Goal: Task Accomplishment & Management: Manage account settings

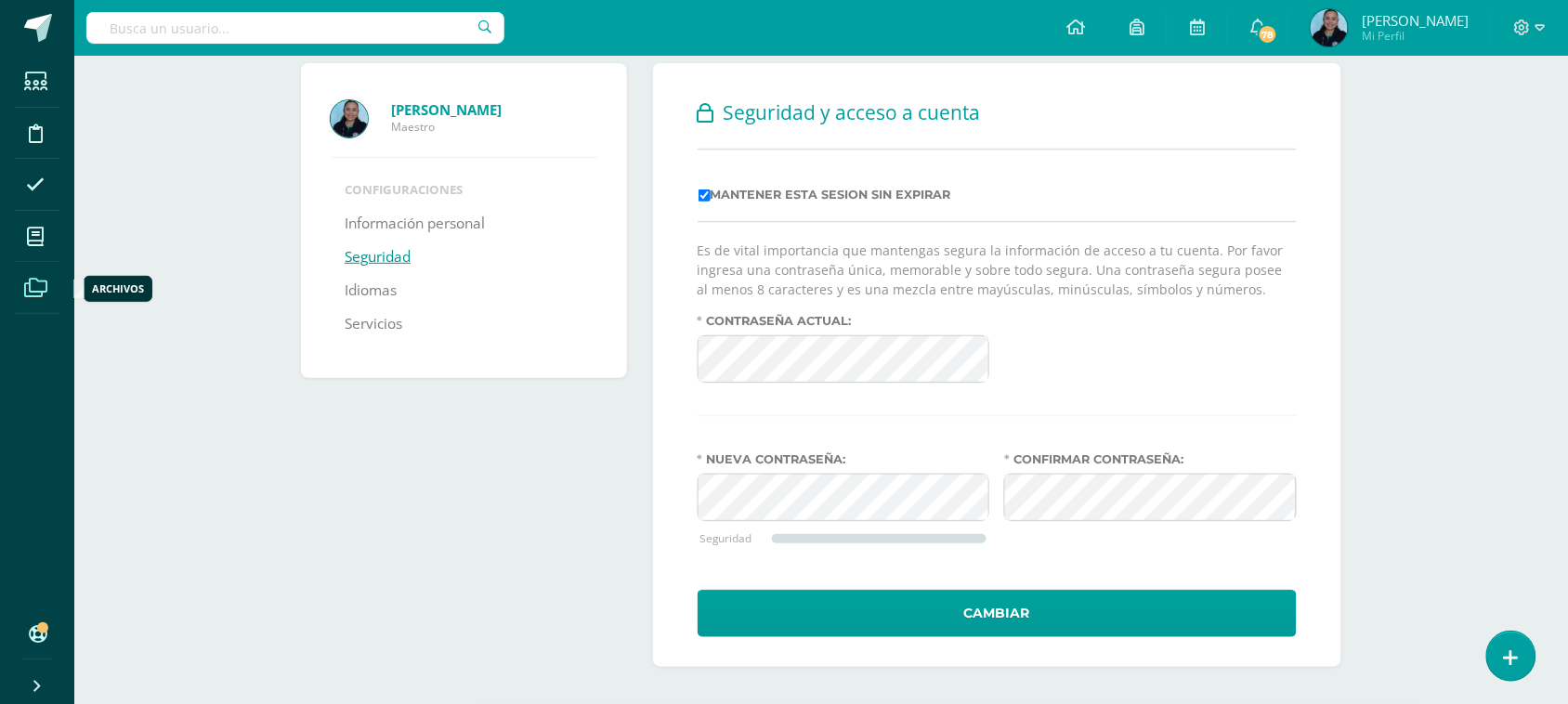
click at [24, 280] on icon at bounding box center [35, 287] width 23 height 19
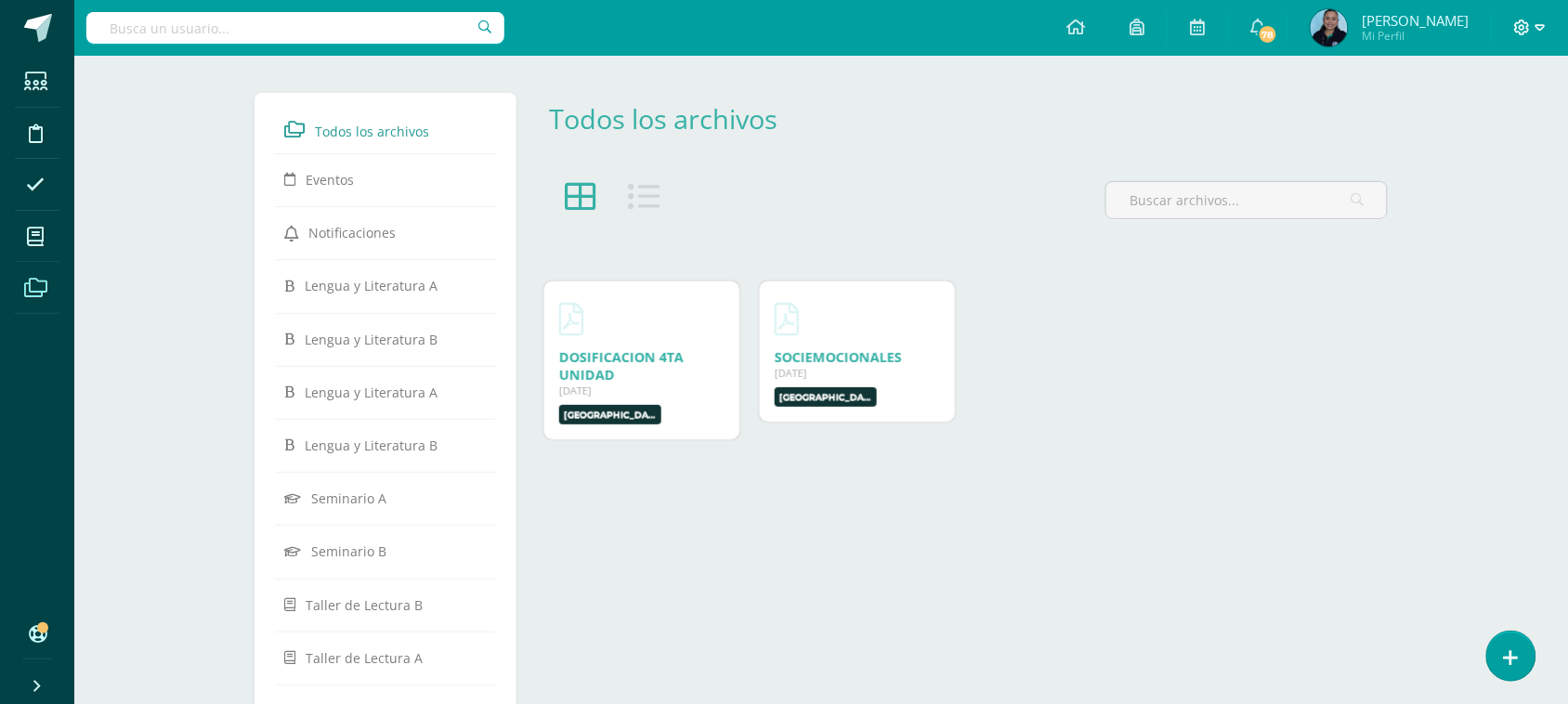
click at [1529, 26] on icon at bounding box center [1522, 28] width 17 height 17
click at [1486, 127] on span "Cerrar sesión" at bounding box center [1482, 127] width 84 height 18
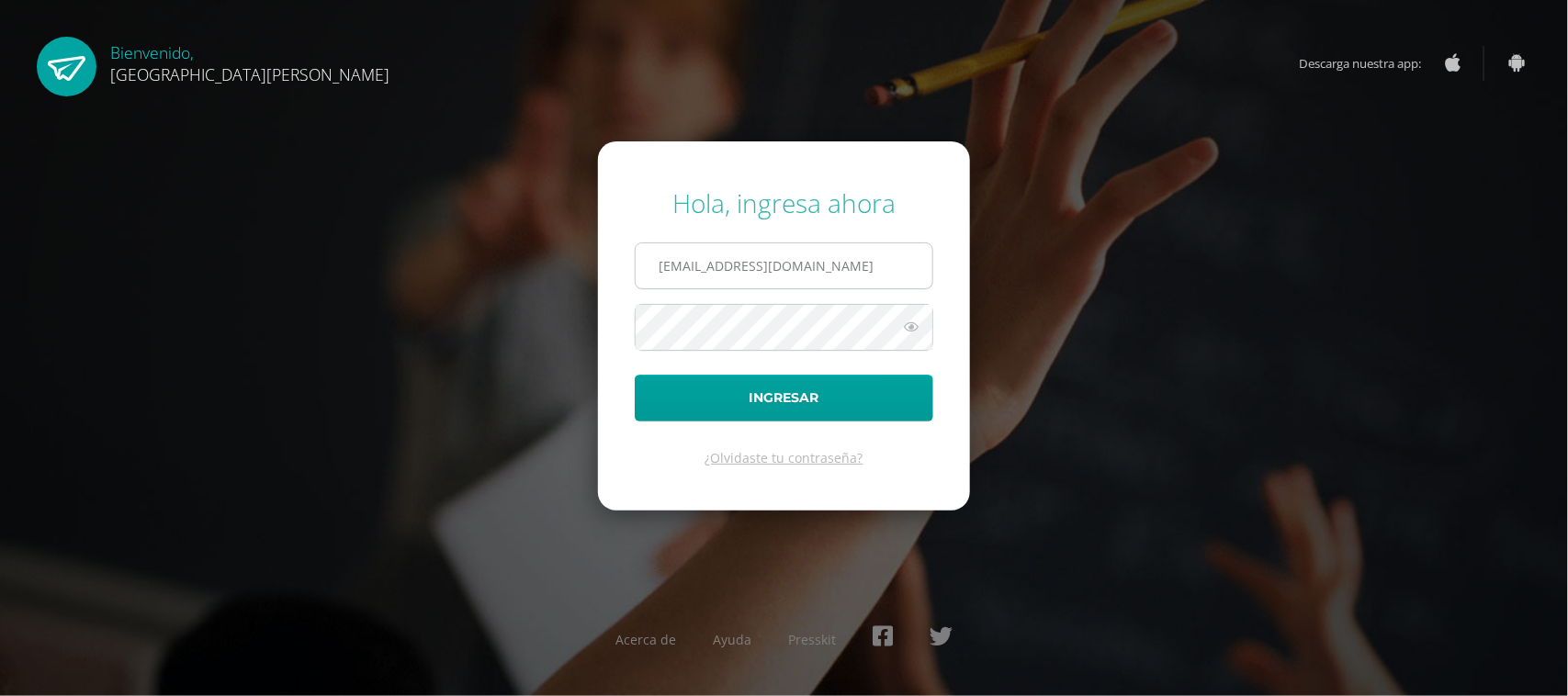
click at [810, 268] on input "rmartinez@bilinguesanjuan.edu.gt" at bounding box center [784, 265] width 297 height 45
type input "csecundaria@bilinguesanjuan.edu.gt"
click at [765, 392] on button "Ingresar" at bounding box center [783, 398] width 298 height 47
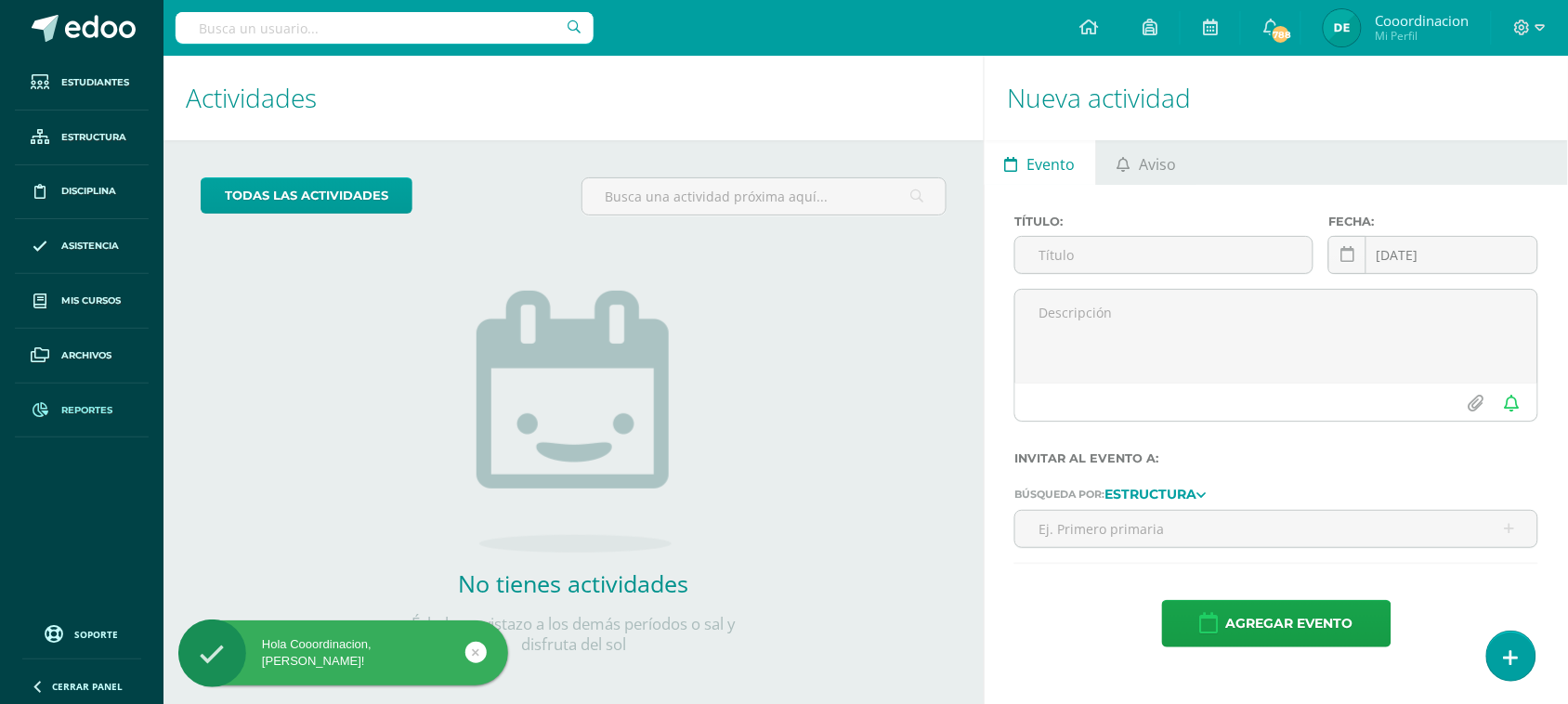
click at [80, 418] on span "Reportes" at bounding box center [87, 410] width 51 height 15
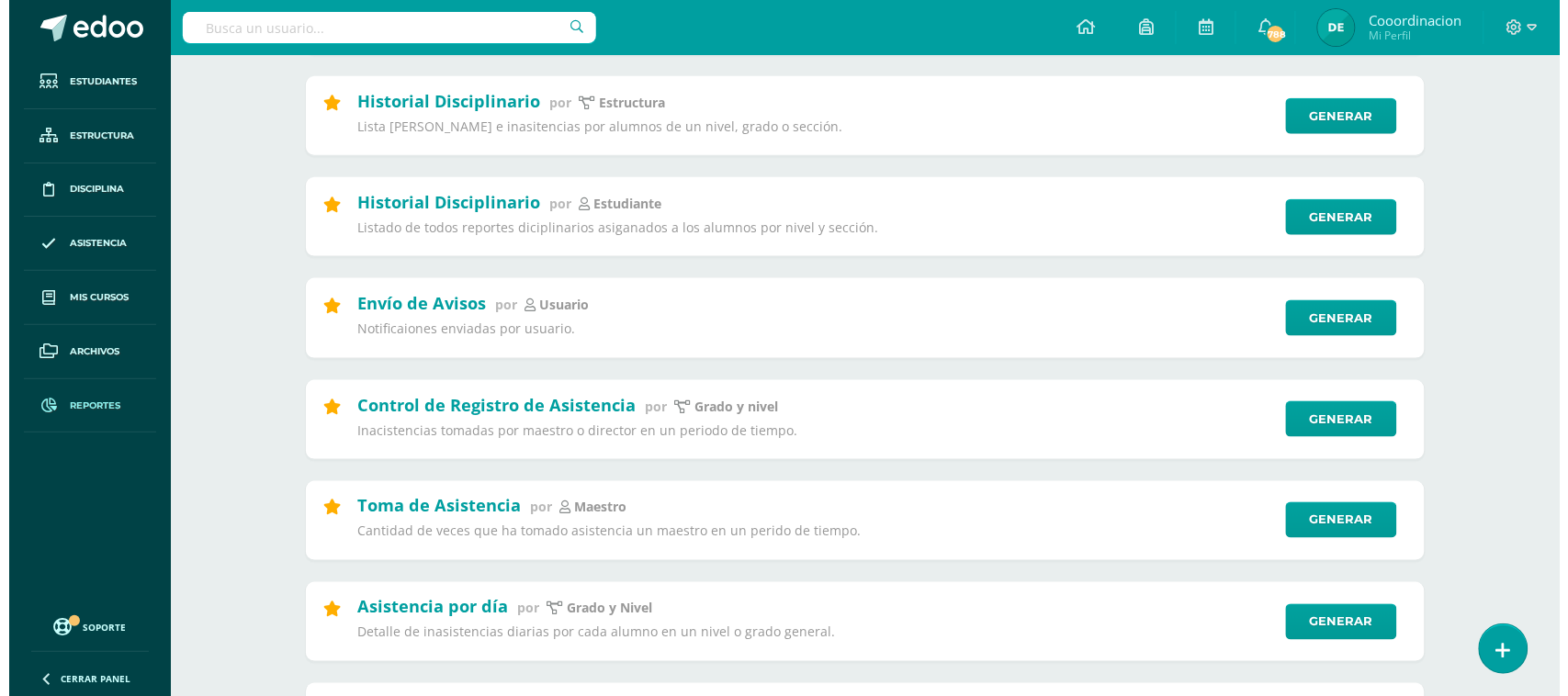
scroll to position [574, 0]
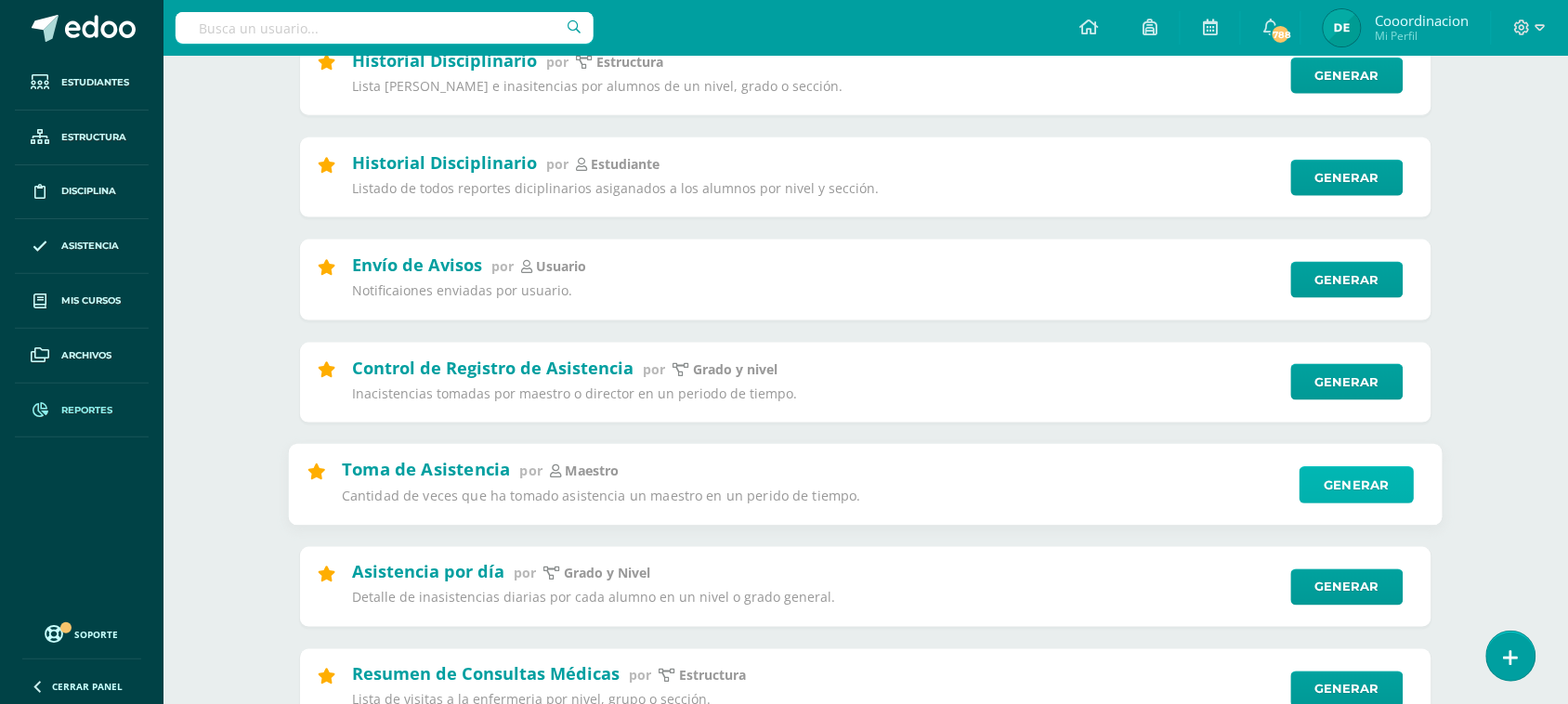
click at [1352, 492] on link "Generar" at bounding box center [1356, 484] width 114 height 37
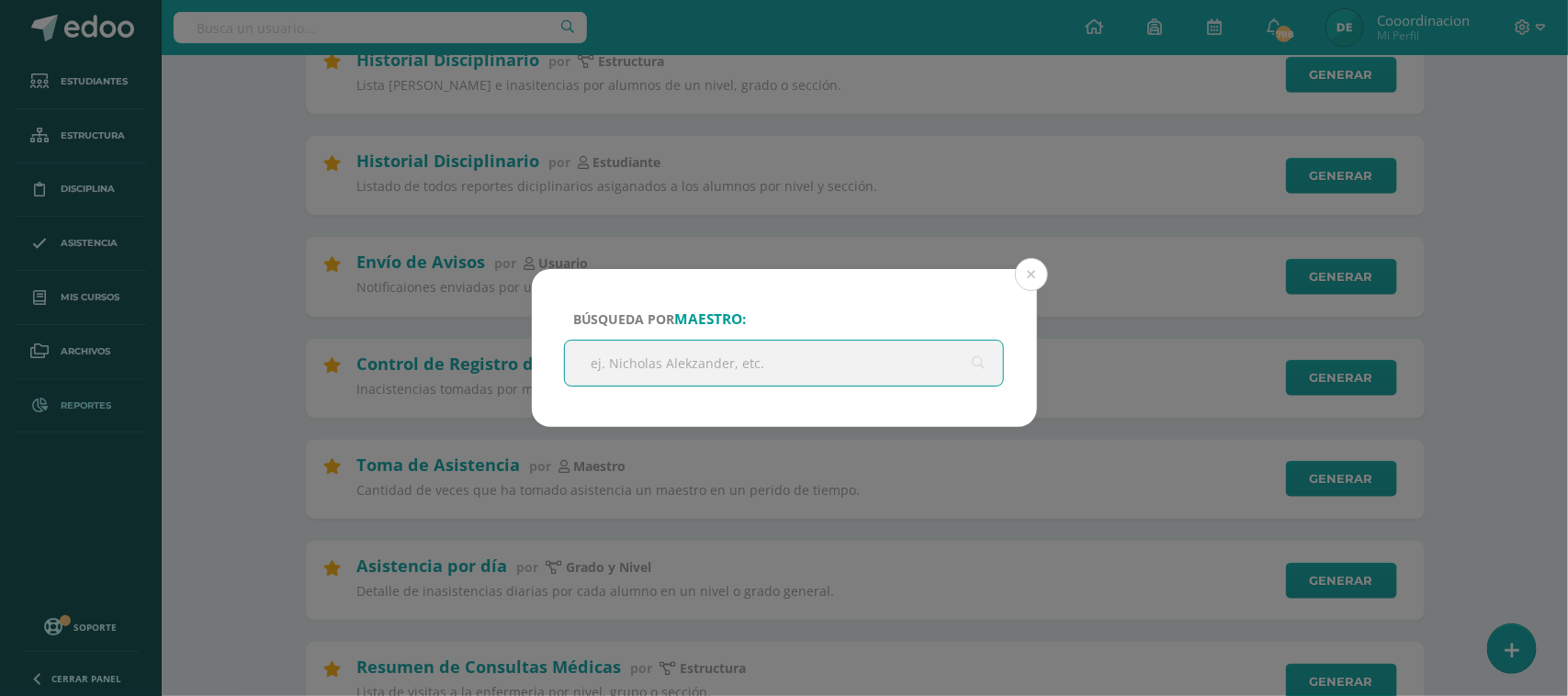
click at [648, 373] on input "text" at bounding box center [784, 363] width 439 height 45
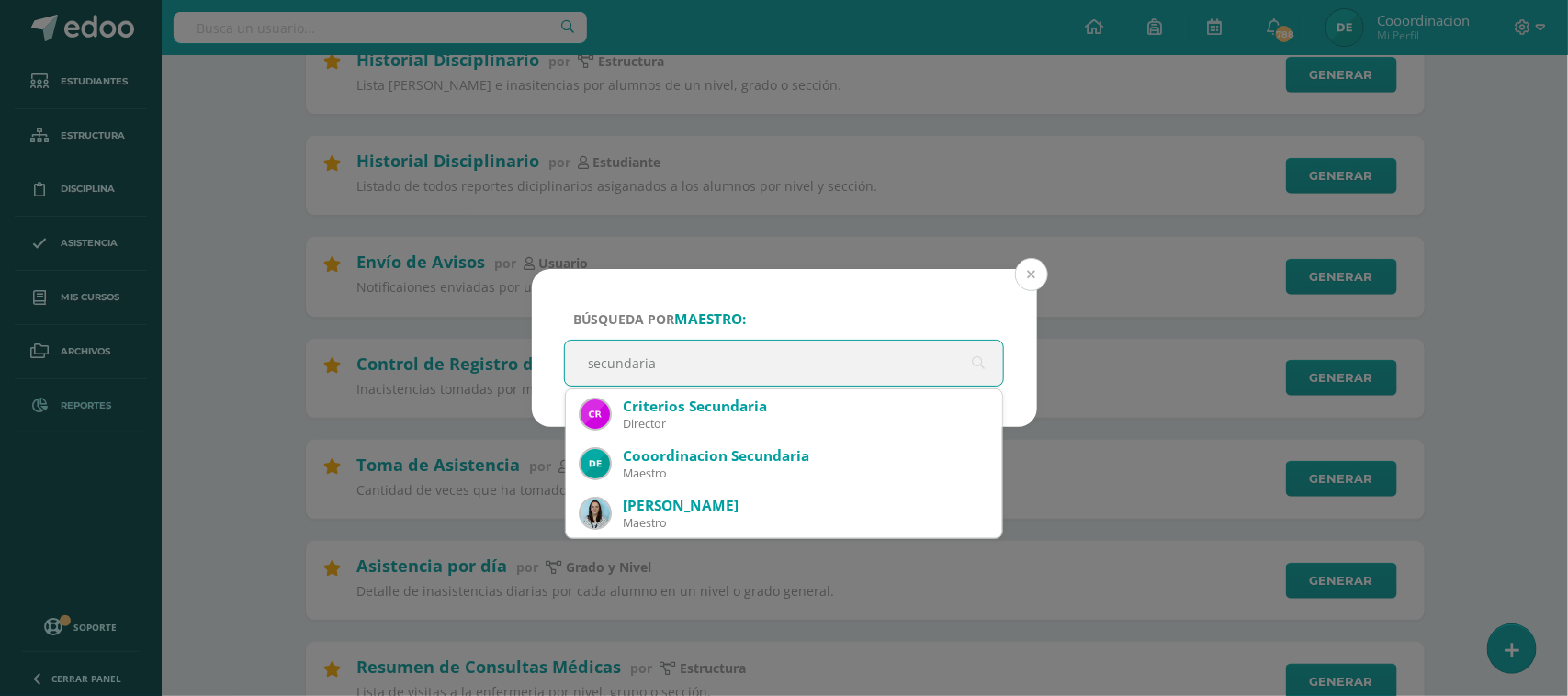
type input "secundaria"
click at [1035, 272] on button at bounding box center [1032, 274] width 33 height 33
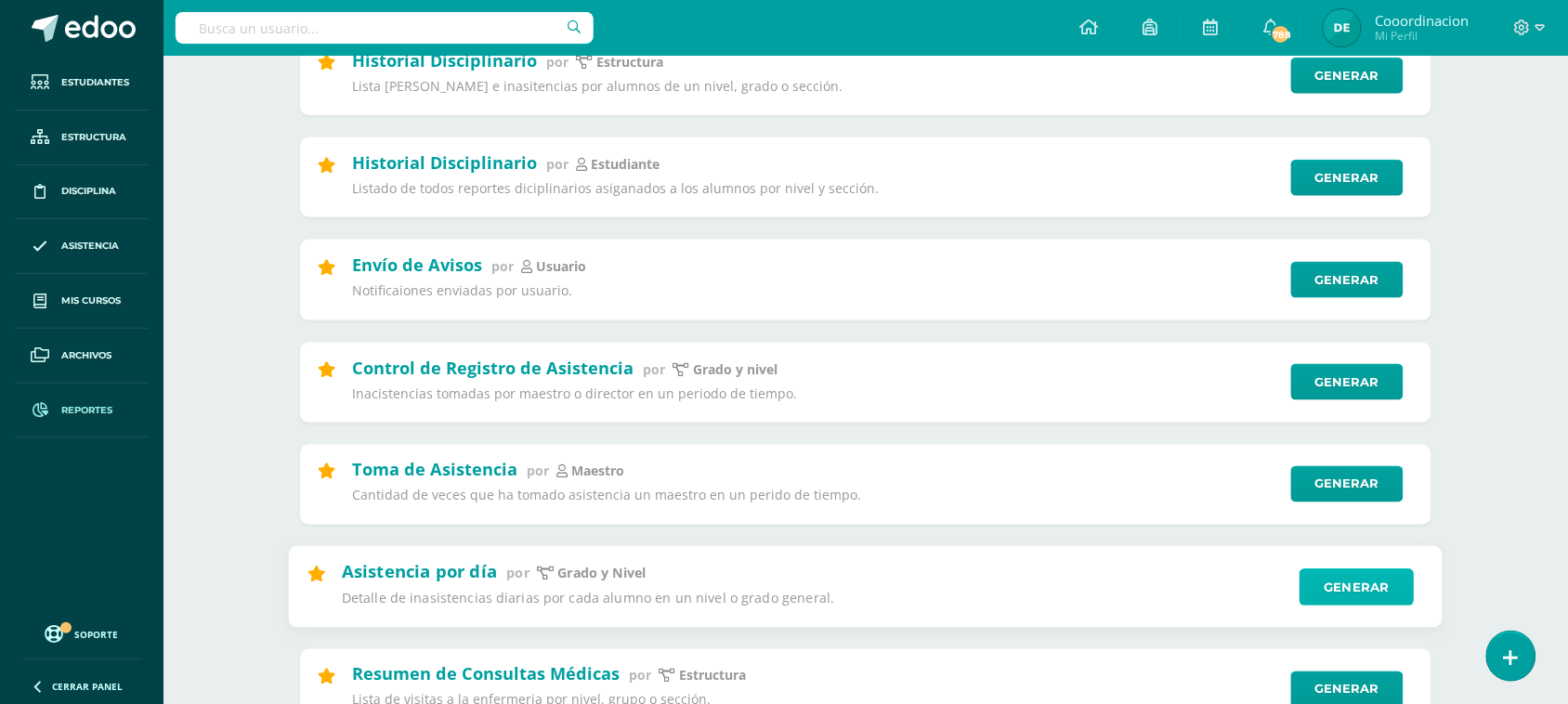
click at [1348, 600] on link "Generar" at bounding box center [1356, 586] width 114 height 37
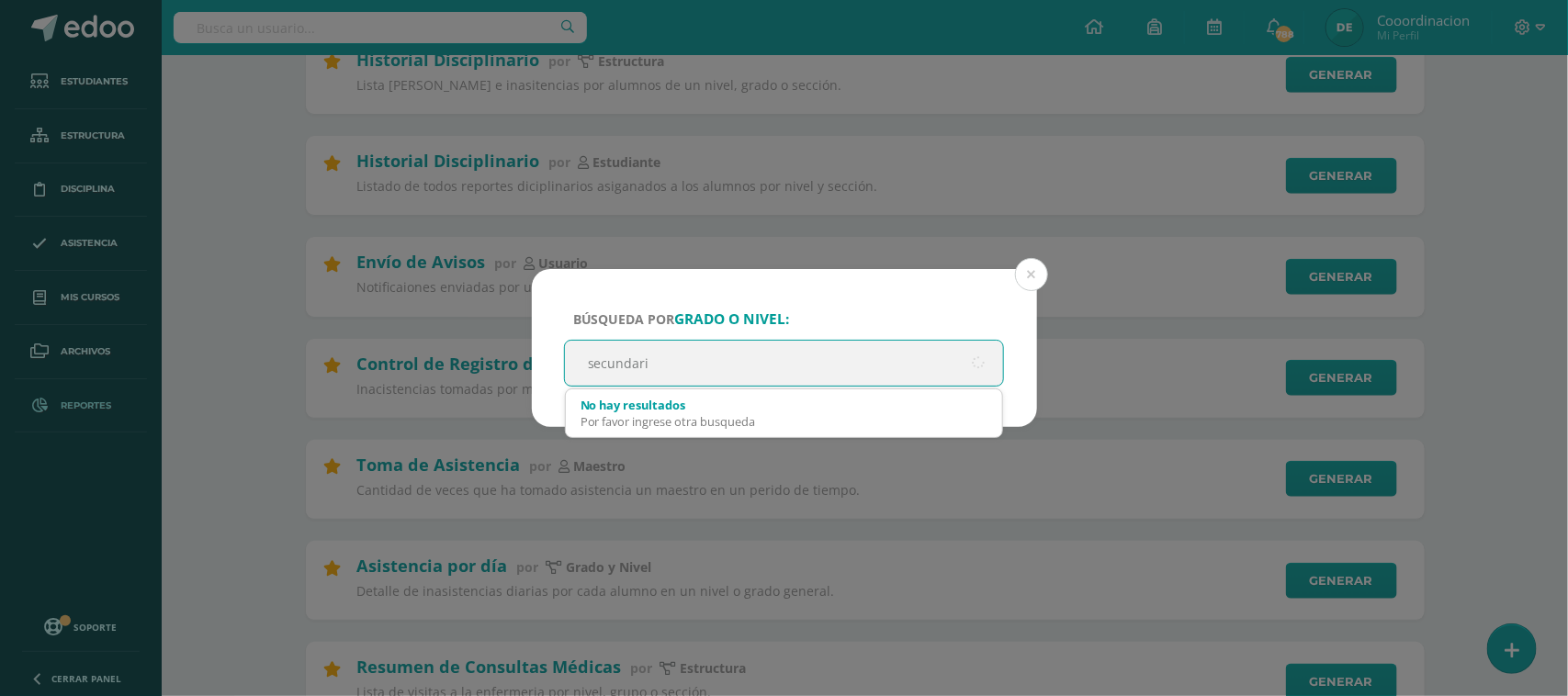
type input "secundaria"
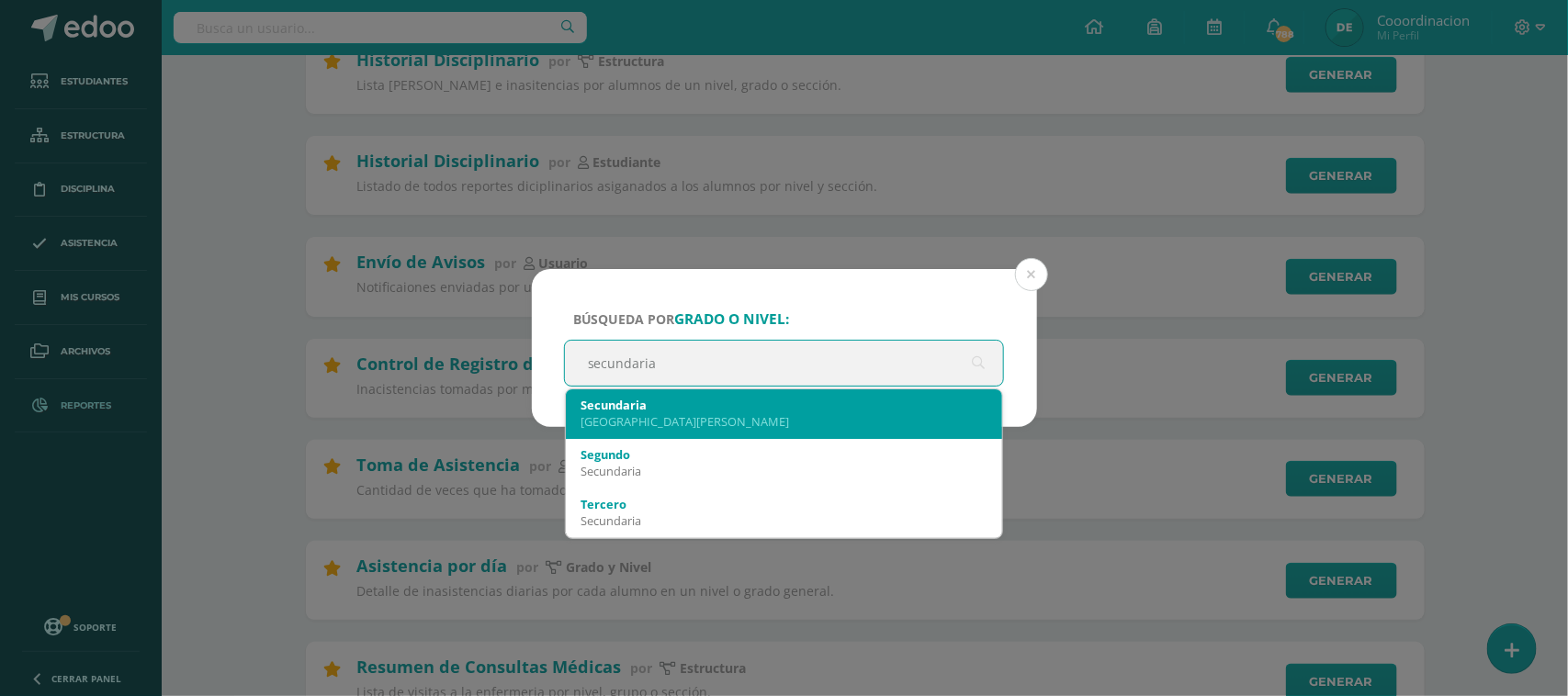
click at [641, 418] on div "[GEOGRAPHIC_DATA][PERSON_NAME]" at bounding box center [784, 421] width 408 height 17
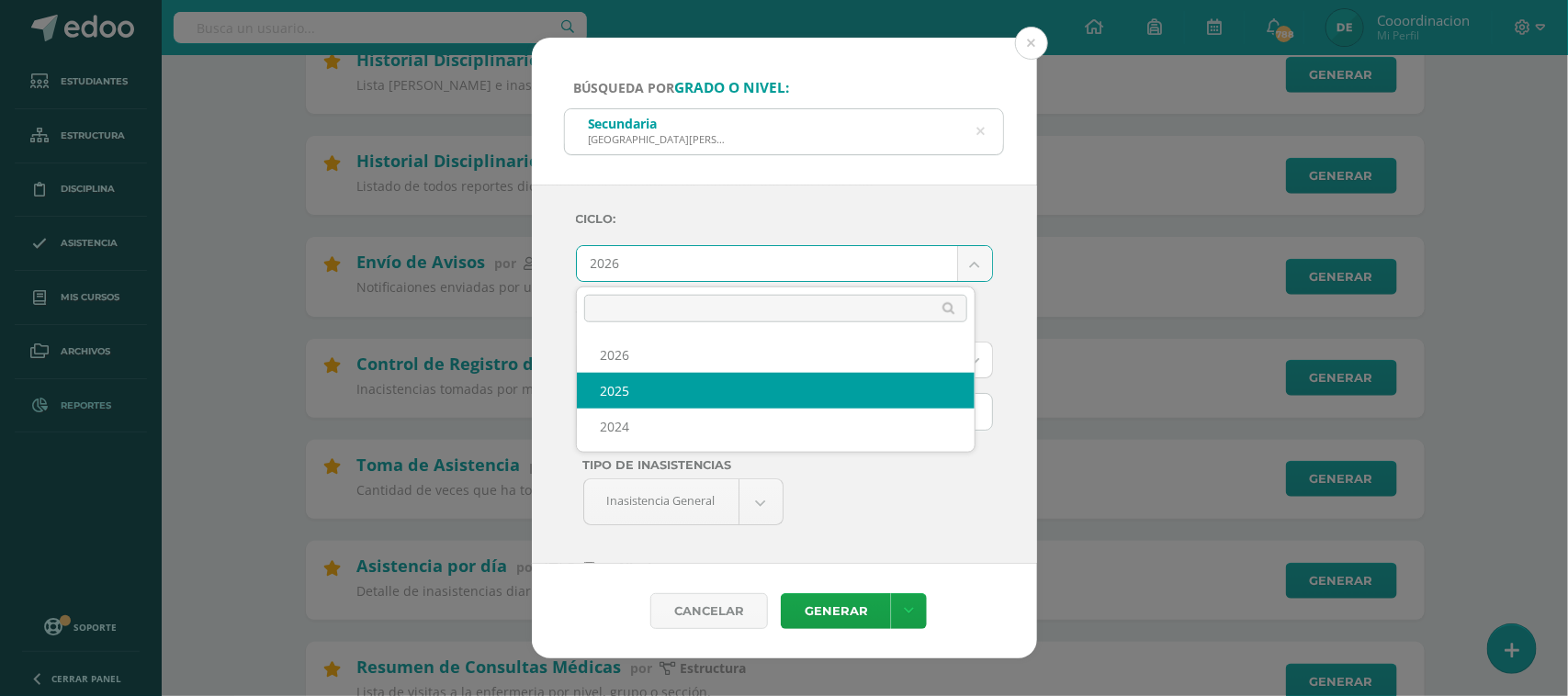
select select "2"
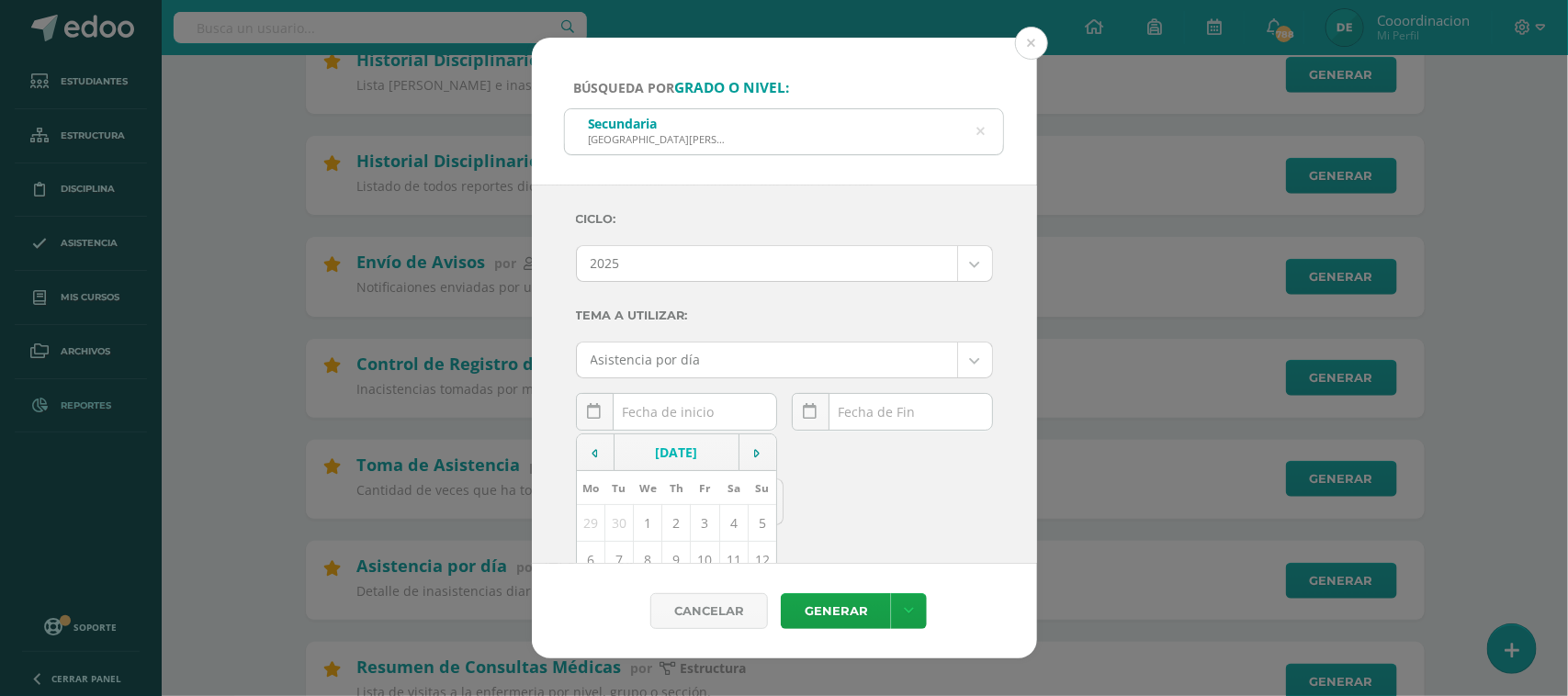
click at [632, 424] on div "October, 2025 Mo Tu We Th Fr Sa Su 29 30 1 2 3 4 5 6 7 8 9 10 11 12 13 14 15 16…" at bounding box center [676, 419] width 201 height 52
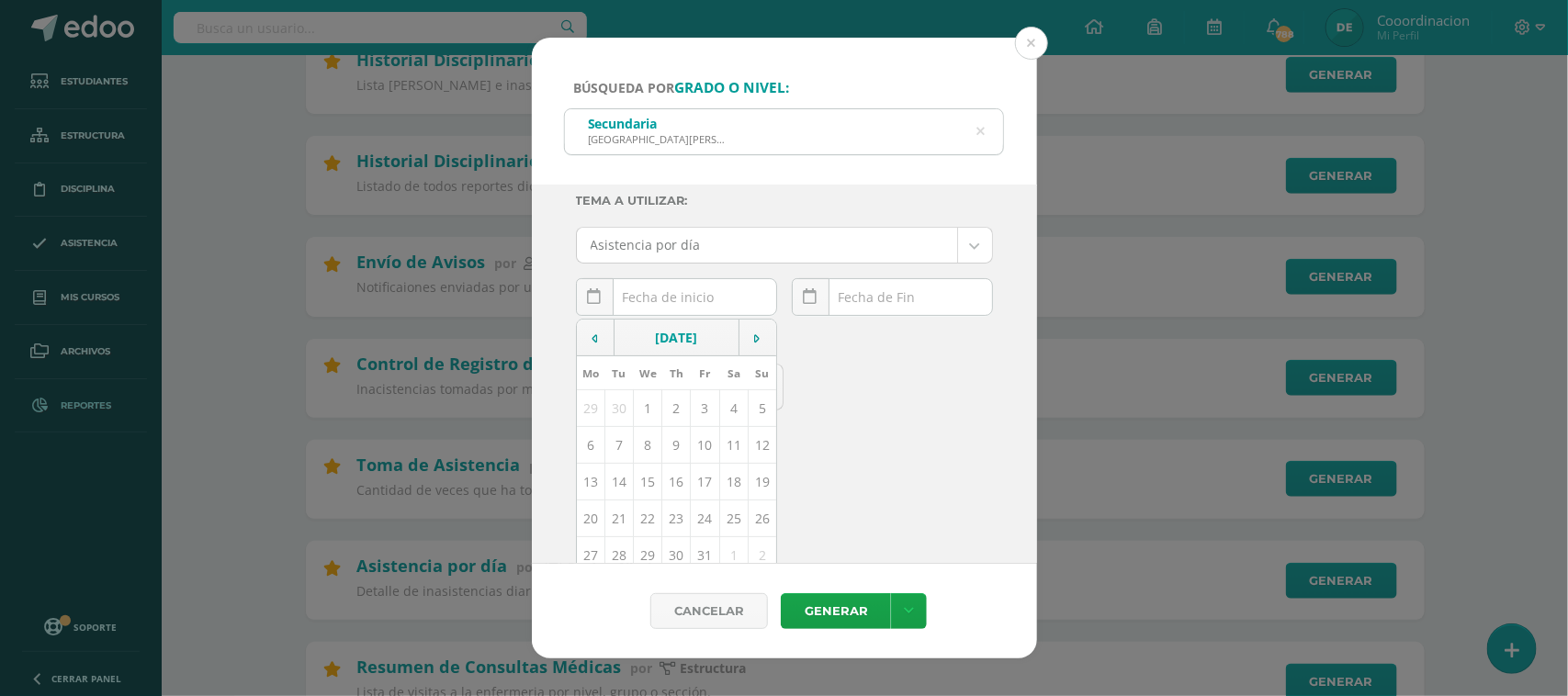
click at [648, 480] on td "15" at bounding box center [646, 481] width 29 height 36
type input "[DATE]"
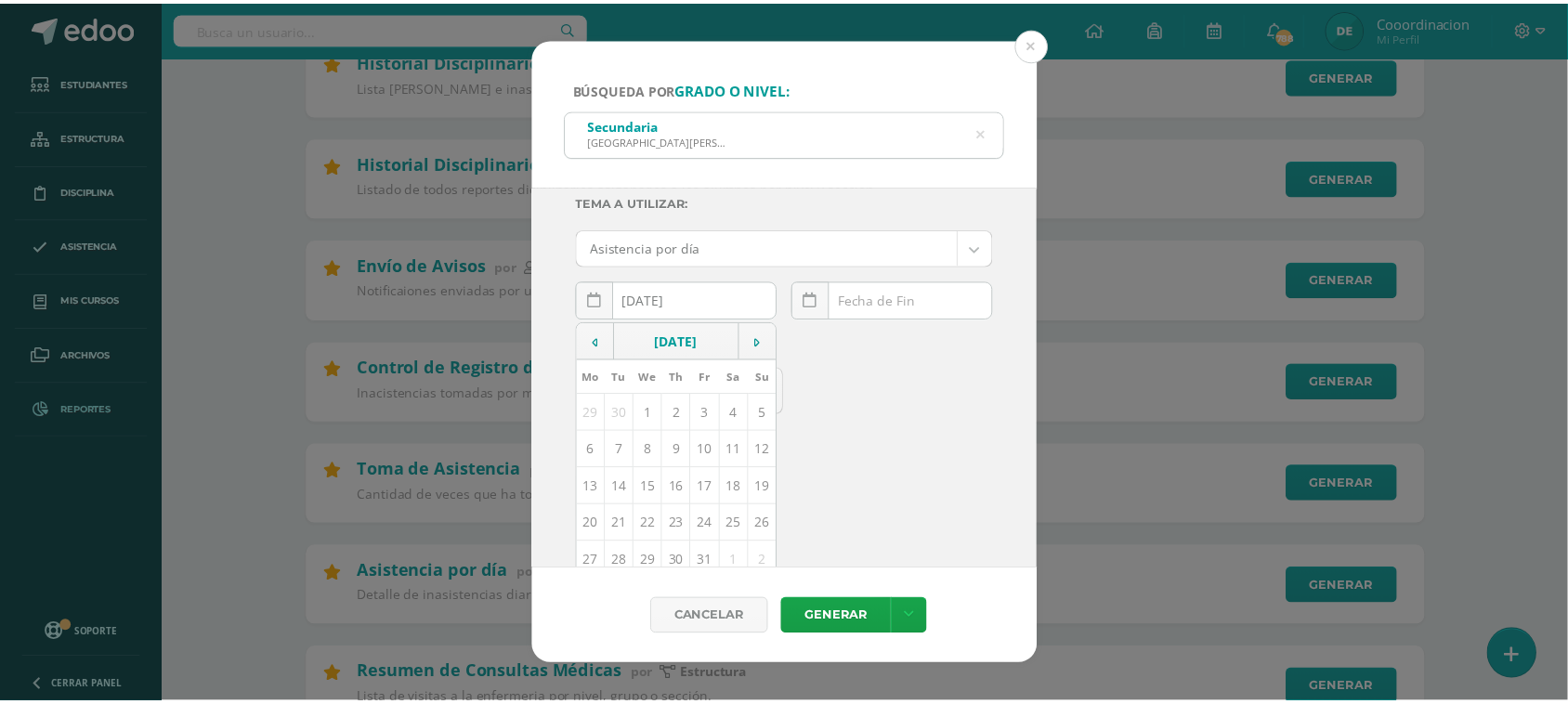
scroll to position [97, 0]
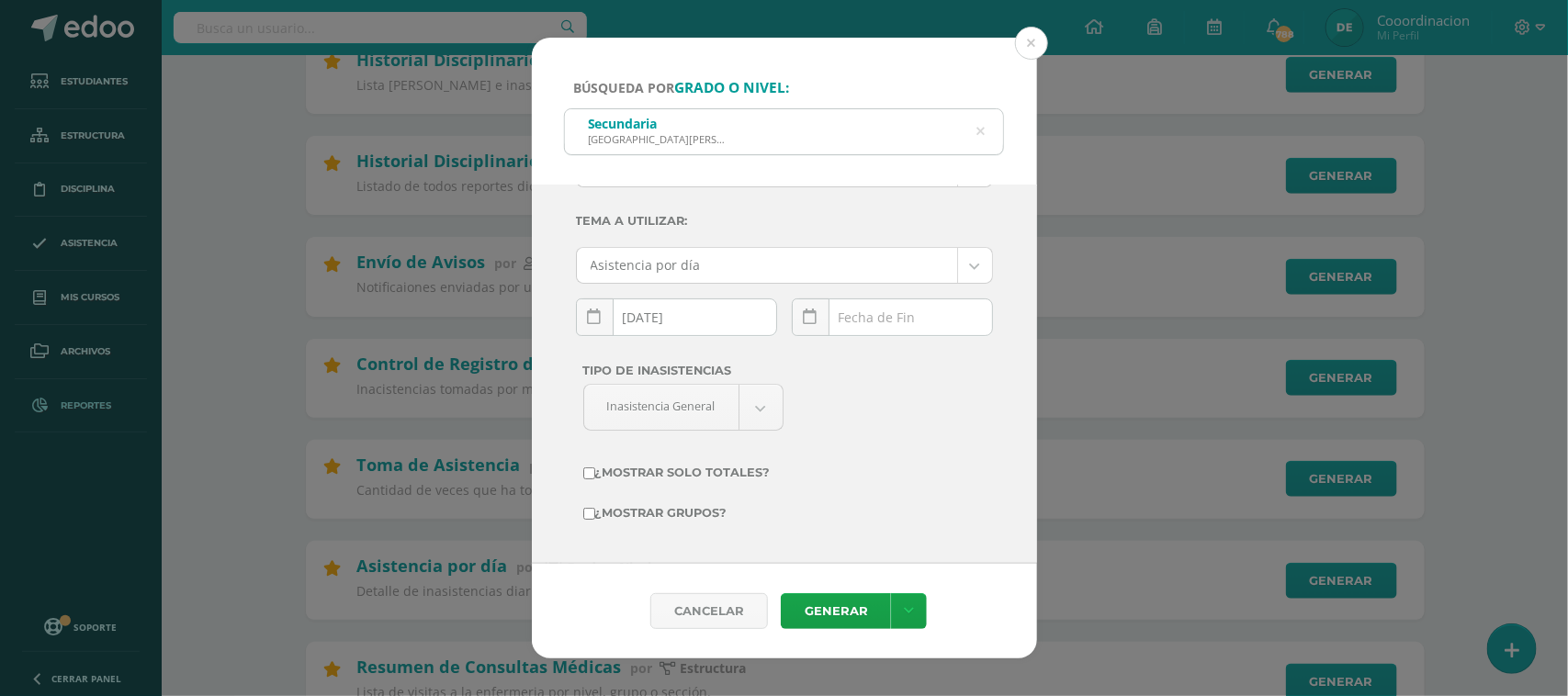
click at [847, 324] on div "October, 2025 Mo Tu We Th Fr Sa Su 29 30 1 2 3 4 5 6 7 8 9 10 11 12 13 14 15 16…" at bounding box center [892, 323] width 201 height 52
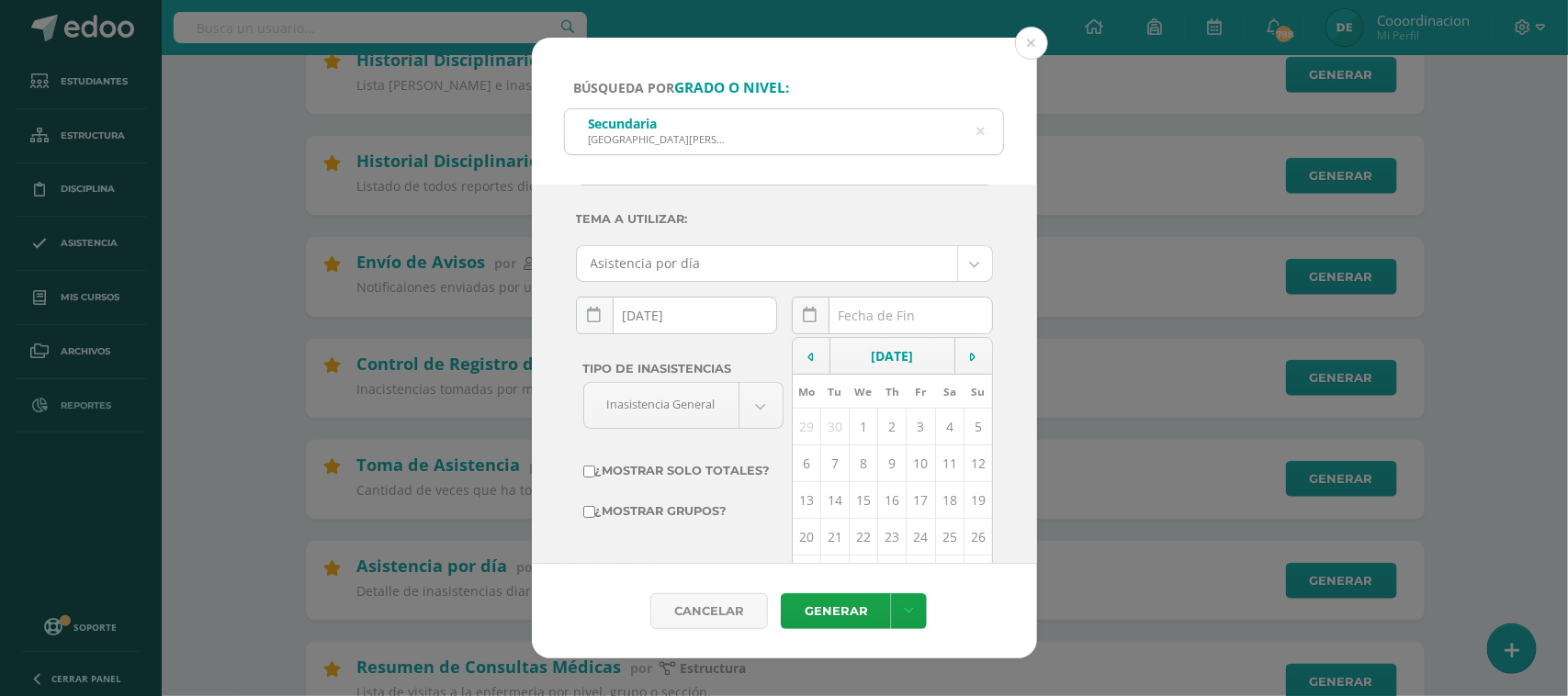
click at [857, 504] on td "15" at bounding box center [863, 499] width 29 height 36
type input "2025-10-15"
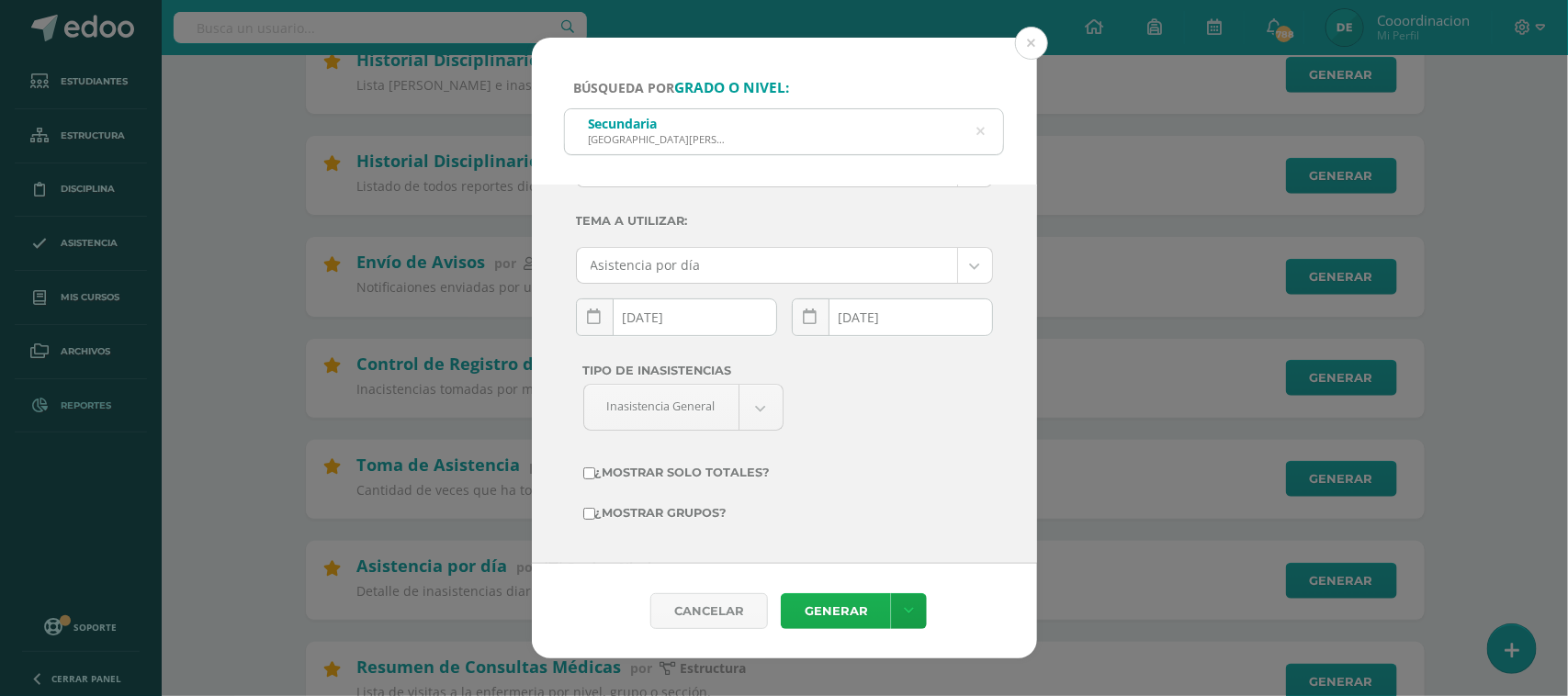
click at [823, 615] on link "Generar" at bounding box center [836, 610] width 110 height 35
click at [1034, 44] on button at bounding box center [1032, 43] width 33 height 33
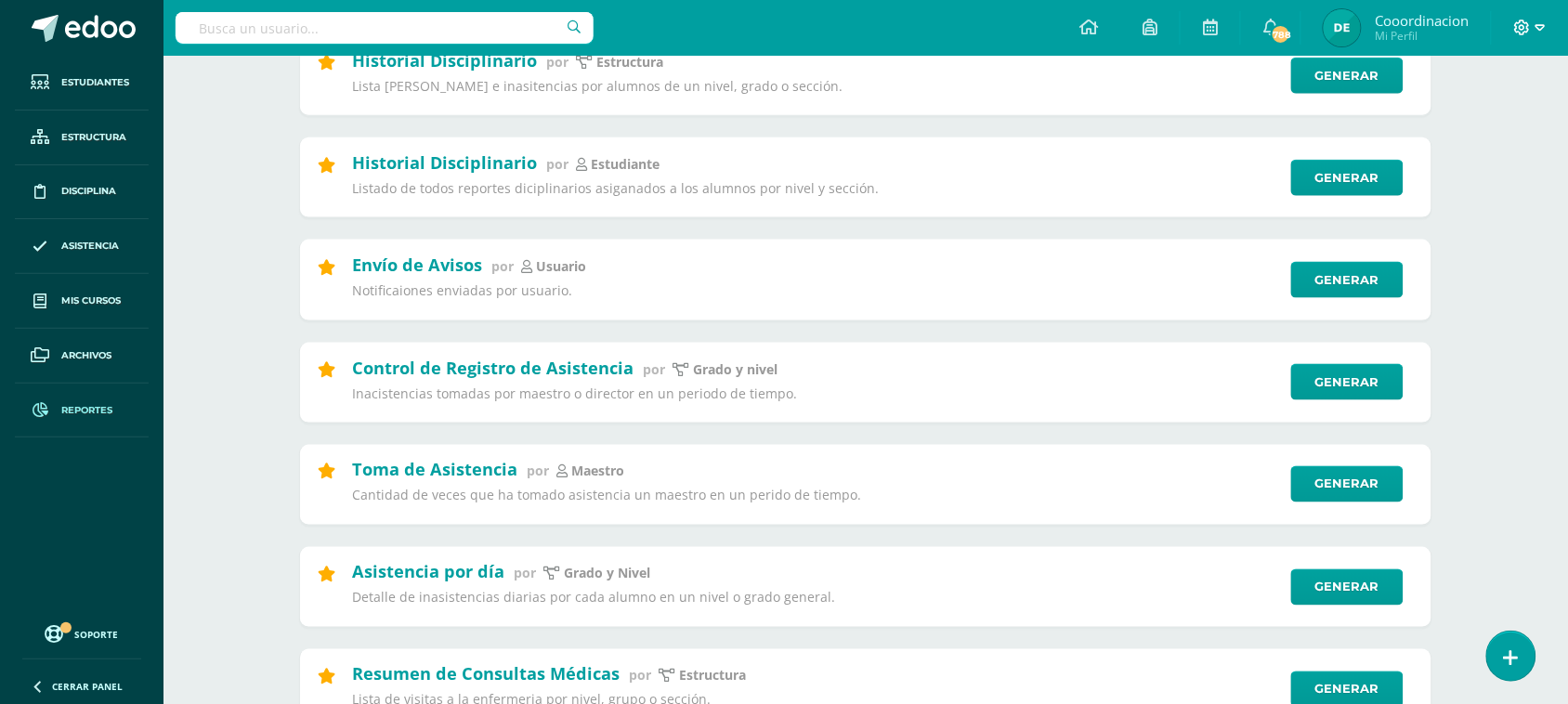
click at [1534, 25] on span at bounding box center [1530, 28] width 32 height 21
click at [1469, 130] on span "Cerrar sesión" at bounding box center [1482, 127] width 84 height 18
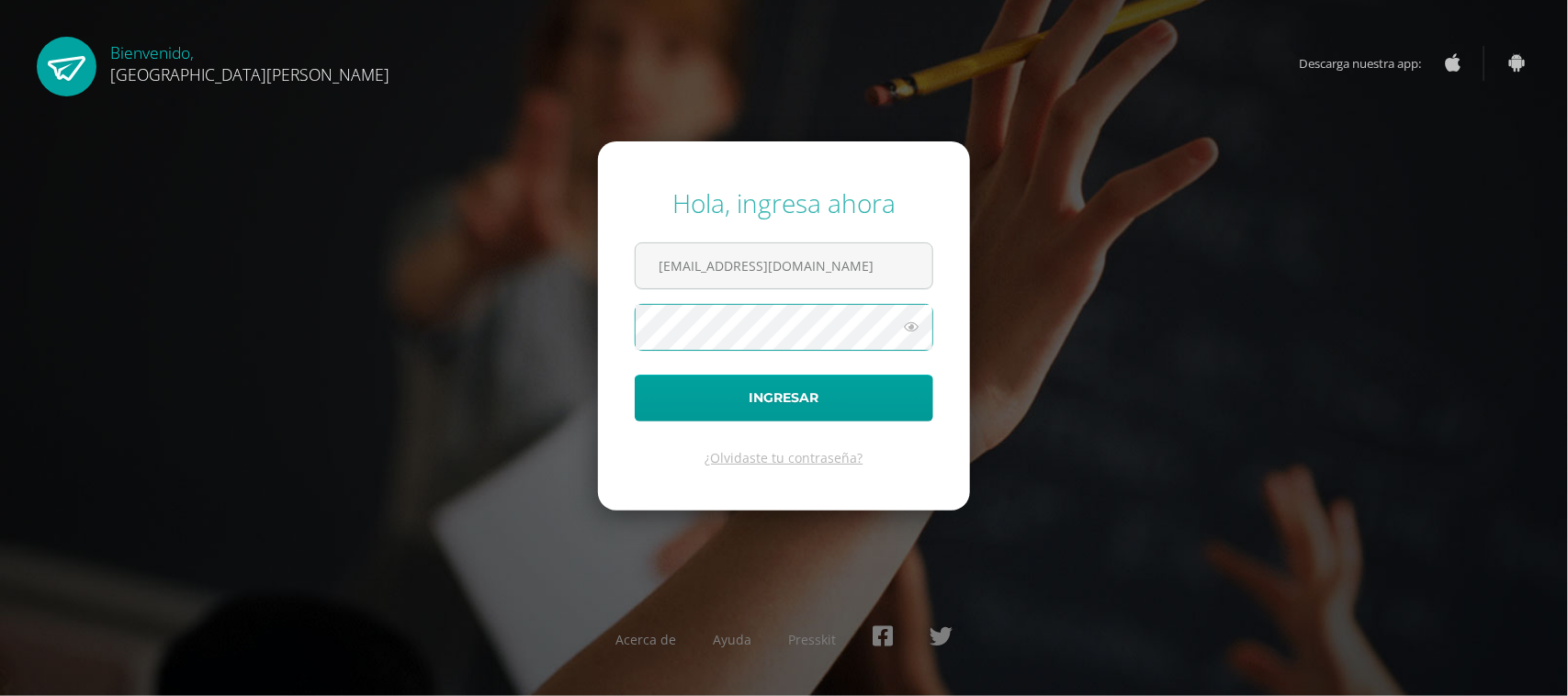
type input "[EMAIL_ADDRESS][DOMAIN_NAME]"
click at [915, 330] on icon at bounding box center [911, 326] width 24 height 22
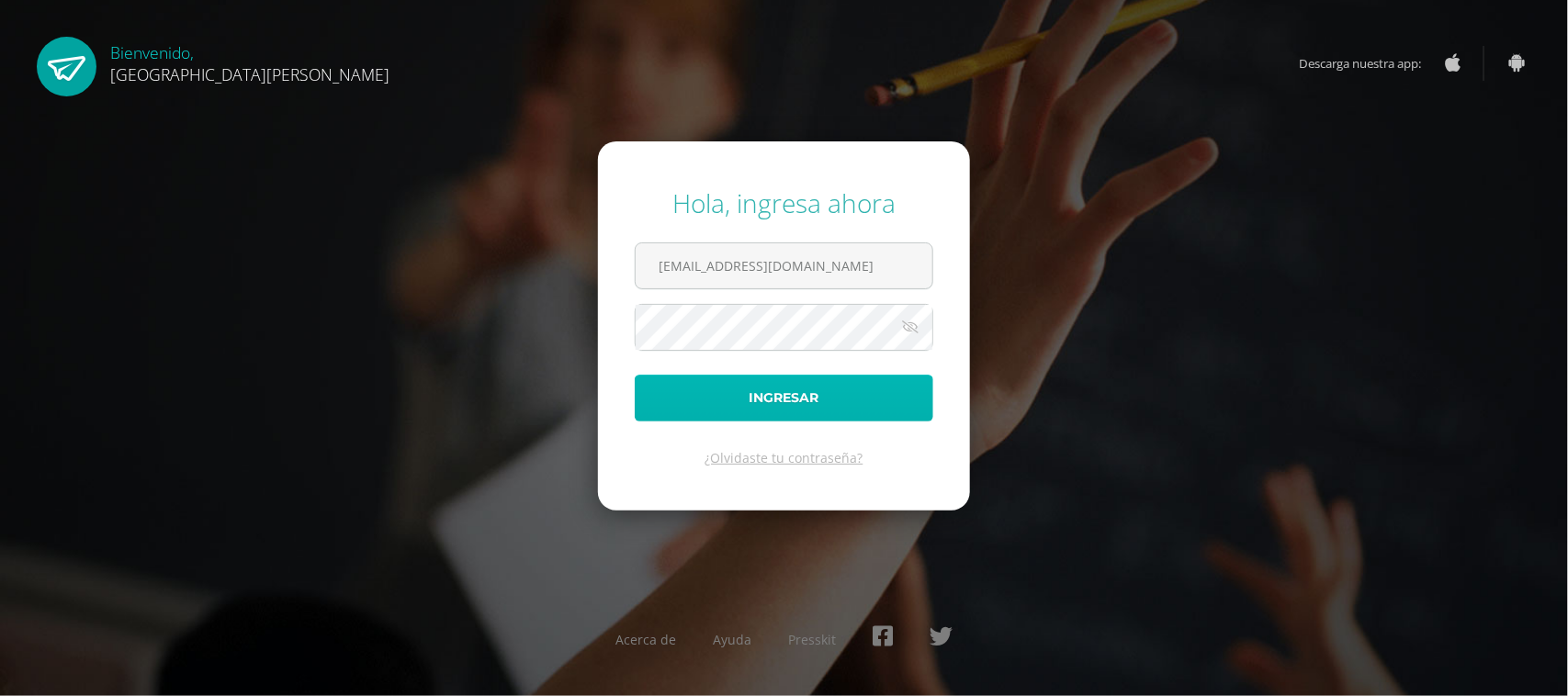
click at [799, 396] on button "Ingresar" at bounding box center [783, 398] width 298 height 47
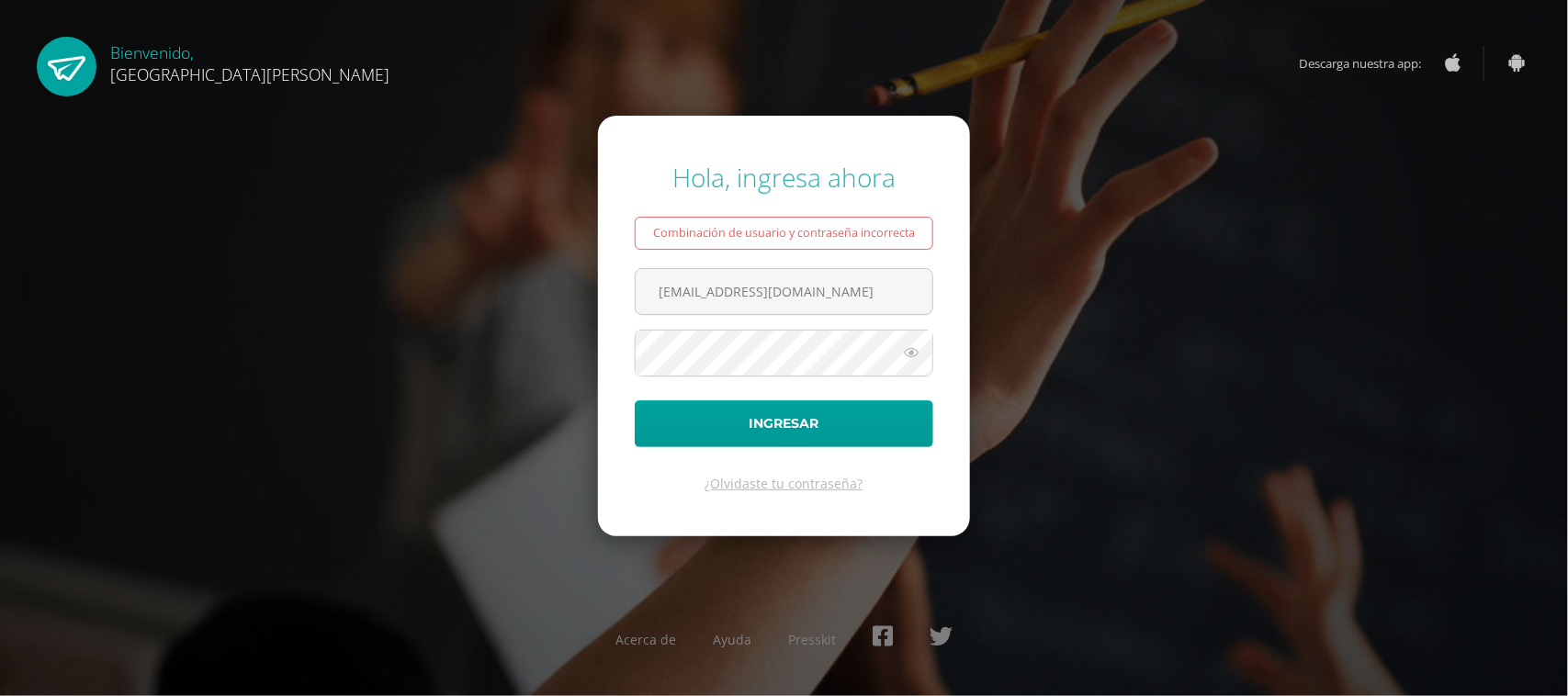
click at [1324, 323] on div "Hola, ingresa ahora Combinación de usuario y contraseña incorrecta [EMAIL_ADDRE…" at bounding box center [784, 348] width 1184 height 406
click at [911, 355] on icon at bounding box center [911, 352] width 24 height 22
drag, startPoint x: 1347, startPoint y: 311, endPoint x: 1387, endPoint y: 243, distance: 78.9
click at [1347, 313] on div "Hola, ingresa ahora Combinación de usuario y contraseña incorrecta [EMAIL_ADDRE…" at bounding box center [784, 348] width 1184 height 406
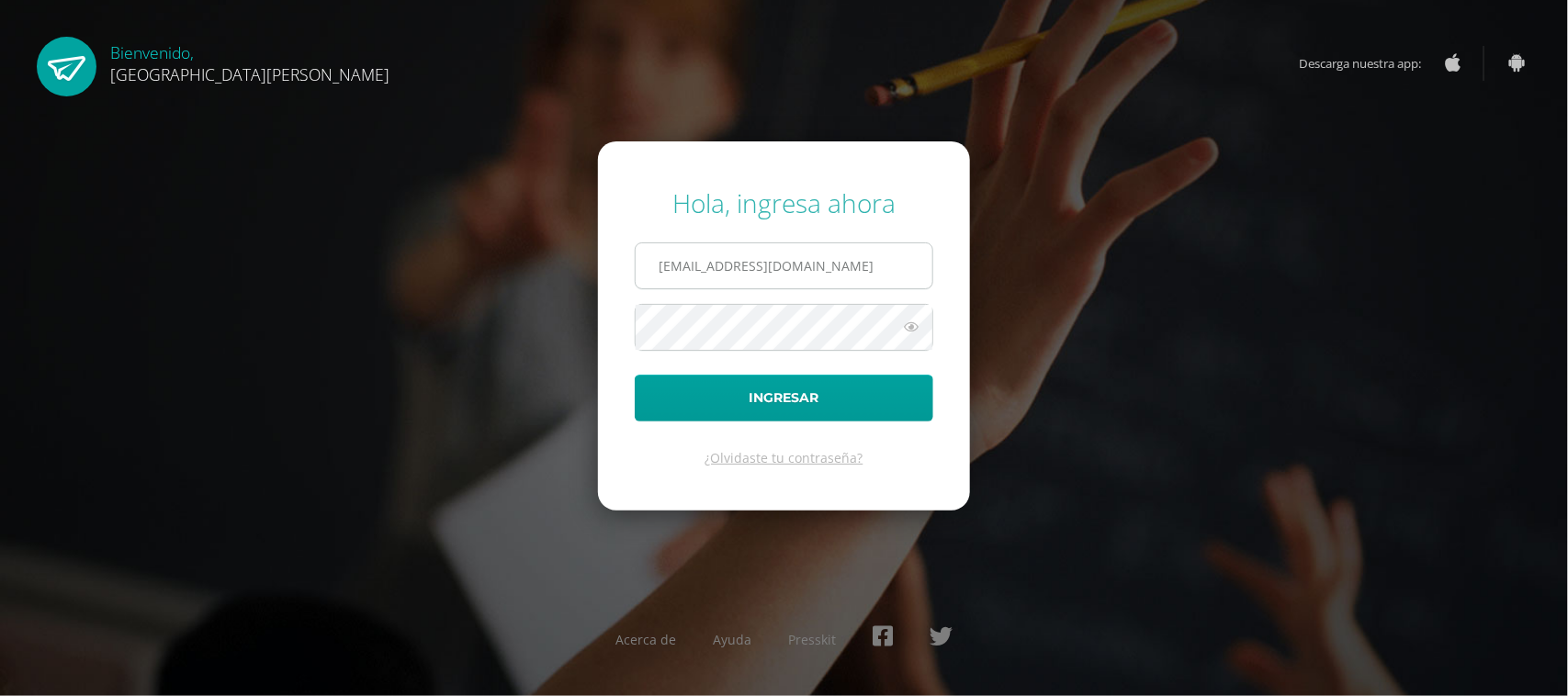
click at [883, 275] on input "csecundaria@bilinguesanjuan.edu.gt" at bounding box center [784, 265] width 297 height 45
type input "[EMAIL_ADDRESS][DOMAIN_NAME]"
click at [911, 332] on icon at bounding box center [911, 326] width 24 height 22
click at [1033, 327] on div "Hola, ingresa ahora rmartinez@bilinguesanjuan.edu.gt Ingresar ¿Olvidaste tu con…" at bounding box center [784, 348] width 1184 height 354
click at [915, 276] on input "[EMAIL_ADDRESS][DOMAIN_NAME]" at bounding box center [784, 265] width 297 height 45
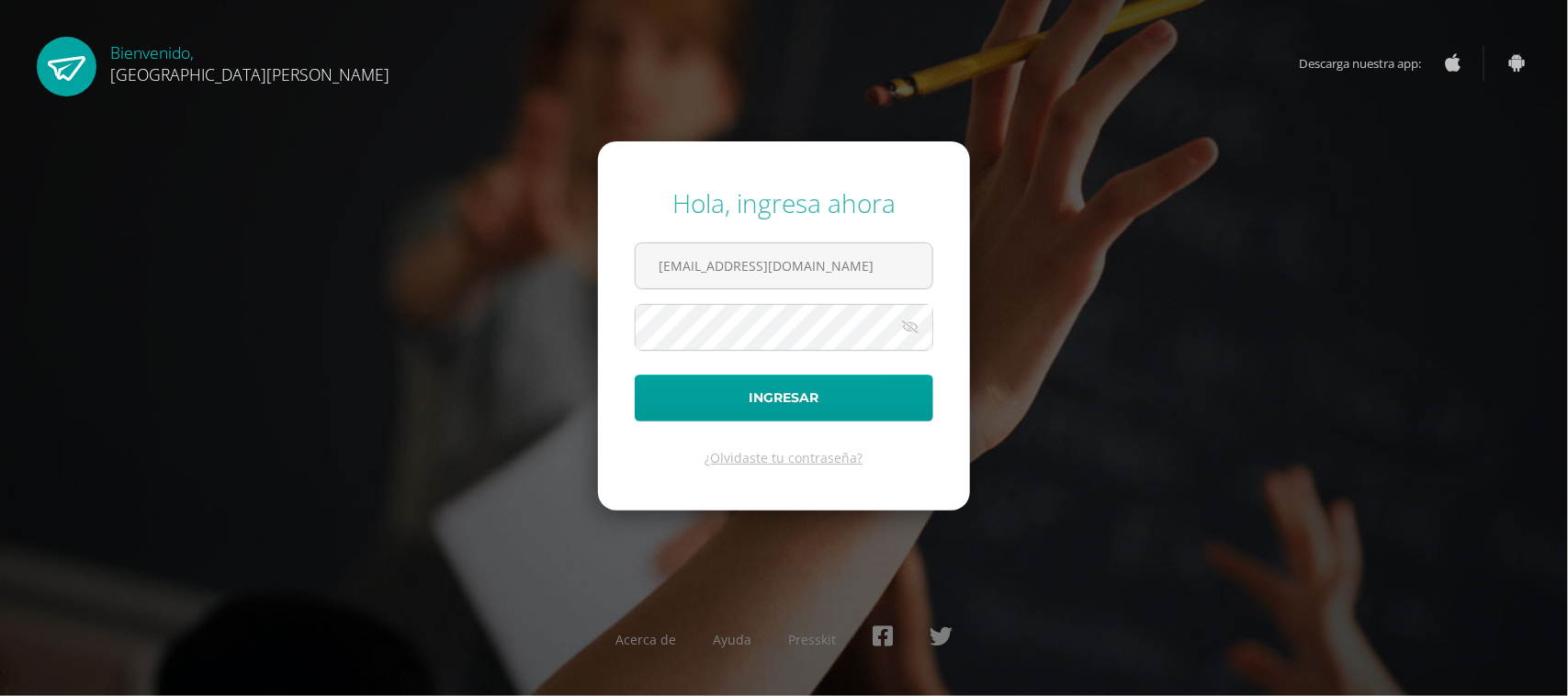
click at [1062, 206] on div "Hola, ingresa ahora rmartinez@bilinguesanjuan.edu.gt Ingresar ¿Olvidaste tu con…" at bounding box center [784, 348] width 1184 height 354
click at [905, 268] on input "rmartinez@bilinguesanjuan.edu.gt" at bounding box center [784, 265] width 297 height 45
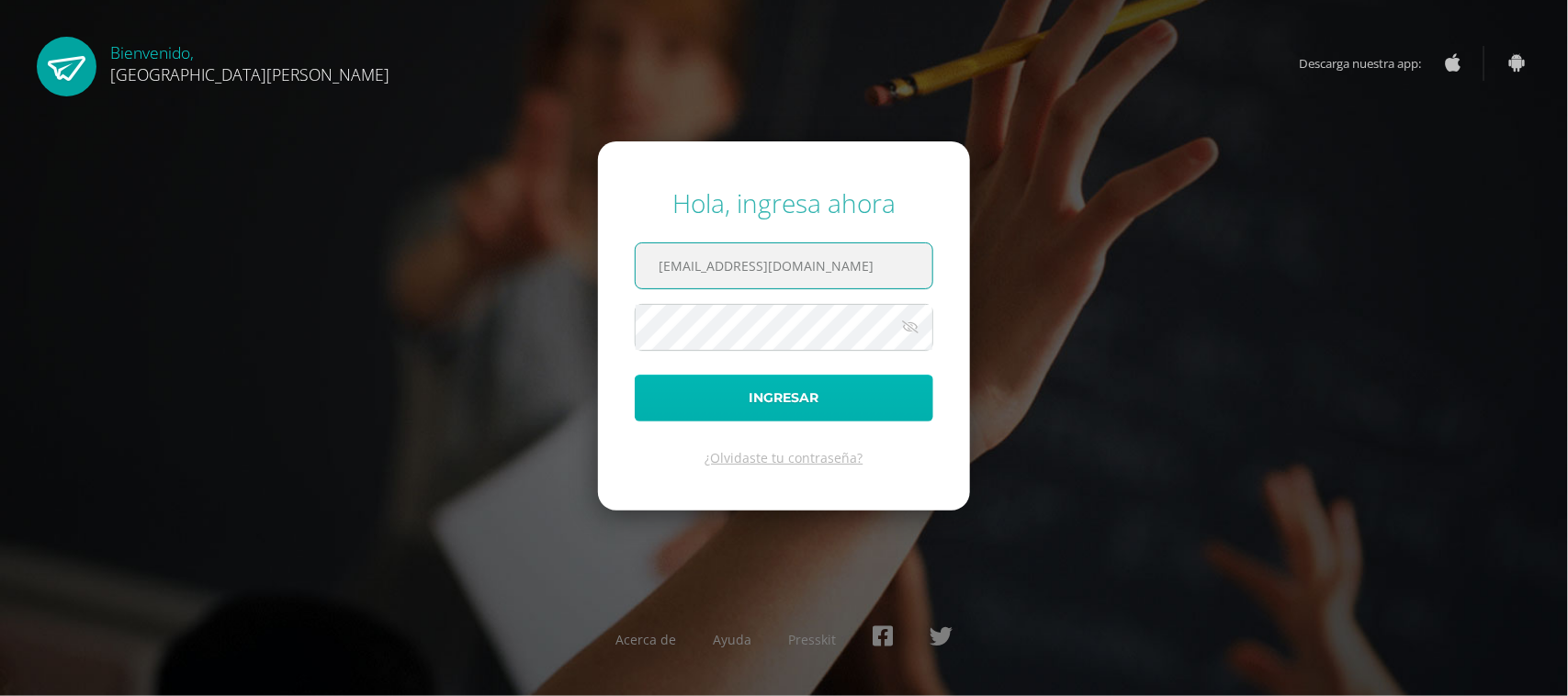
click at [800, 394] on button "Ingresar" at bounding box center [783, 398] width 298 height 47
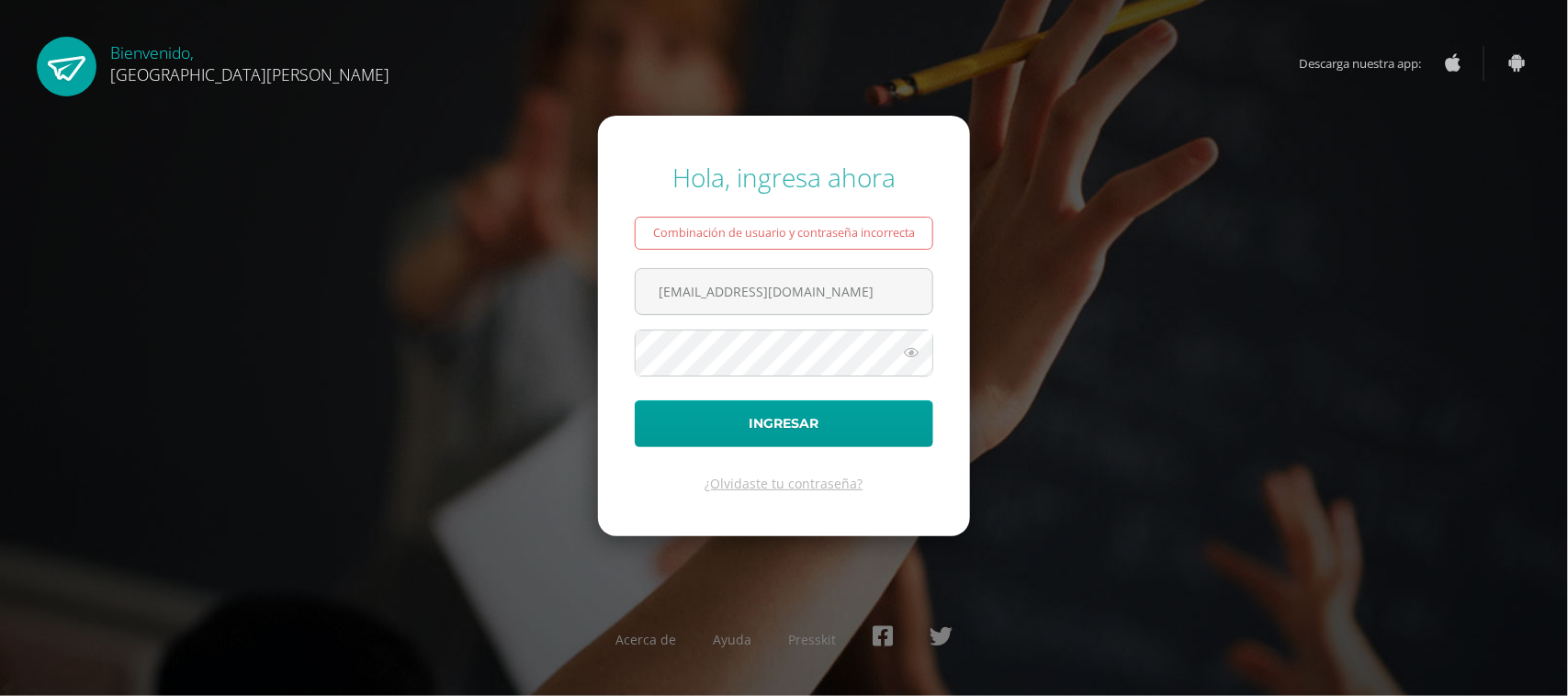
click at [1218, 228] on div "Hola, ingresa ahora Combinación de usuario y contraseña incorrecta [EMAIL_ADDRE…" at bounding box center [784, 348] width 1184 height 406
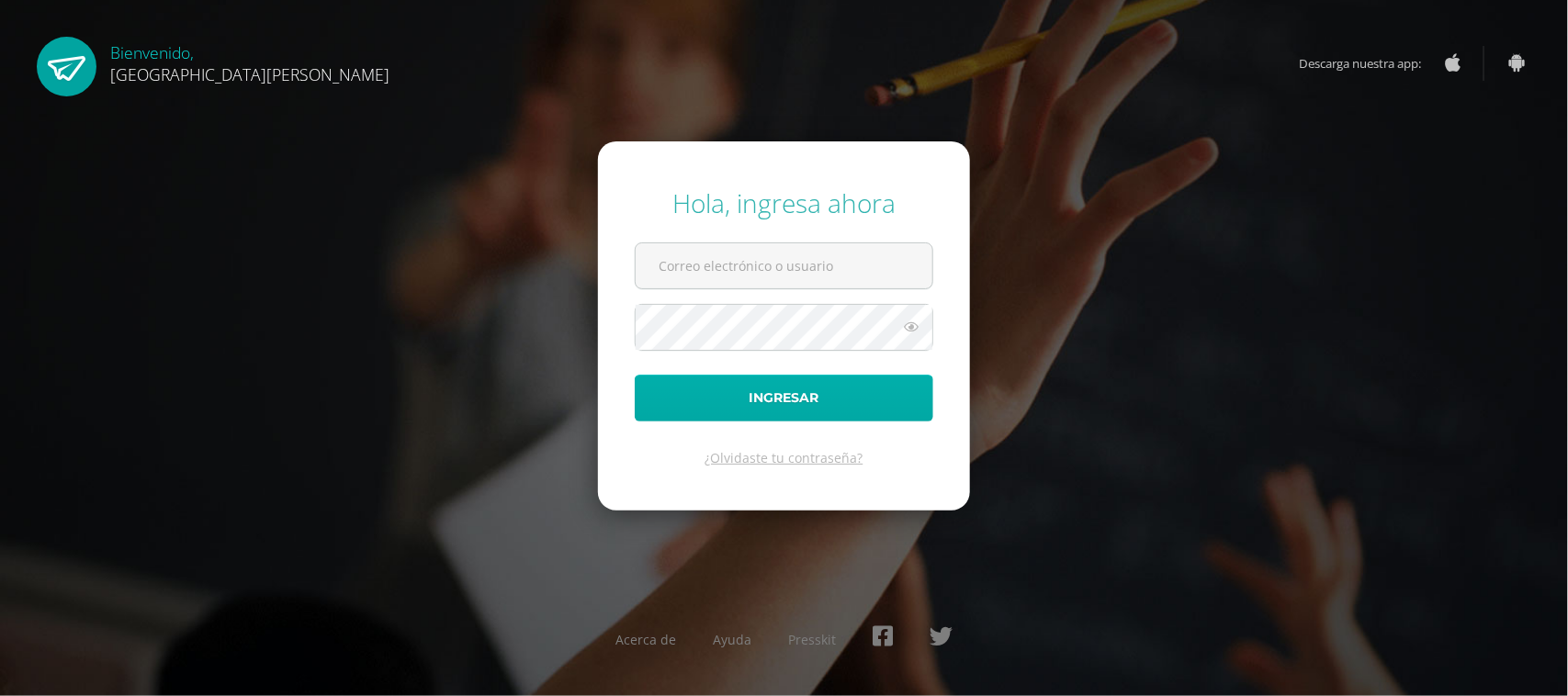
type input "[EMAIL_ADDRESS][DOMAIN_NAME]"
click at [833, 405] on button "Ingresar" at bounding box center [783, 398] width 298 height 47
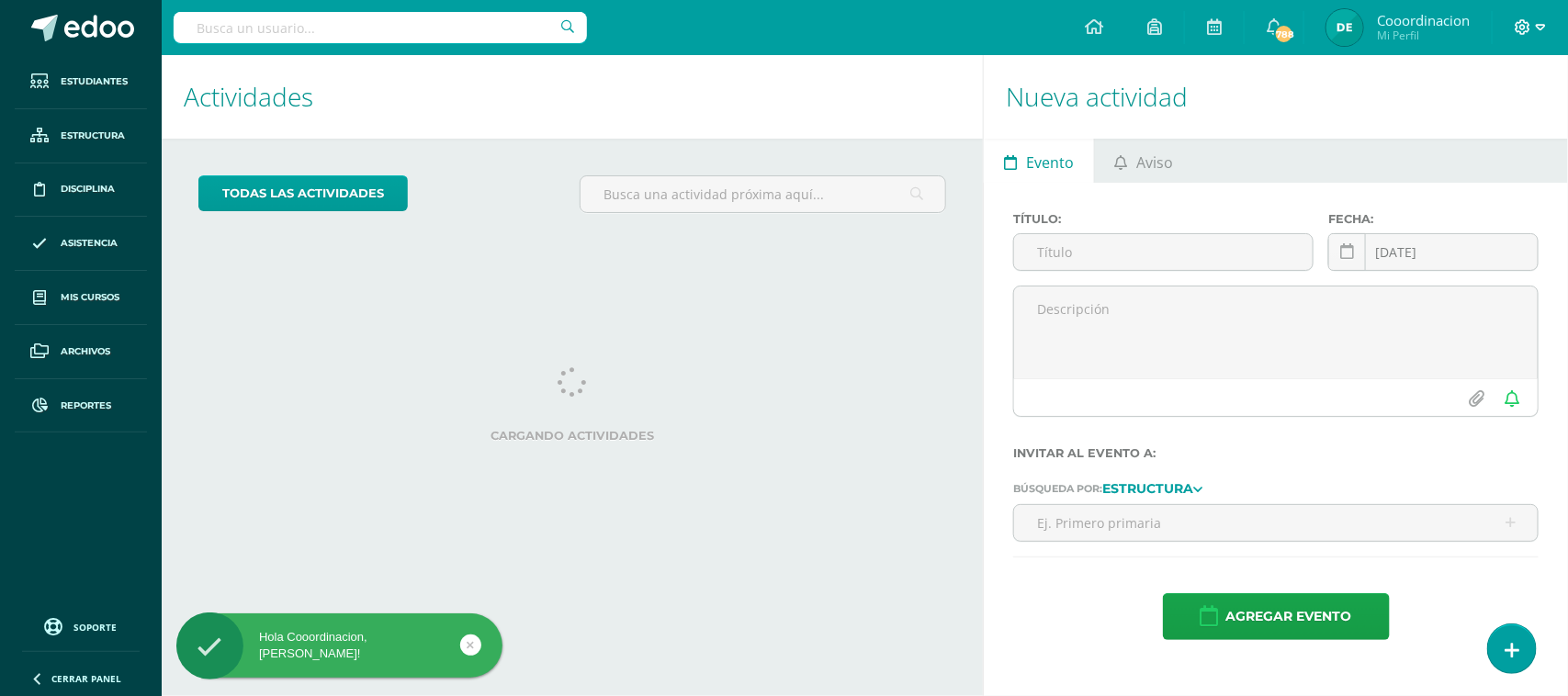
click at [1530, 23] on icon at bounding box center [1523, 28] width 17 height 17
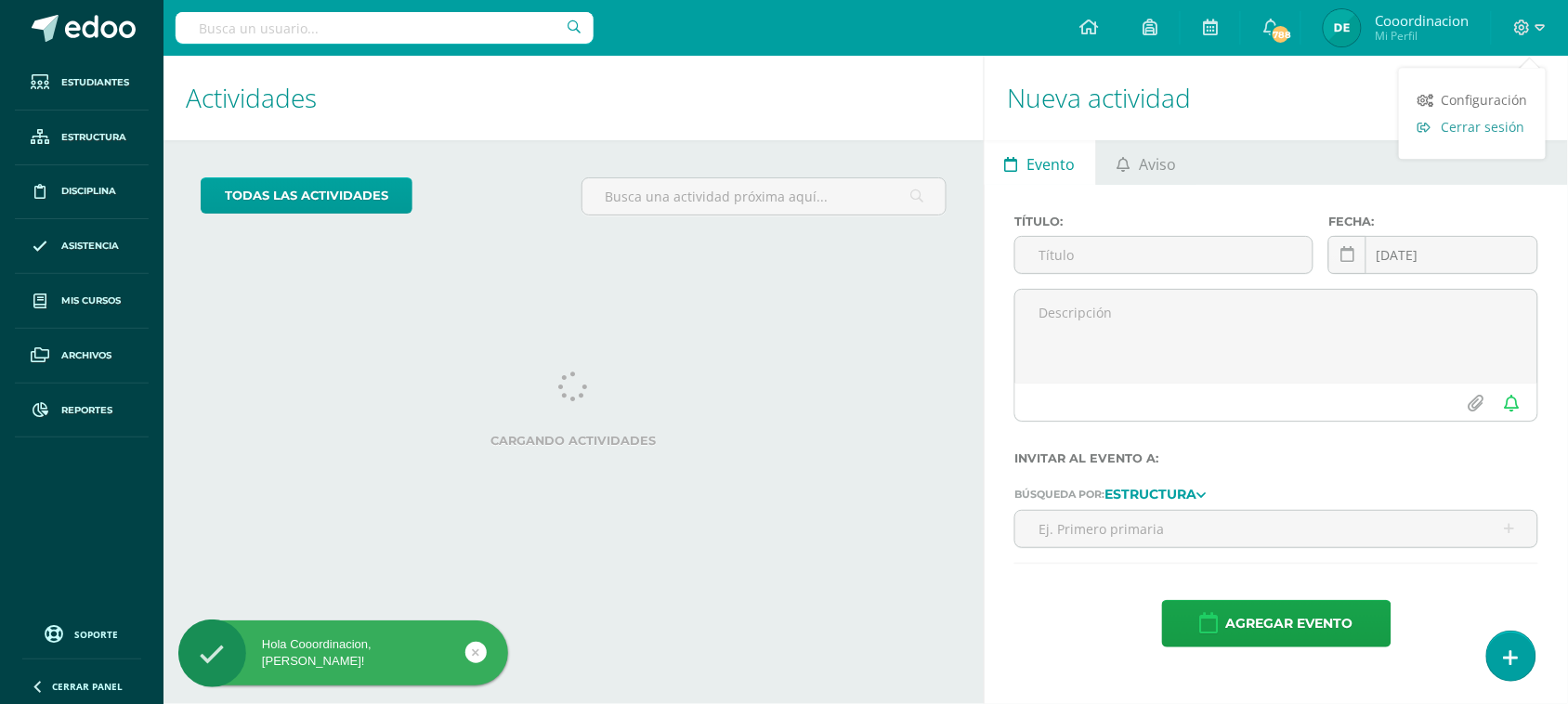
click at [1482, 132] on span "Cerrar sesión" at bounding box center [1482, 127] width 84 height 18
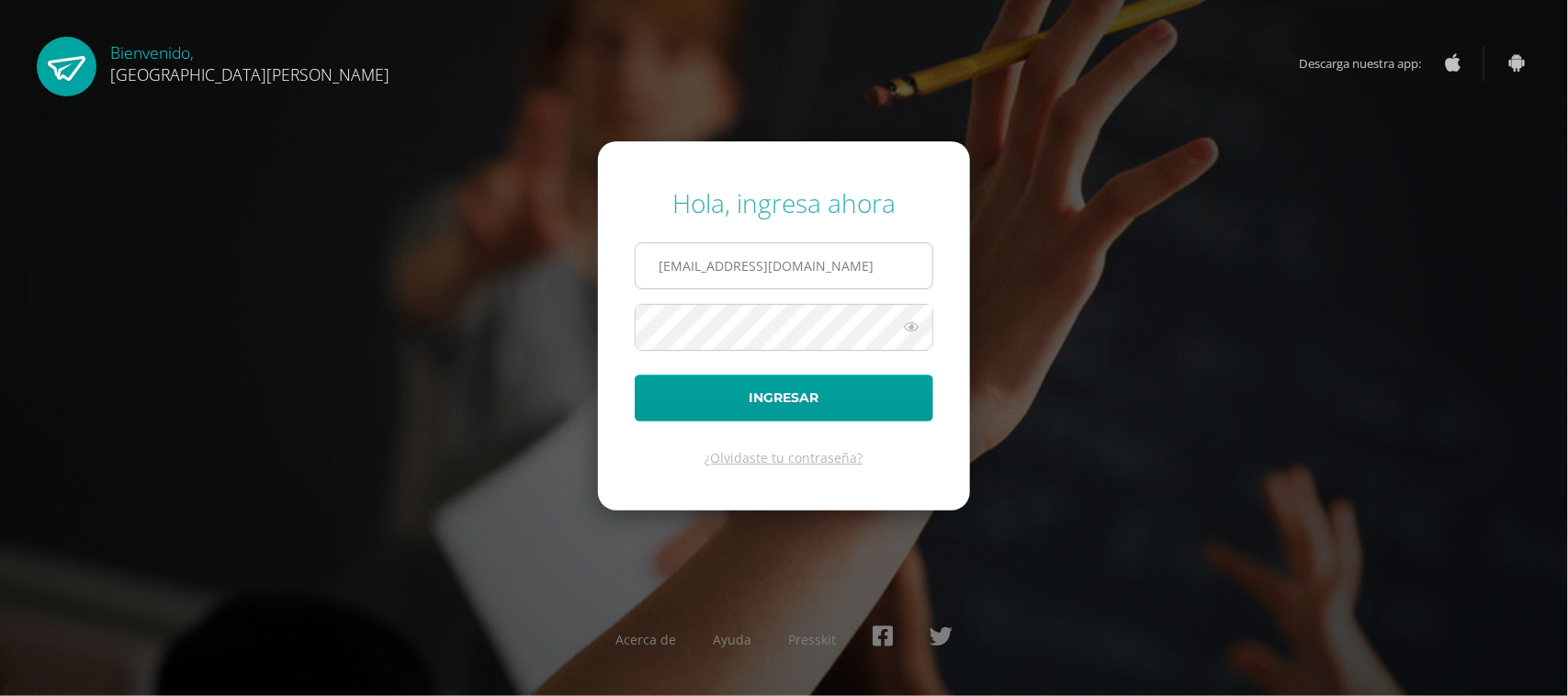
click at [851, 270] on input "[EMAIL_ADDRESS][DOMAIN_NAME]" at bounding box center [784, 265] width 297 height 45
type input "[EMAIL_ADDRESS][DOMAIN_NAME]"
click at [855, 408] on button "Ingresar" at bounding box center [783, 398] width 298 height 47
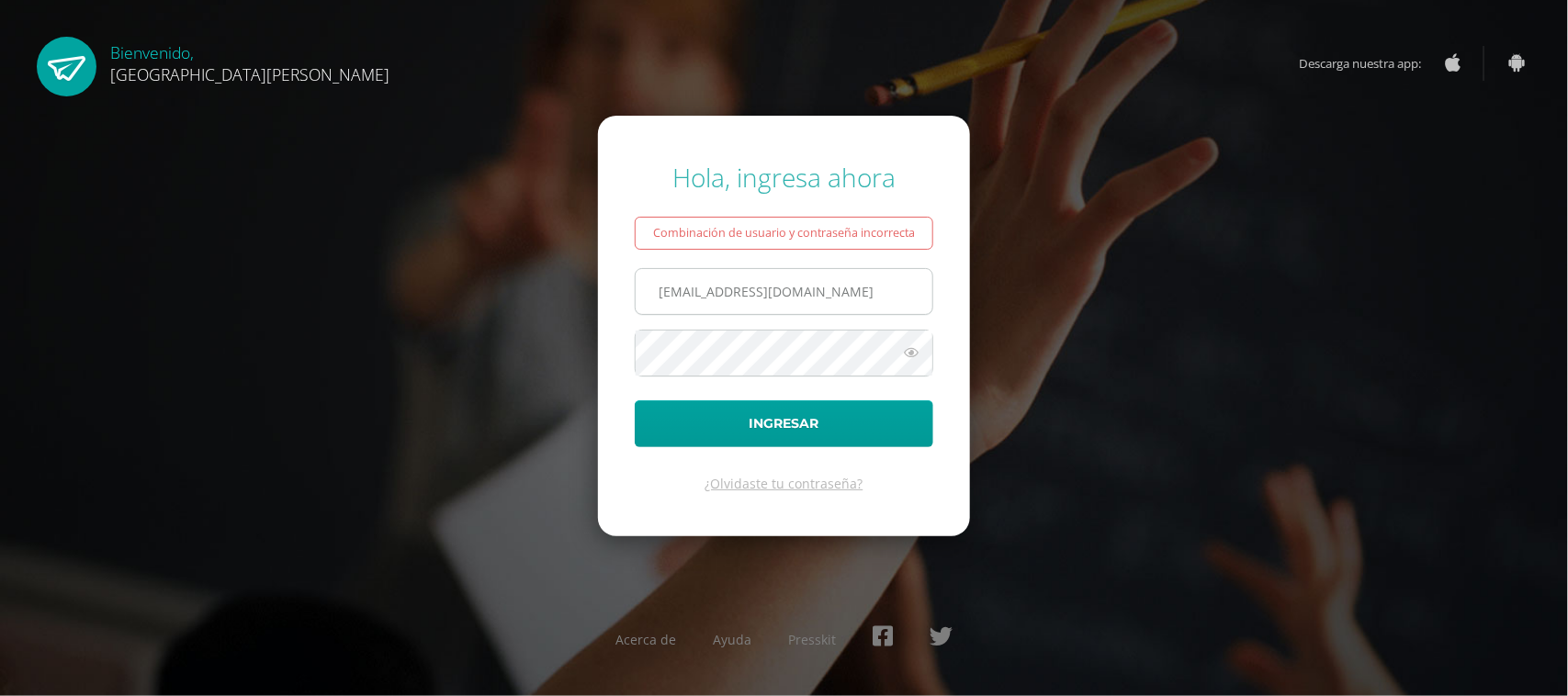
click at [901, 298] on input "[EMAIL_ADDRESS][DOMAIN_NAME]" at bounding box center [784, 292] width 297 height 45
click at [911, 353] on icon at bounding box center [911, 352] width 24 height 22
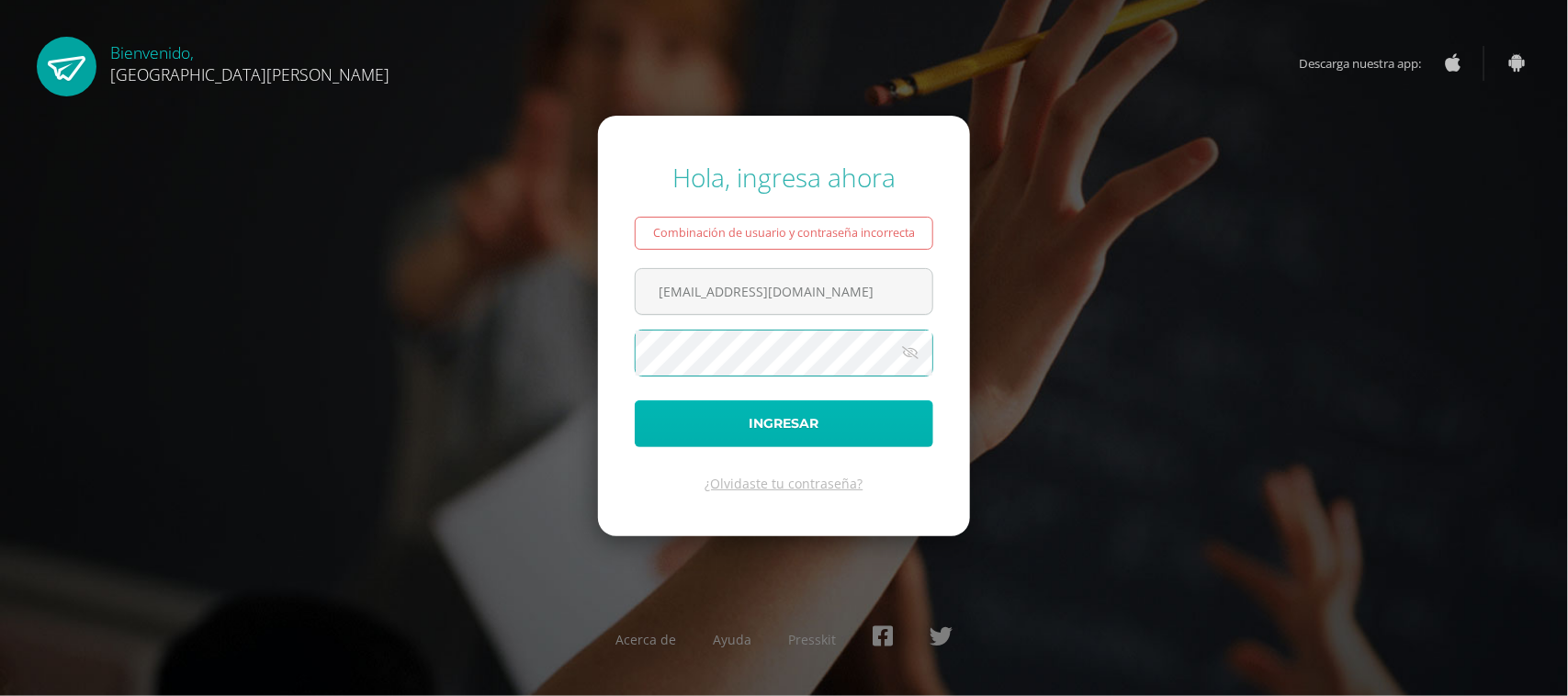
click at [822, 428] on button "Ingresar" at bounding box center [783, 424] width 298 height 47
click at [586, 359] on div "Hola, ingresa ahora Combinación de usuario y contraseña incorrecta rmartinez@bi…" at bounding box center [784, 348] width 1184 height 406
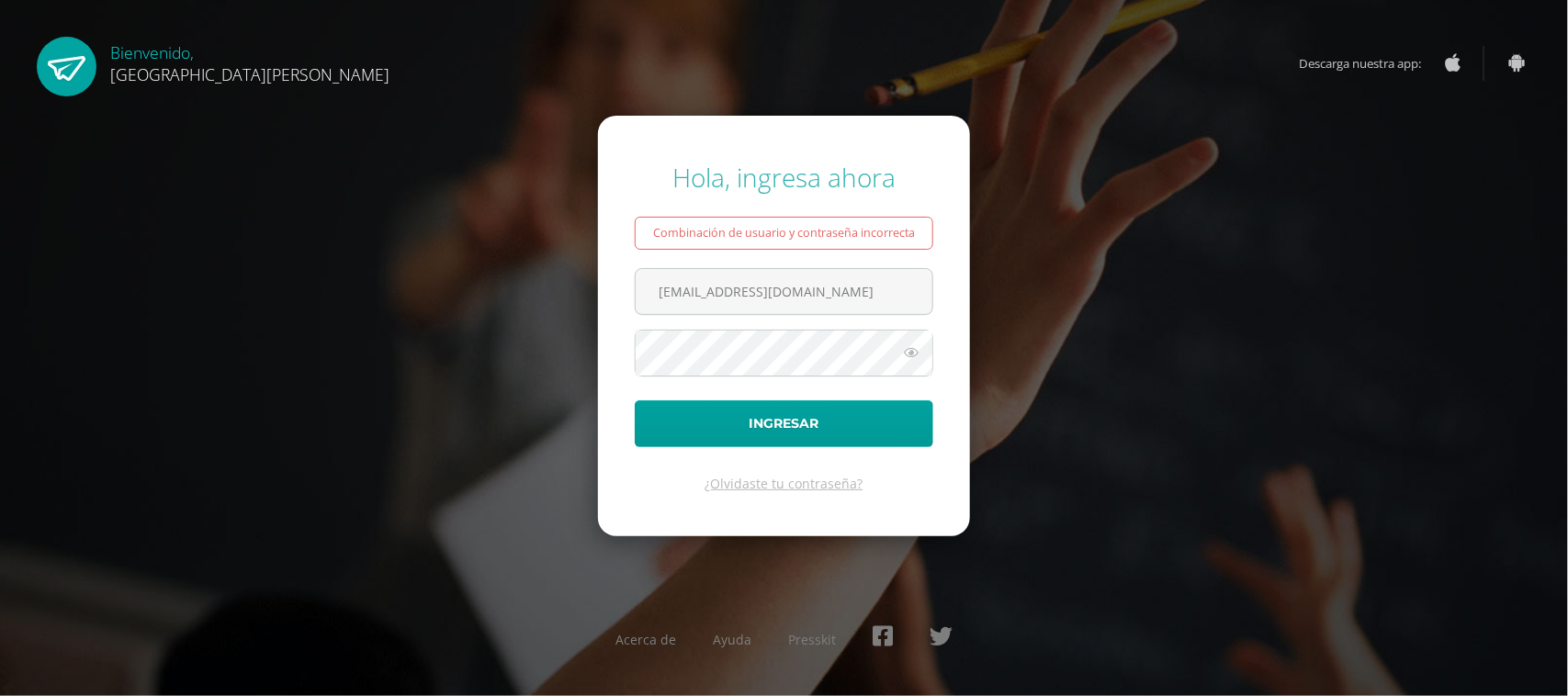
click at [907, 346] on icon at bounding box center [911, 352] width 24 height 22
click at [685, 424] on button "Ingresar" at bounding box center [783, 424] width 298 height 47
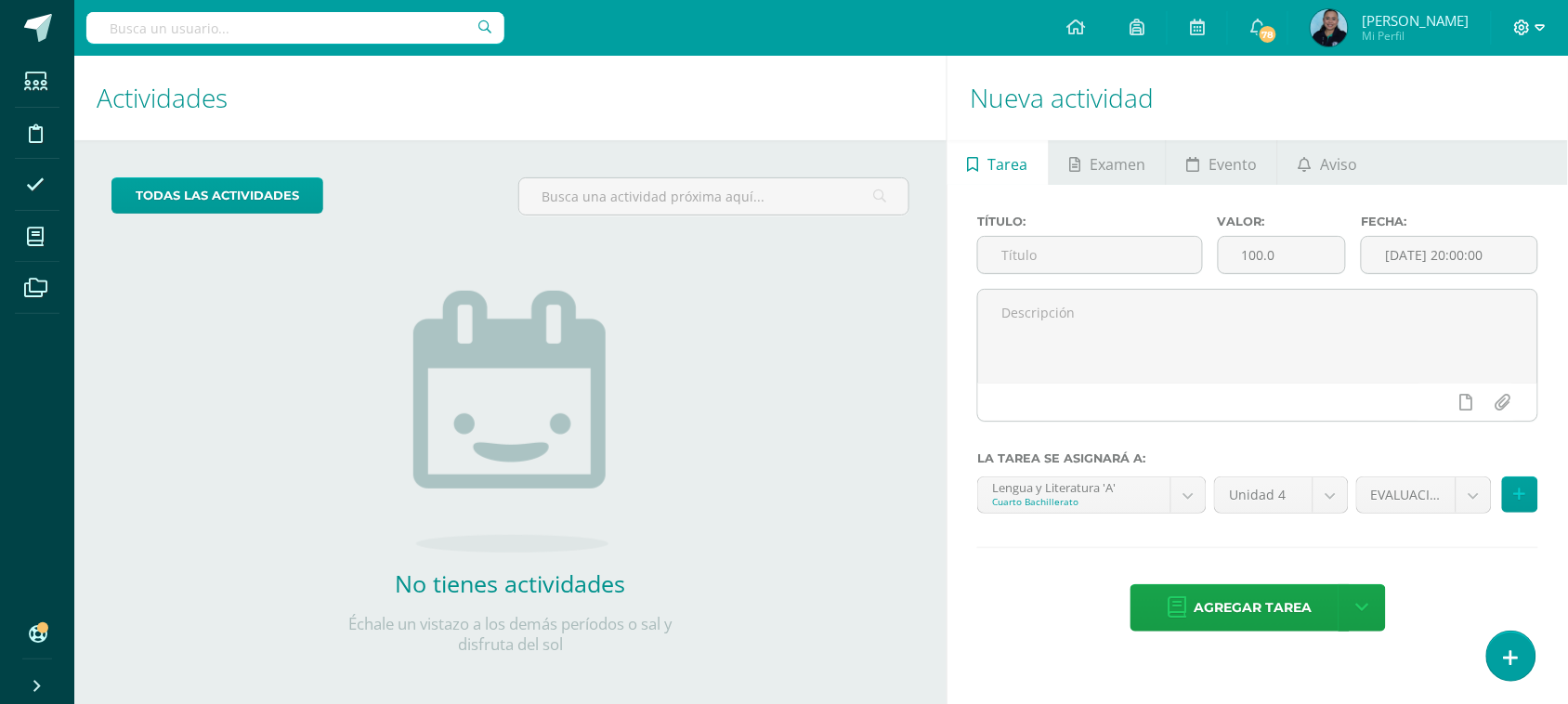
click at [1517, 26] on icon at bounding box center [1523, 28] width 16 height 16
click at [1475, 100] on span "Configuración" at bounding box center [1483, 99] width 87 height 18
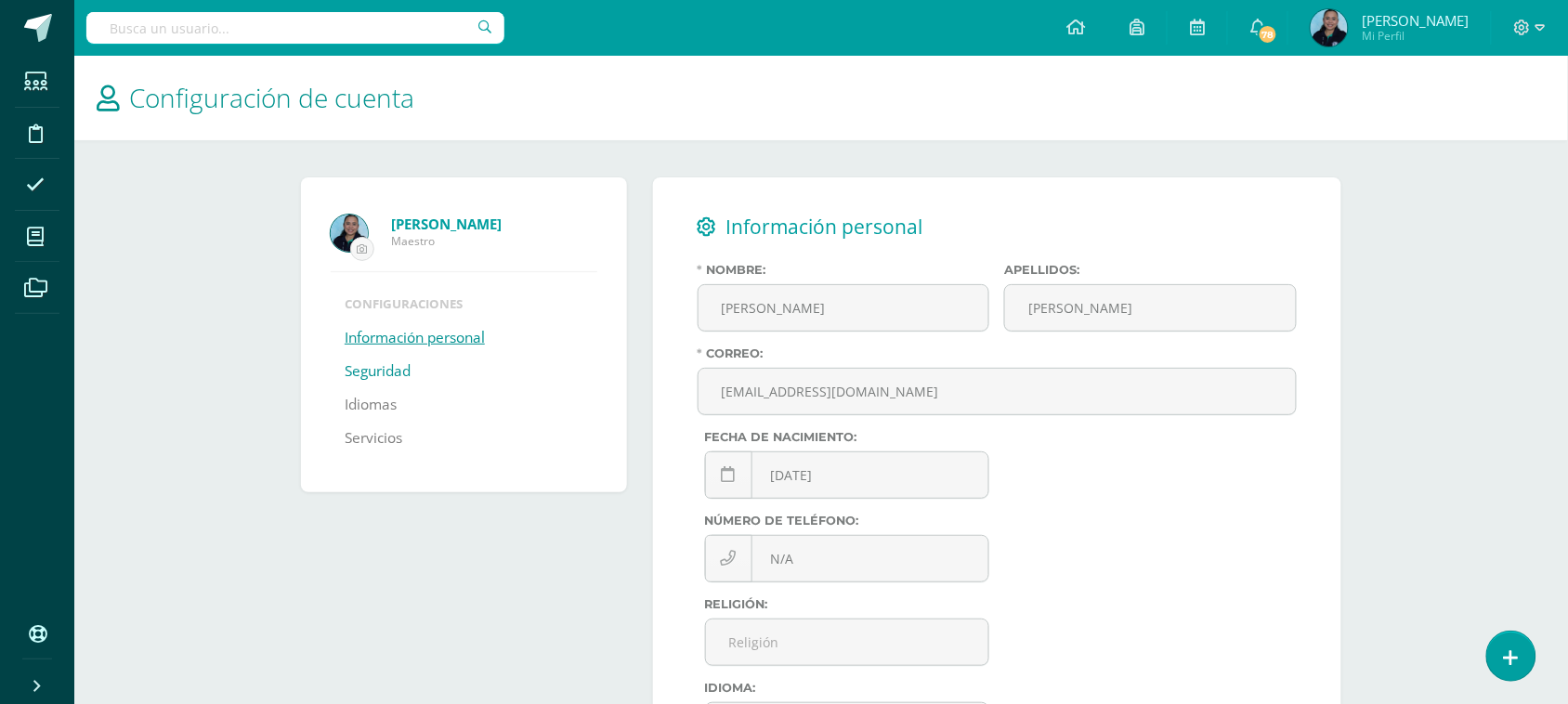
click at [364, 371] on link "Seguridad" at bounding box center [377, 372] width 66 height 34
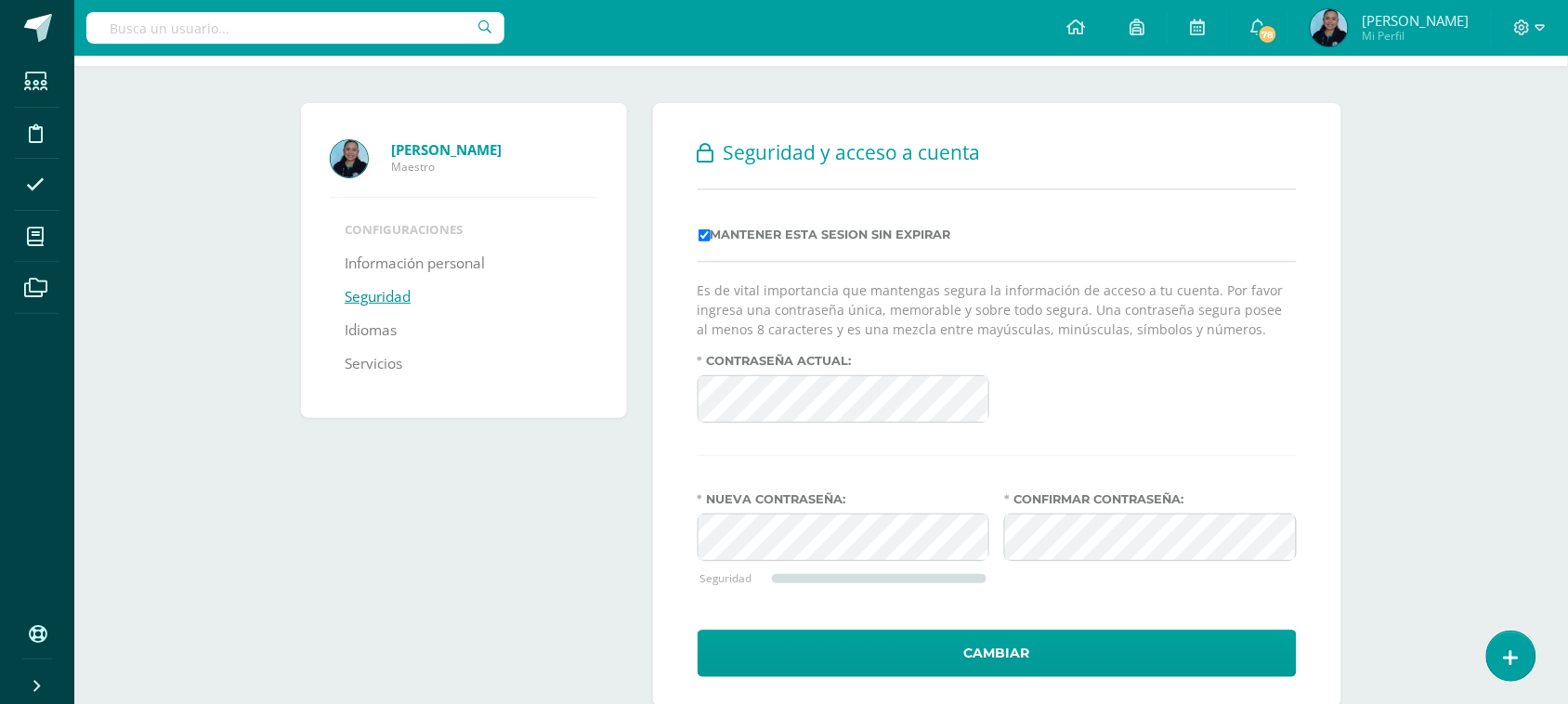
scroll to position [119, 0]
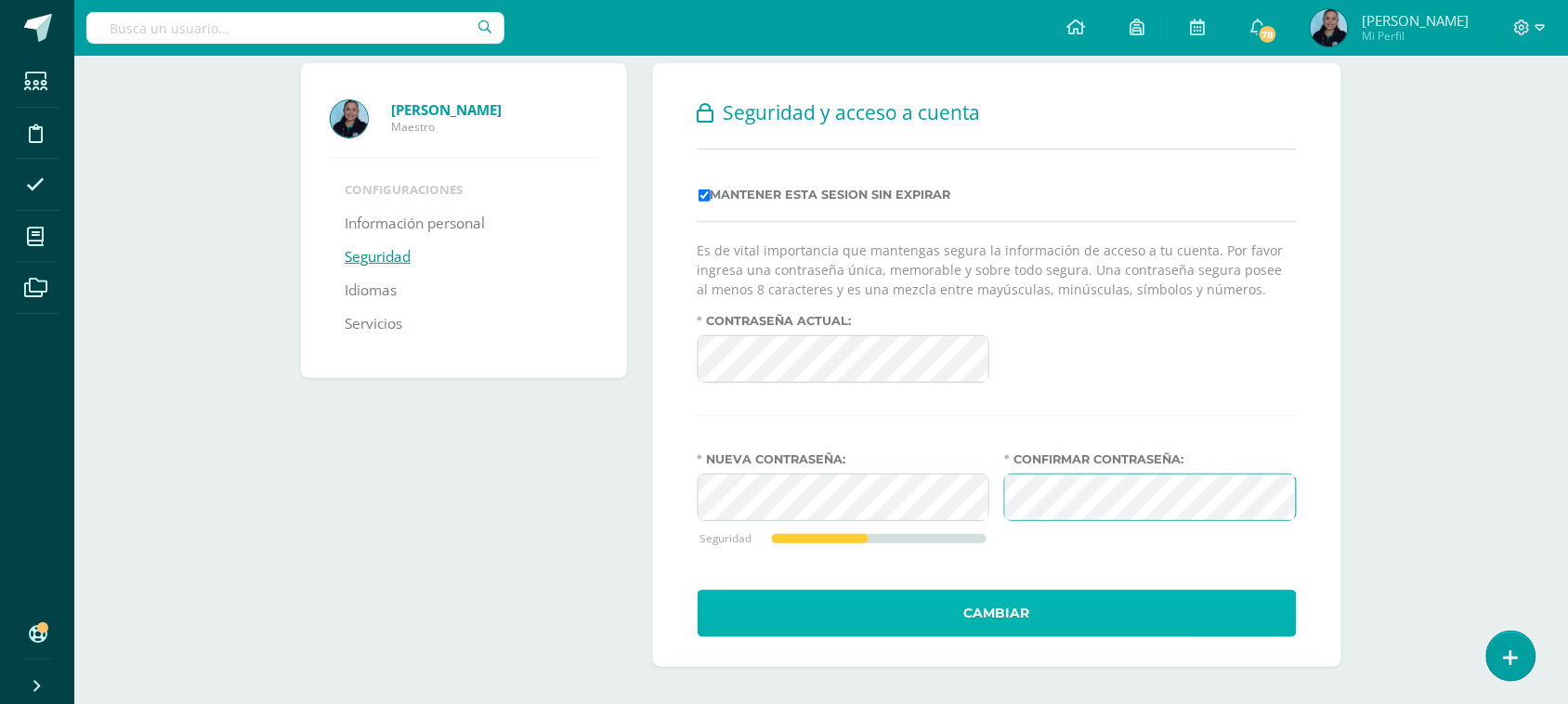
click at [943, 605] on button "Cambiar" at bounding box center [997, 614] width 599 height 48
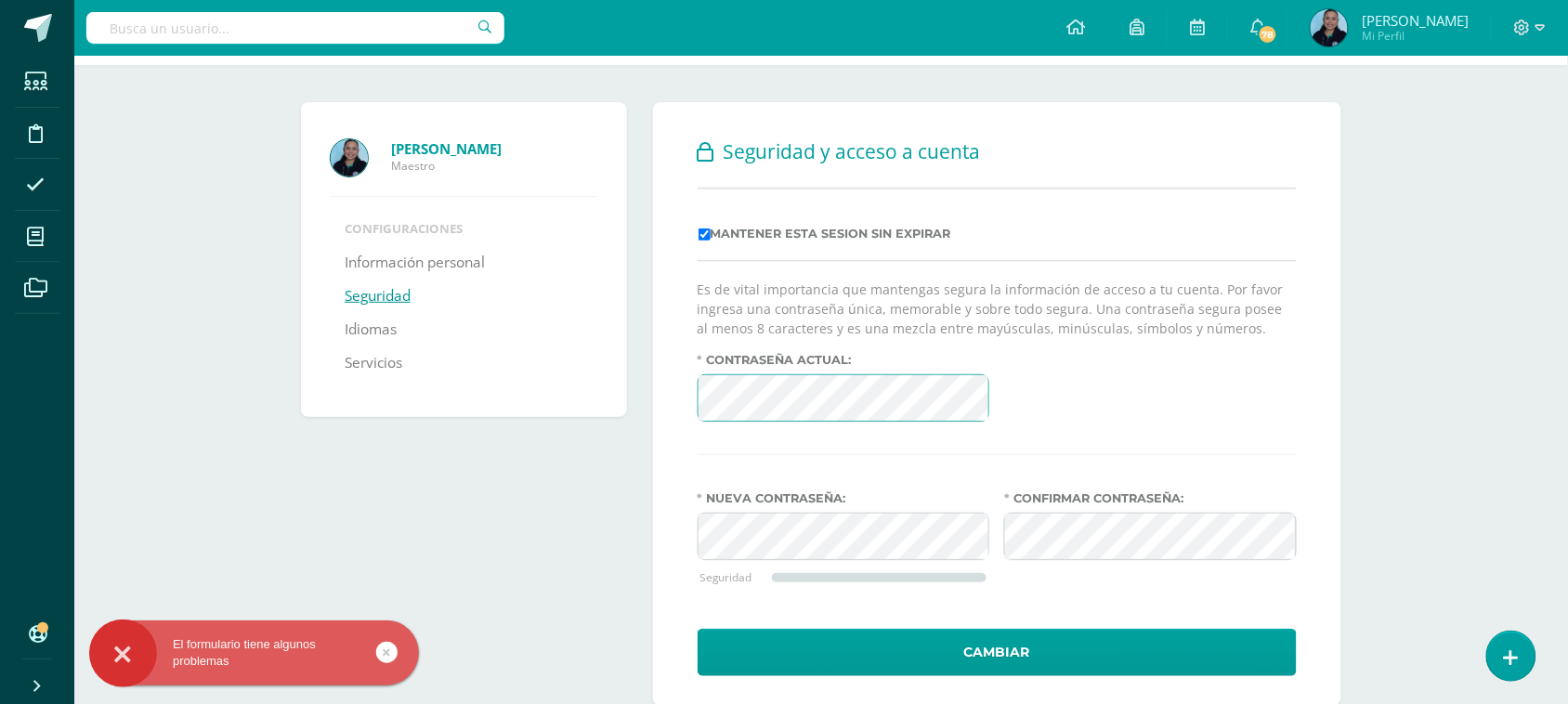
scroll to position [116, 0]
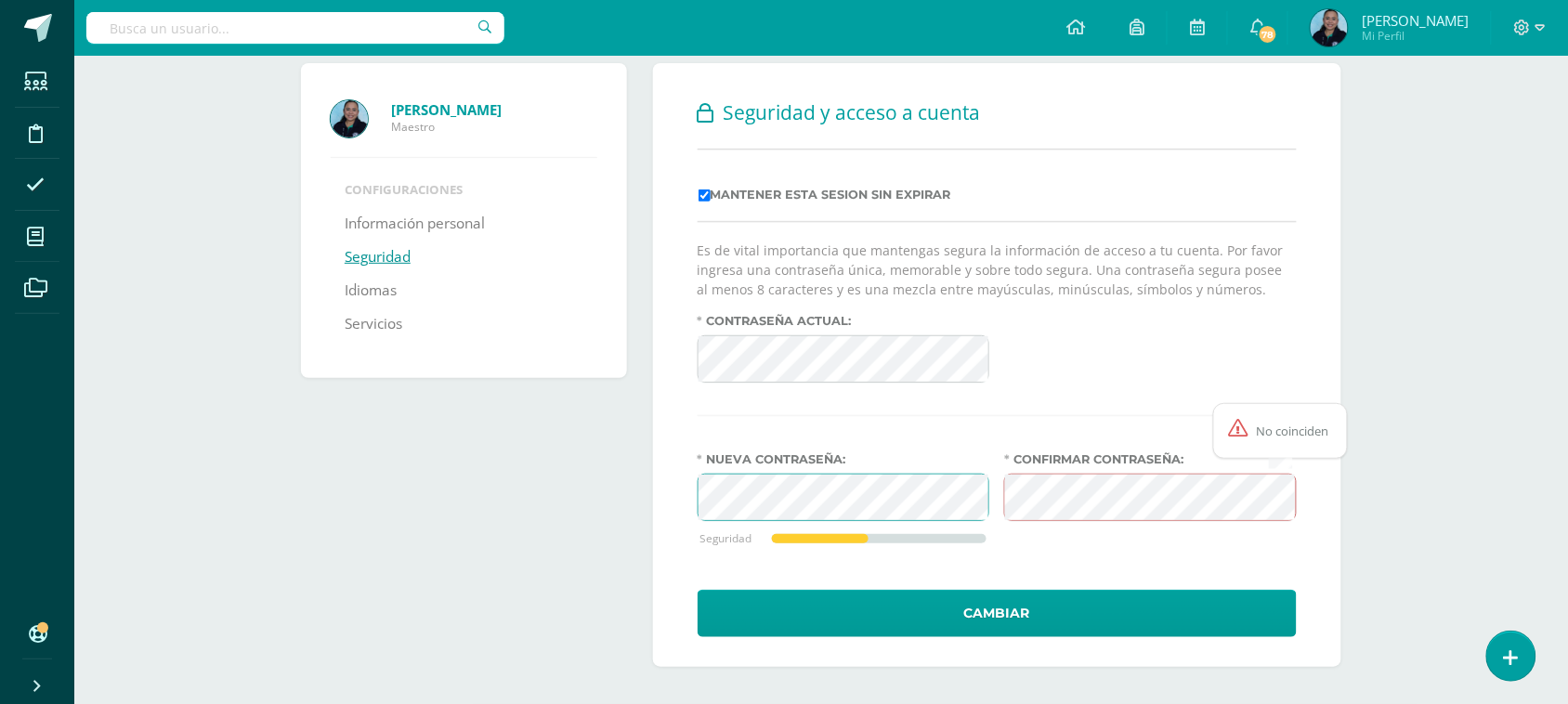
click at [690, 496] on div "Nueva contraseña: Seguridad" at bounding box center [844, 512] width 307 height 119
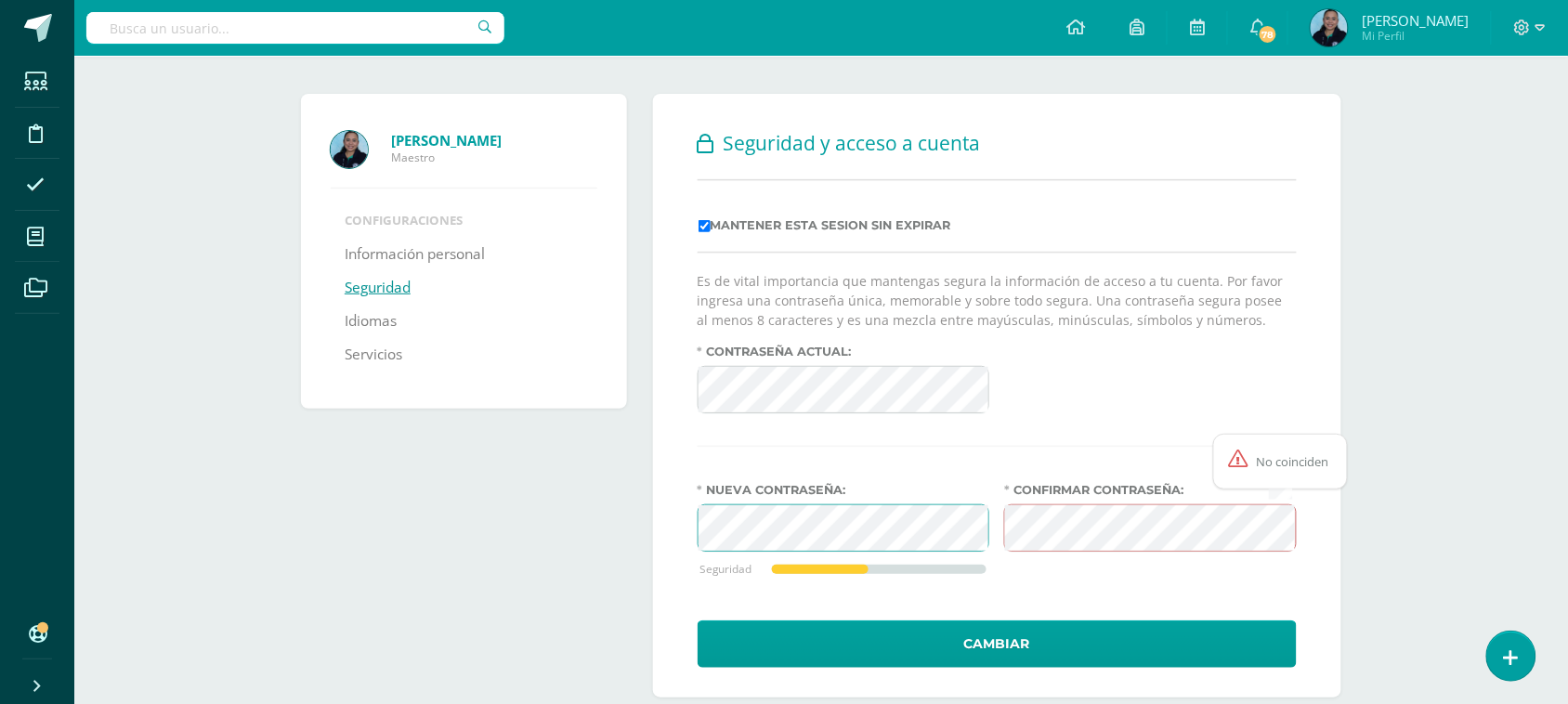
scroll to position [82, 0]
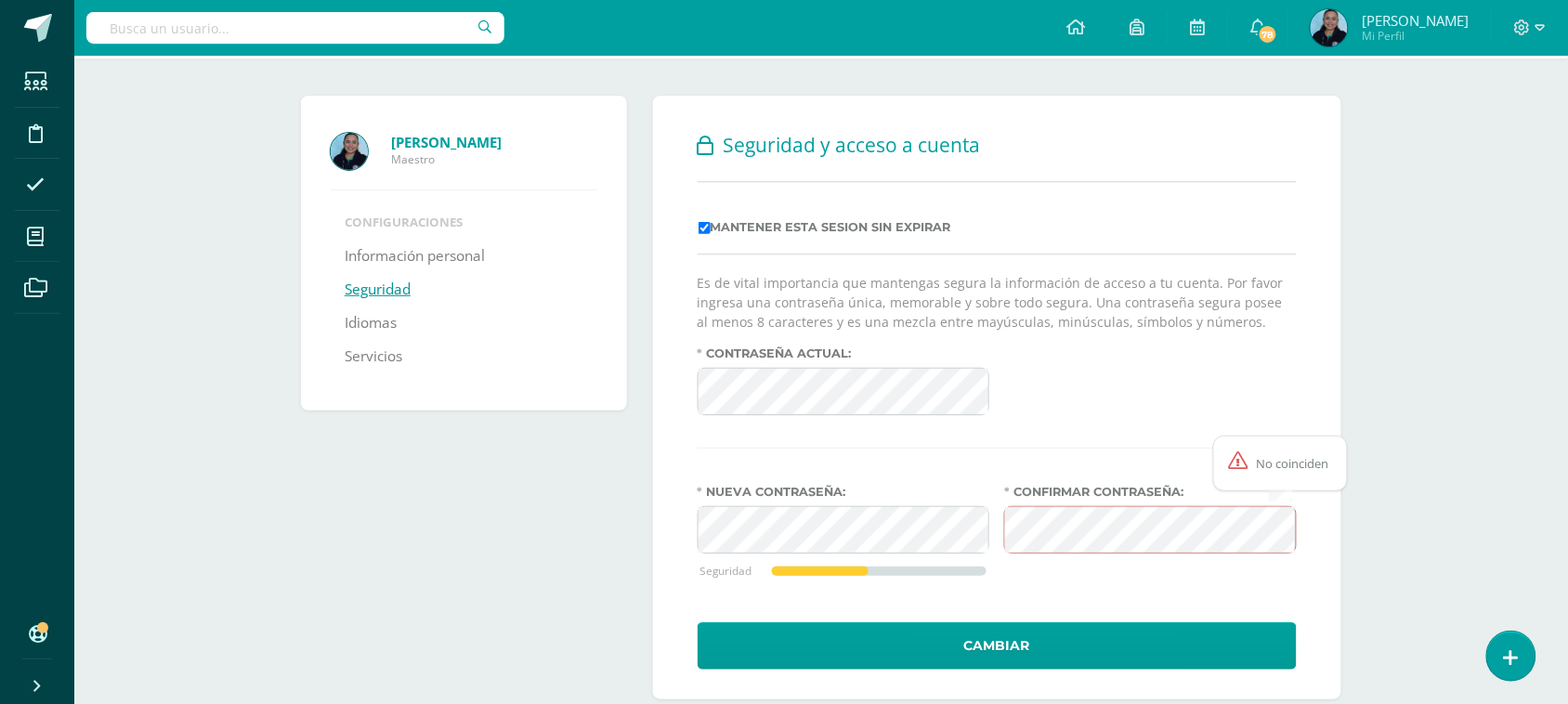
click at [995, 549] on div "Nueva contraseña: Seguridad Confirmar contraseña:" at bounding box center [997, 544] width 614 height 119
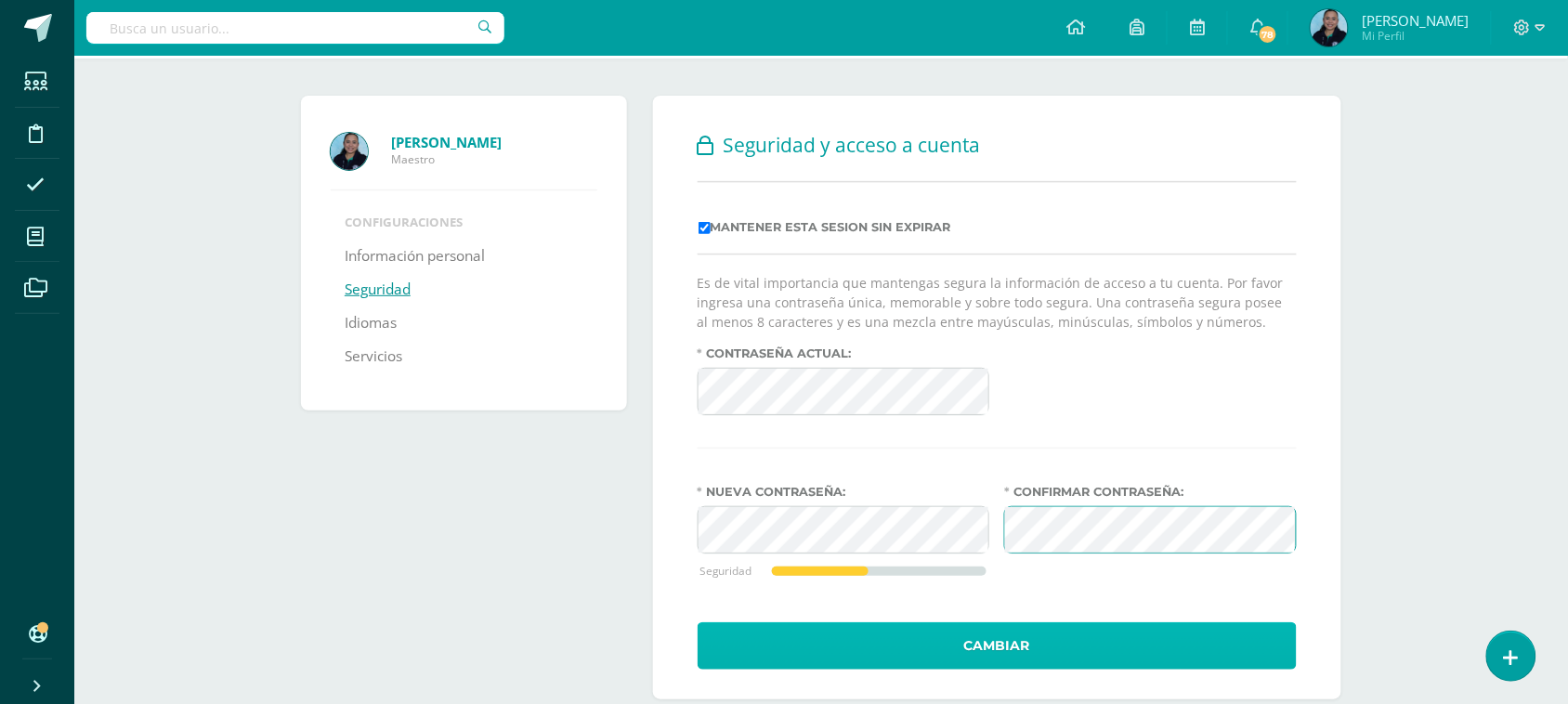
click at [902, 652] on button "Cambiar" at bounding box center [997, 646] width 599 height 48
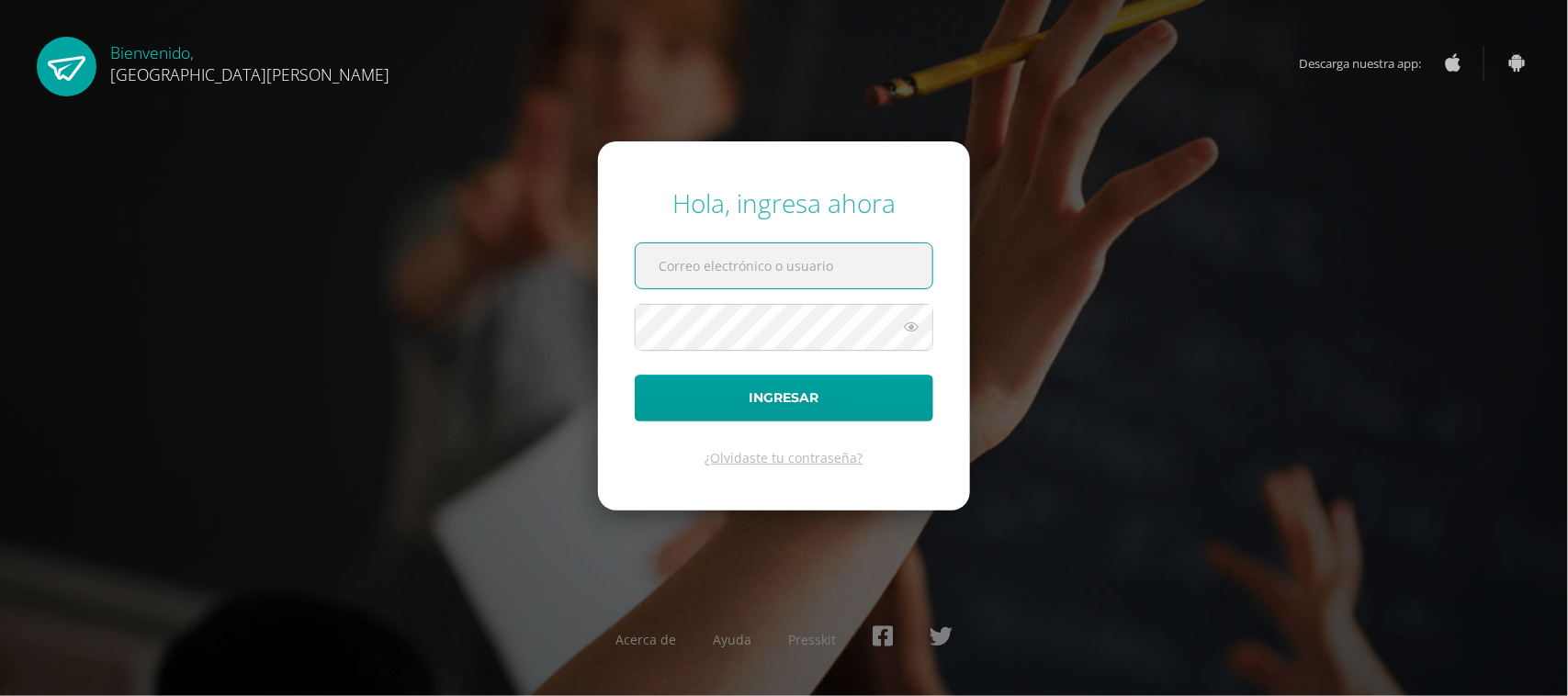
type input "[EMAIL_ADDRESS][DOMAIN_NAME]"
click at [910, 331] on icon at bounding box center [911, 326] width 24 height 22
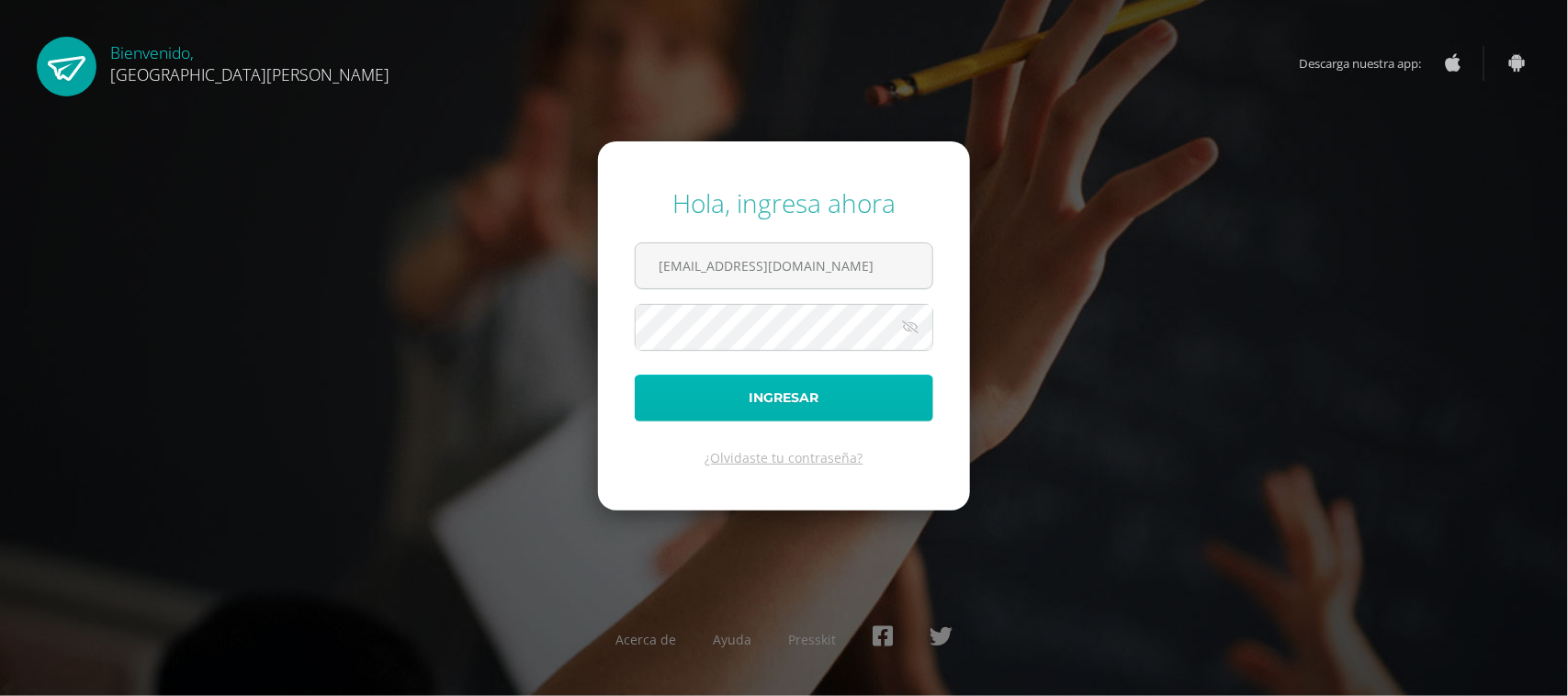
click at [815, 399] on button "Ingresar" at bounding box center [783, 398] width 298 height 47
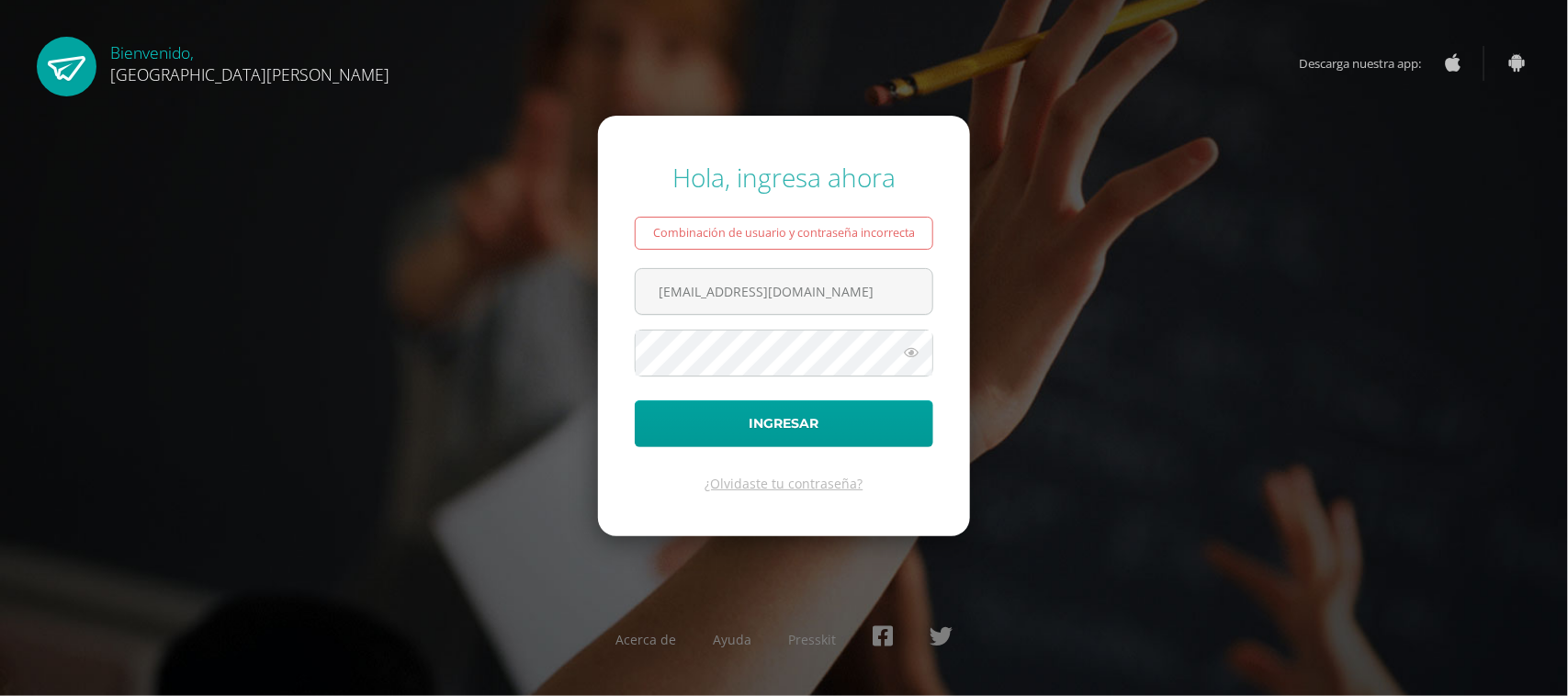
click at [1108, 368] on div "Hola, ingresa ahora Combinación de usuario y contraseña incorrecta csecundaria@…" at bounding box center [784, 348] width 1184 height 406
click at [893, 298] on input "[EMAIL_ADDRESS][DOMAIN_NAME]" at bounding box center [784, 292] width 297 height 45
type input "[EMAIL_ADDRESS][DOMAIN_NAME]"
click at [864, 427] on button "Ingresar" at bounding box center [783, 424] width 298 height 47
click at [916, 353] on icon at bounding box center [911, 352] width 24 height 22
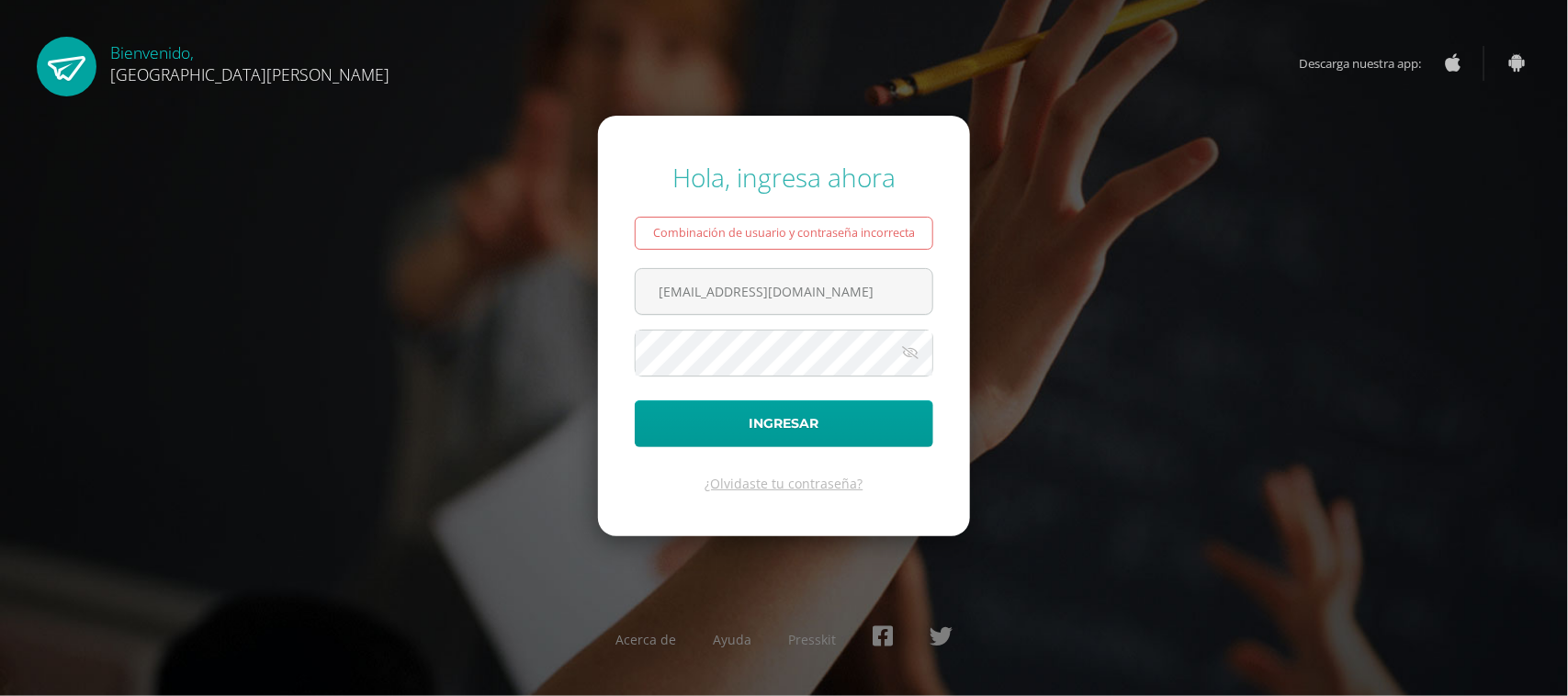
click at [1137, 344] on div "Hola, ingresa ahora Combinación de usuario y contraseña incorrecta rmartinez@bi…" at bounding box center [784, 348] width 1184 height 406
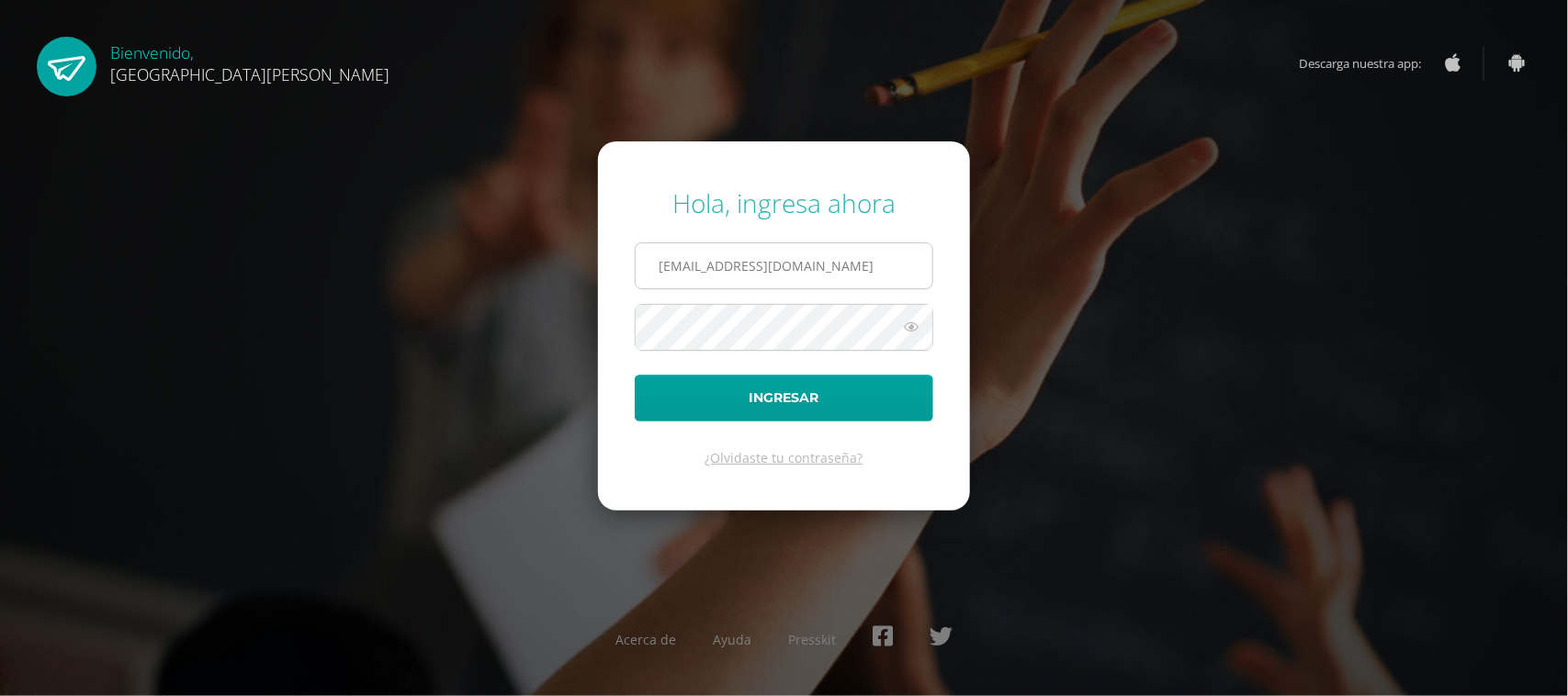
click at [869, 282] on input "[EMAIL_ADDRESS][DOMAIN_NAME]" at bounding box center [784, 265] width 297 height 45
type input "[EMAIL_ADDRESS][DOMAIN_NAME]"
click at [600, 331] on form "Hola, ingresa ahora [EMAIL_ADDRESS][DOMAIN_NAME] Ingresar ¿Olvidaste tu contras…" at bounding box center [784, 325] width 372 height 369
click at [902, 326] on icon at bounding box center [911, 326] width 24 height 22
click at [804, 399] on button "Ingresar" at bounding box center [783, 398] width 298 height 47
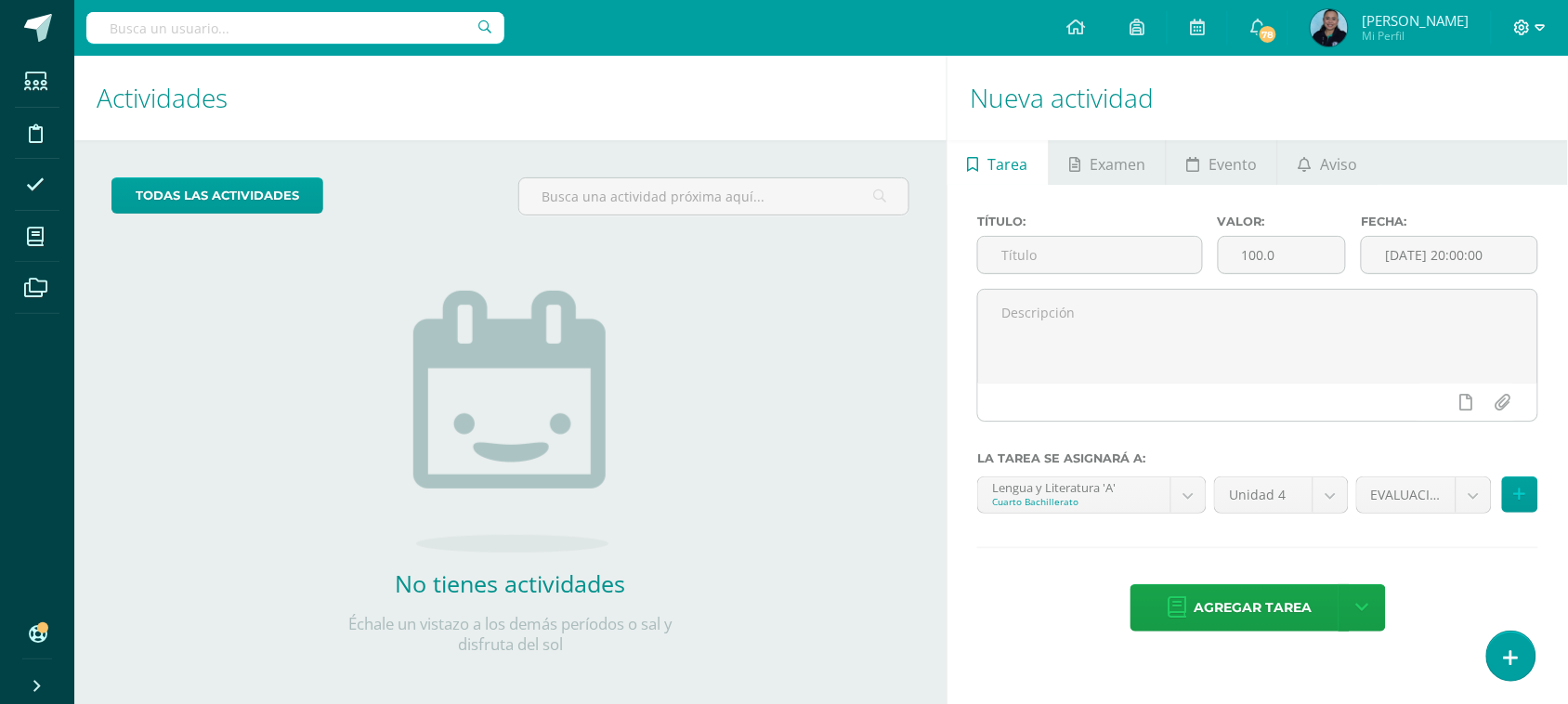
click at [1532, 33] on span at bounding box center [1530, 28] width 32 height 21
click at [1459, 127] on span "Cerrar sesión" at bounding box center [1482, 127] width 84 height 18
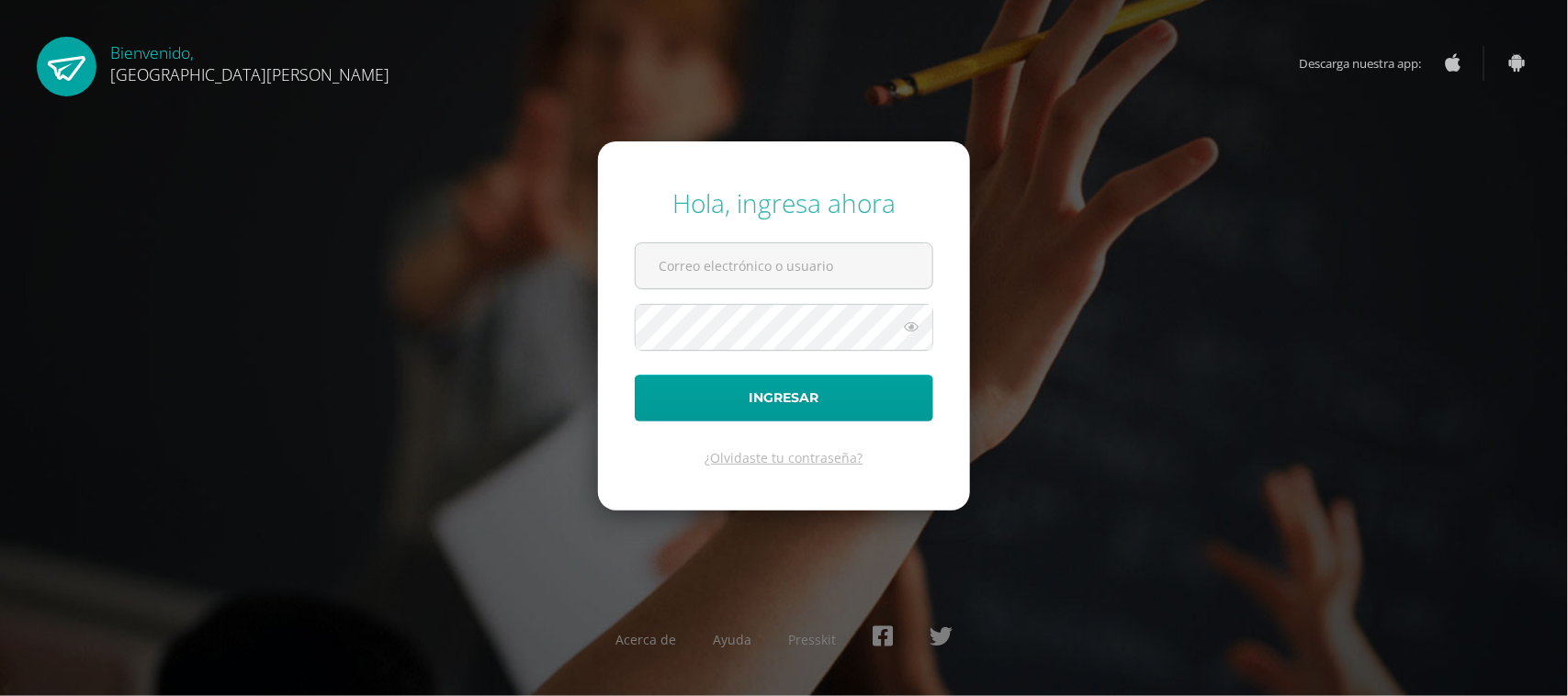
type input "[EMAIL_ADDRESS][DOMAIN_NAME]"
click at [906, 330] on icon at bounding box center [911, 326] width 24 height 22
click at [998, 287] on div "Hola, ingresa ahora [EMAIL_ADDRESS][DOMAIN_NAME] Ingresar ¿Olvidaste tu contras…" at bounding box center [784, 348] width 1184 height 354
click at [870, 271] on input "[EMAIL_ADDRESS][DOMAIN_NAME]" at bounding box center [784, 265] width 297 height 45
click at [1061, 222] on div "Hola, ingresa ahora [EMAIL_ADDRESS][DOMAIN_NAME] Ingresar ¿Olvidaste tu contras…" at bounding box center [784, 348] width 1184 height 354
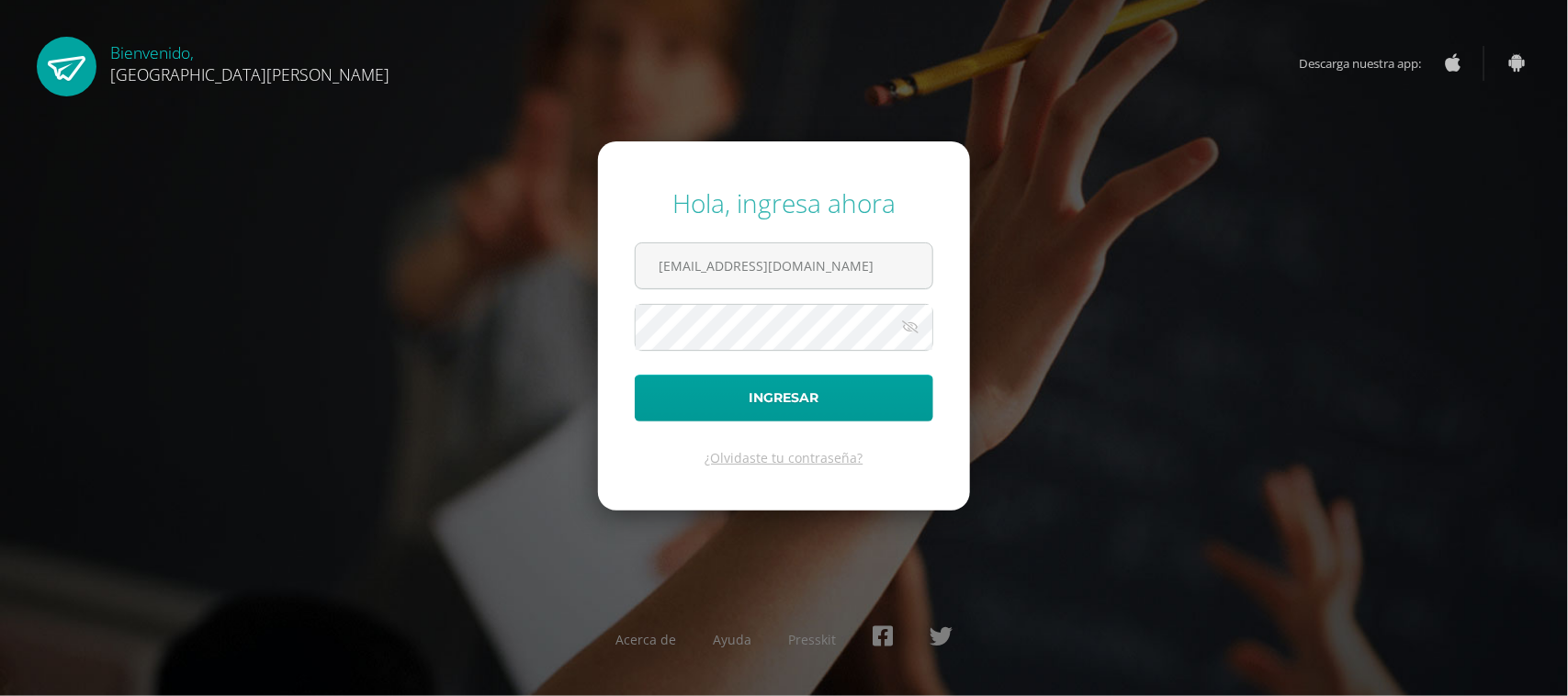
click at [912, 326] on icon at bounding box center [910, 326] width 26 height 22
click at [878, 272] on input "[EMAIL_ADDRESS][DOMAIN_NAME]" at bounding box center [784, 265] width 297 height 45
click at [910, 331] on icon at bounding box center [911, 326] width 24 height 22
click at [865, 269] on input "csecundaria@bilinguesanjuan.edu.gt" at bounding box center [784, 265] width 297 height 45
click at [762, 396] on button "Ingresar" at bounding box center [783, 398] width 298 height 47
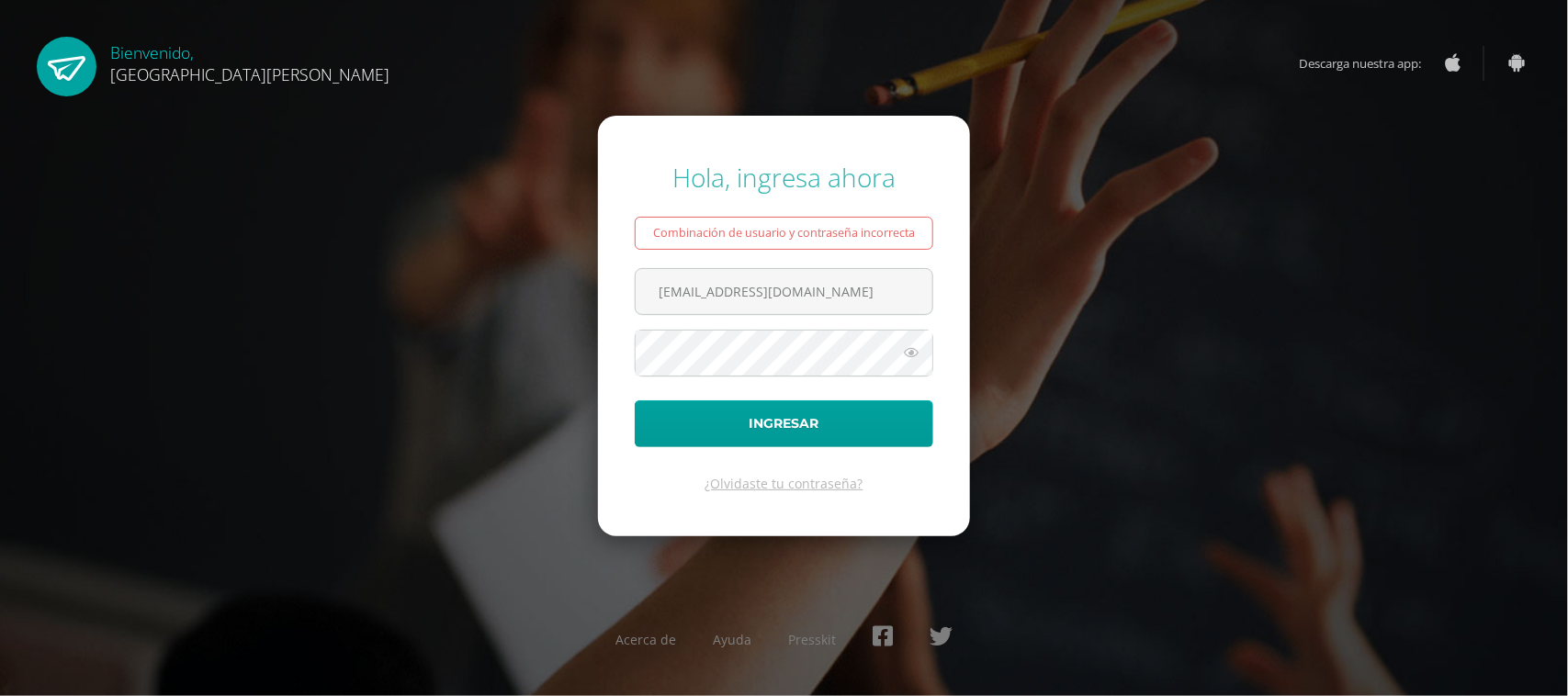
click at [1079, 259] on div "Hola, ingresa ahora Combinación de usuario y contraseña incorrecta csecundaria@…" at bounding box center [784, 348] width 1184 height 406
click at [727, 419] on button "Ingresar" at bounding box center [783, 424] width 298 height 47
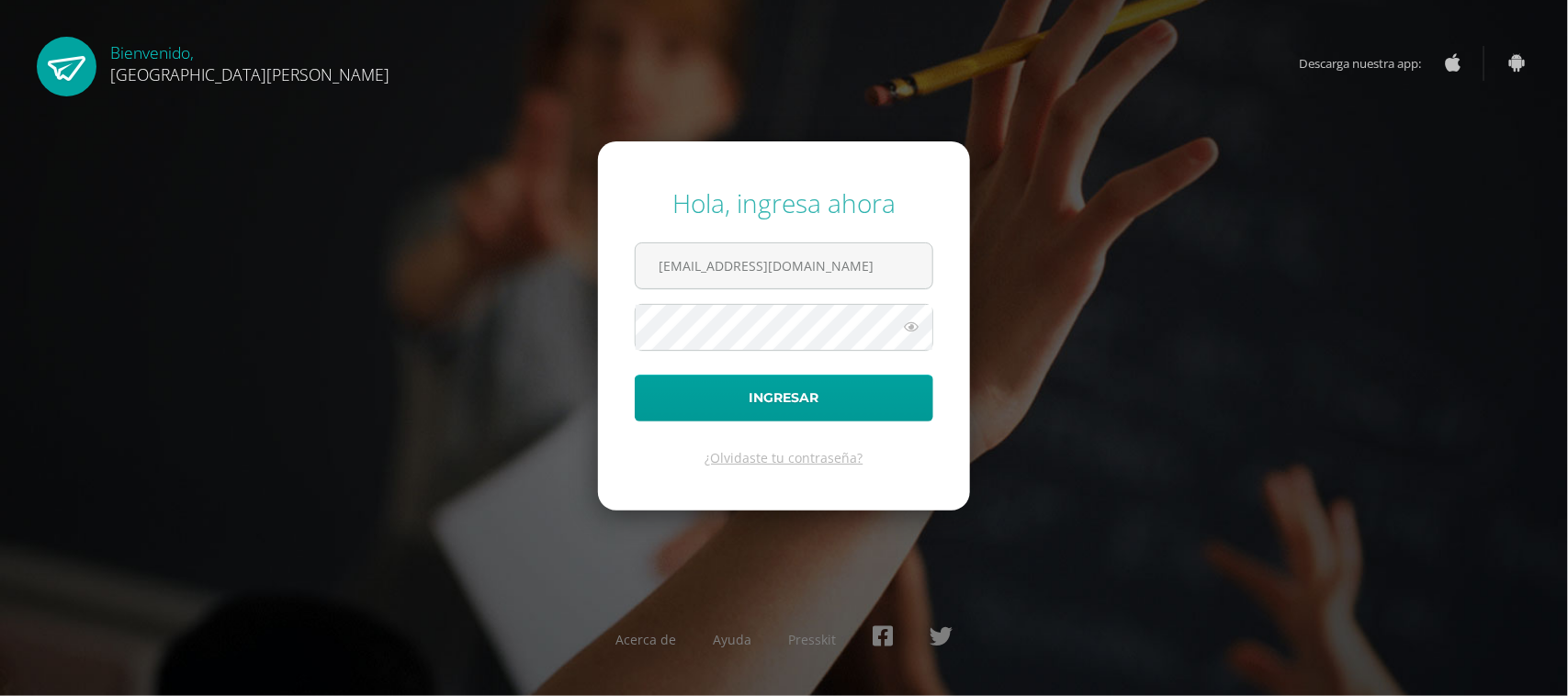
click at [905, 330] on icon at bounding box center [911, 326] width 24 height 22
click at [905, 330] on icon at bounding box center [910, 326] width 26 height 22
click at [917, 266] on input "csecundaria@bilinguesanjuan.edu.gt" at bounding box center [784, 265] width 297 height 45
click at [1272, 254] on div "Hola, ingresa ahora csecundaria@bilinguesanjuan.edu.gt Ingresar ¿Olvidaste tu c…" at bounding box center [784, 348] width 1184 height 354
click at [878, 280] on input "csecundaria@bilinguesanjuan.edu.gt" at bounding box center [784, 265] width 297 height 45
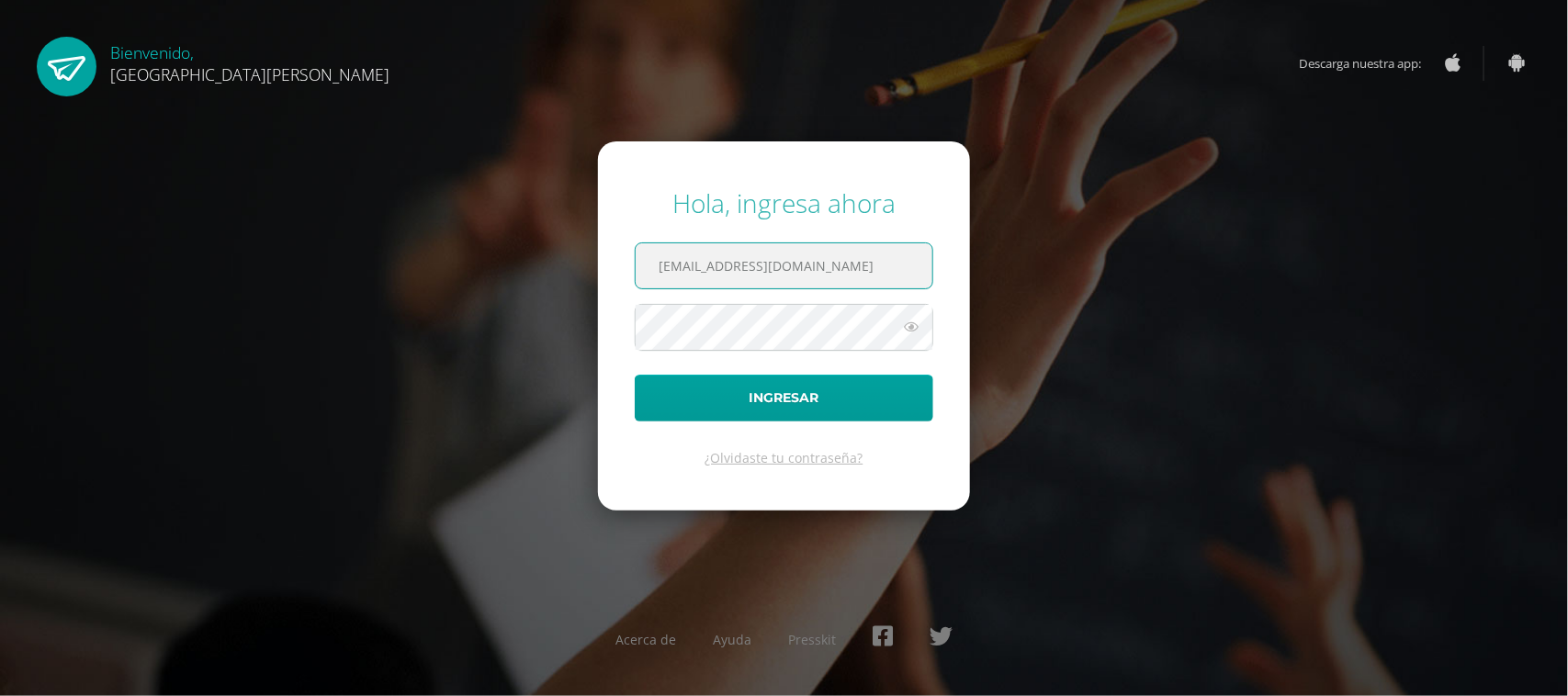
click at [892, 269] on input "csecundaria@bilinguesanjuan.edu.gt" at bounding box center [784, 265] width 297 height 45
drag, startPoint x: 892, startPoint y: 269, endPoint x: 573, endPoint y: 266, distance: 319.0
click at [573, 266] on div "Hola, ingresa ahora csecundaria@bilinguesanjuan.edu.gt Ingresar ¿Olvidaste tu c…" at bounding box center [784, 348] width 1184 height 354
type input "rmartinez@bilinguesanjuan.edu.gt"
click at [910, 331] on icon at bounding box center [911, 326] width 24 height 22
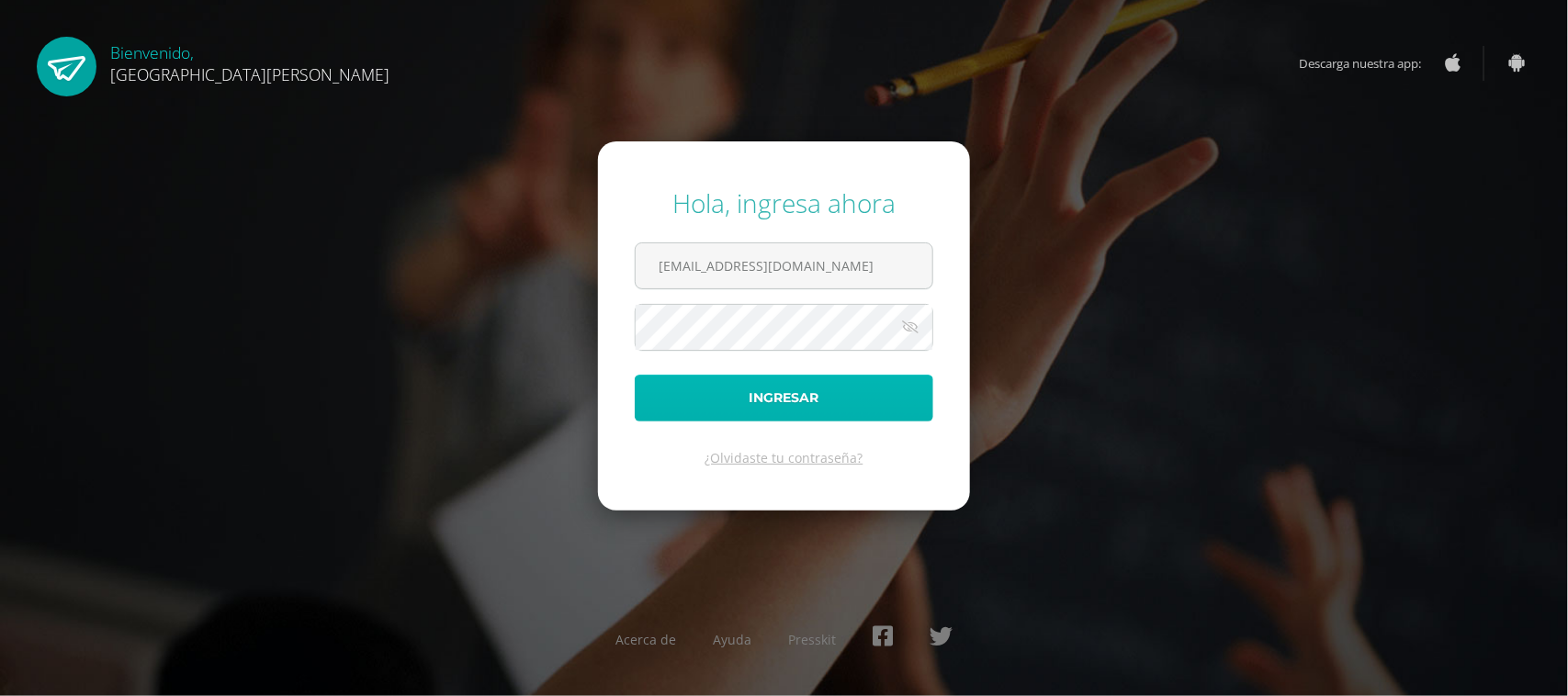
click at [781, 394] on button "Ingresar" at bounding box center [783, 398] width 298 height 47
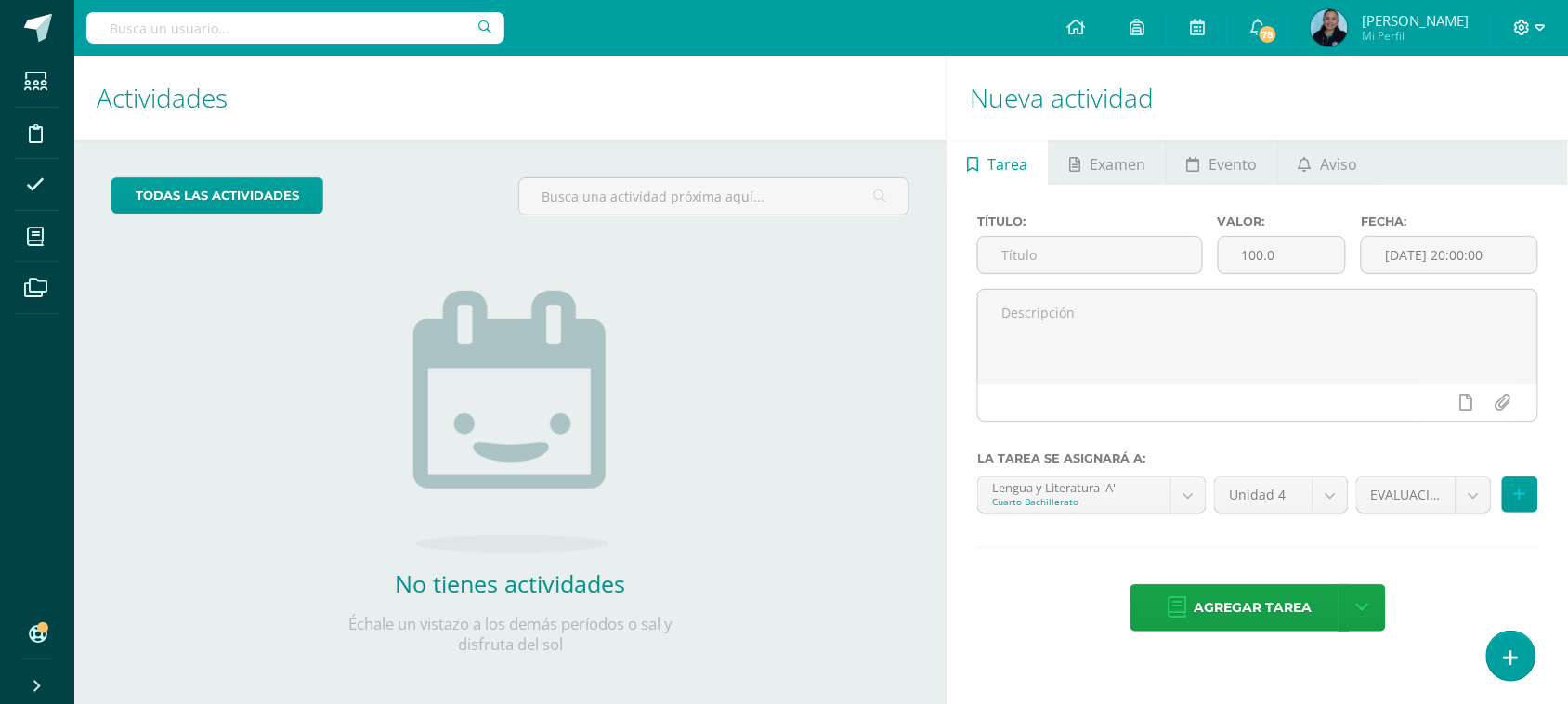
click at [1519, 30] on icon at bounding box center [1522, 28] width 17 height 17
click at [1461, 128] on span "Cerrar sesión" at bounding box center [1482, 127] width 84 height 18
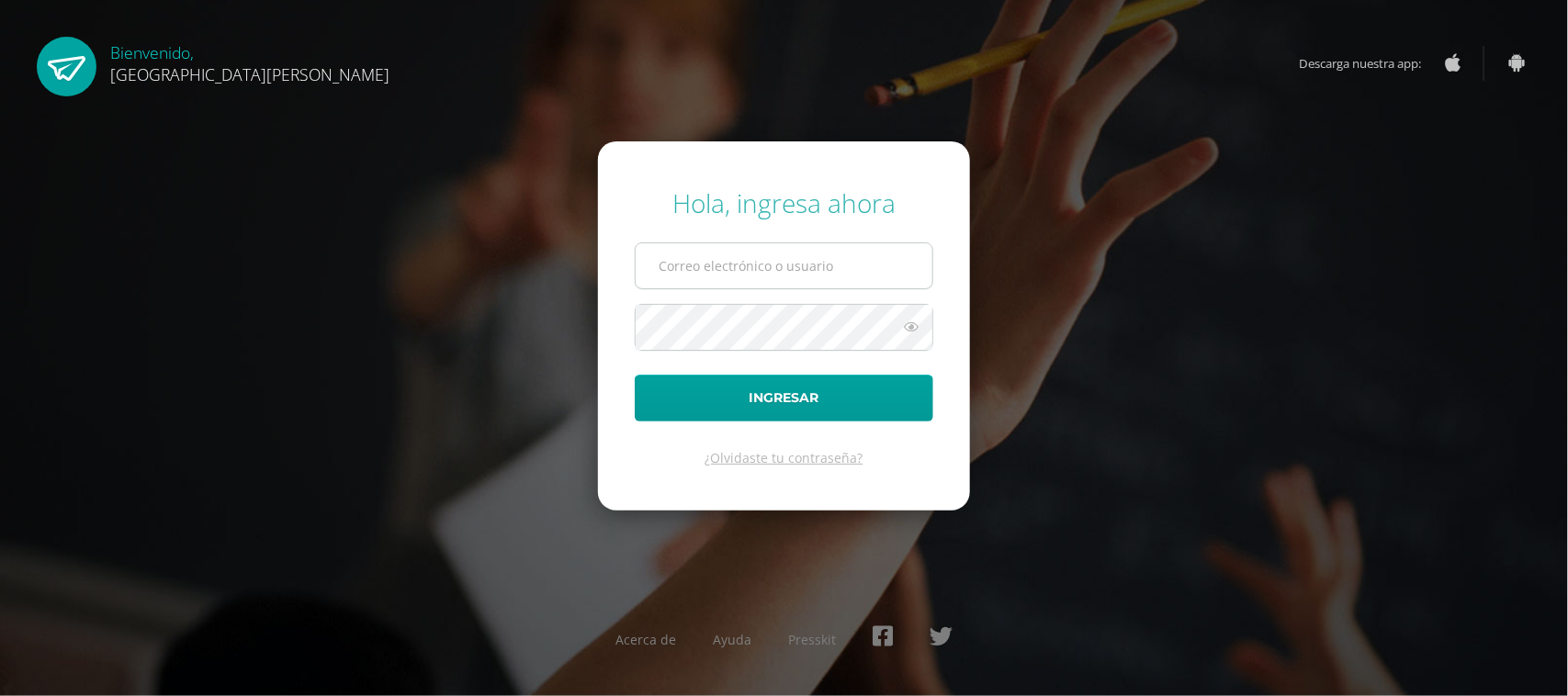
type input "[EMAIL_ADDRESS][DOMAIN_NAME]"
click at [891, 268] on input "[EMAIL_ADDRESS][DOMAIN_NAME]" at bounding box center [784, 265] width 297 height 45
click at [903, 328] on icon at bounding box center [911, 326] width 24 height 22
click at [903, 328] on icon at bounding box center [910, 326] width 26 height 22
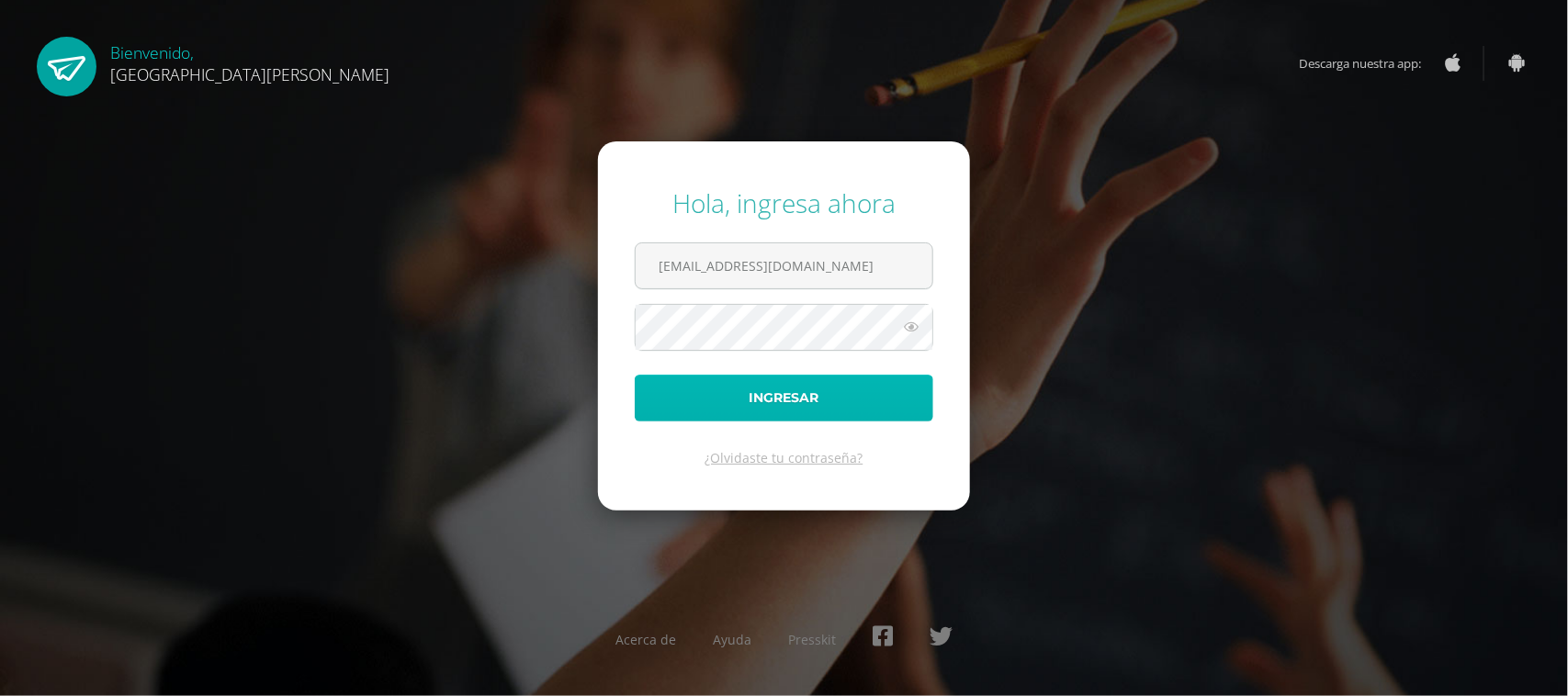
click at [781, 395] on button "Ingresar" at bounding box center [783, 398] width 298 height 47
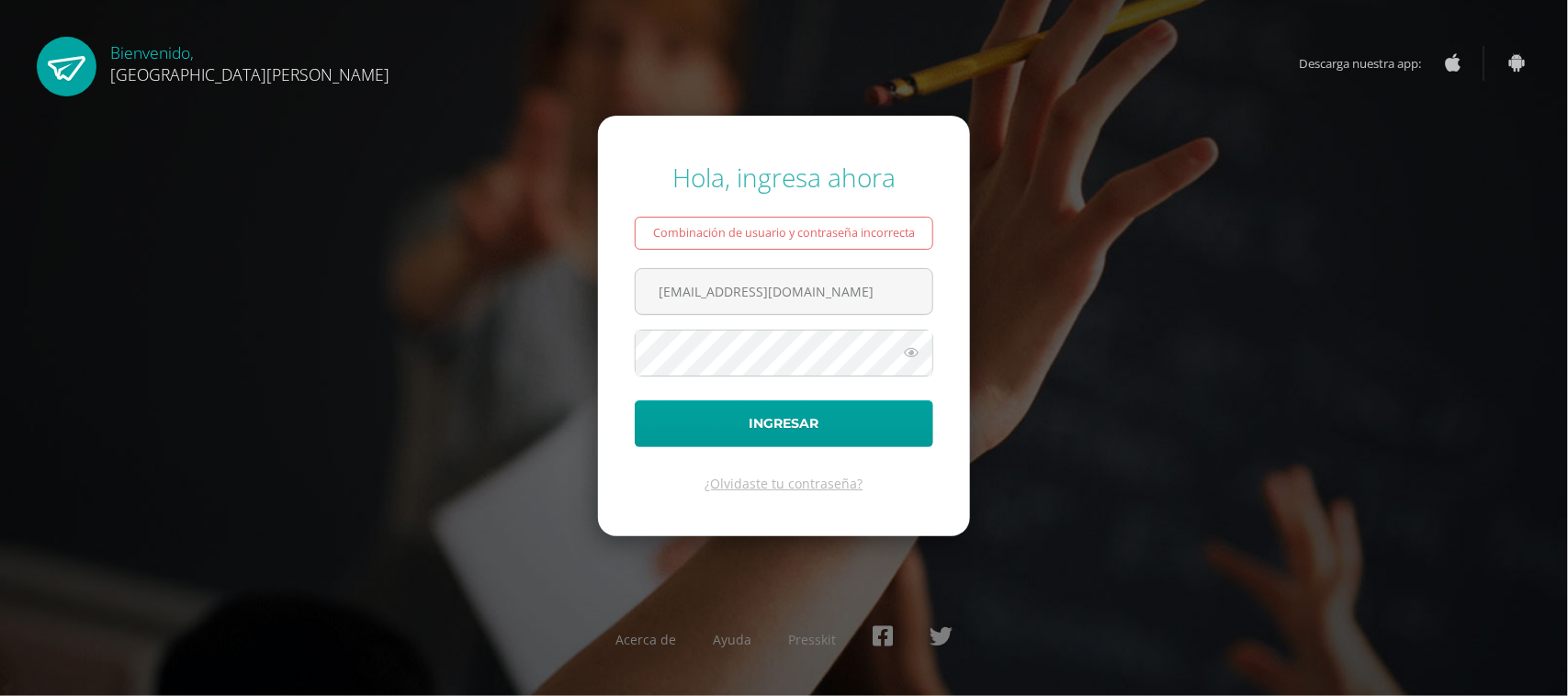
click at [1300, 285] on div "Hola, ingresa ahora Combinación de usuario y contraseña incorrecta csecundaria@…" at bounding box center [784, 348] width 1184 height 406
click at [870, 287] on input "[EMAIL_ADDRESS][DOMAIN_NAME]" at bounding box center [784, 292] width 297 height 45
click at [1187, 391] on div "Hola, ingresa ahora Combinación de usuario y contraseña incorrecta csecundaria@…" at bounding box center [784, 348] width 1184 height 406
click at [832, 282] on input "[EMAIL_ADDRESS][DOMAIN_NAME]" at bounding box center [784, 292] width 297 height 45
click at [1072, 277] on div "Hola, ingresa ahora Combinación de usuario y contraseña incorrecta csecundaria@…" at bounding box center [784, 348] width 1184 height 406
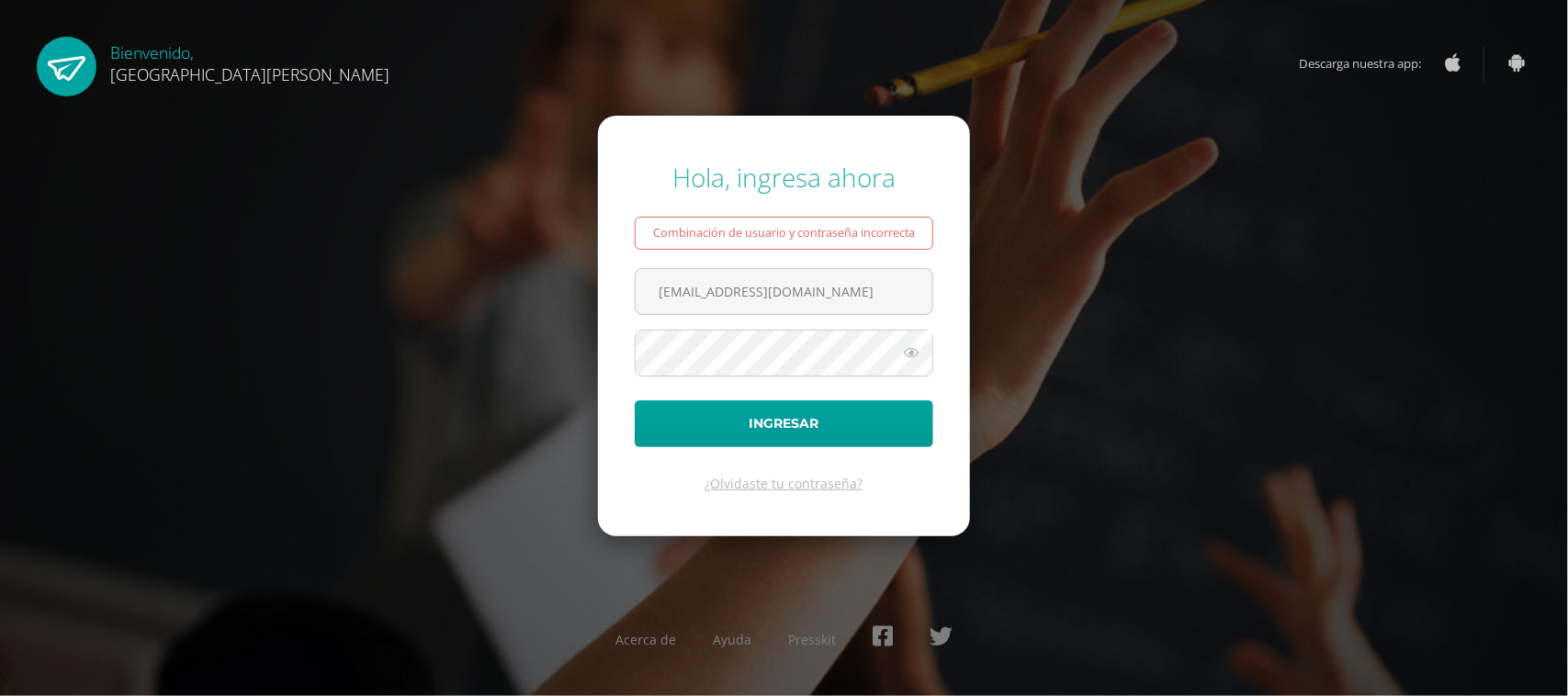
click at [905, 354] on icon at bounding box center [911, 352] width 24 height 22
click at [905, 354] on icon at bounding box center [910, 352] width 26 height 22
click at [906, 287] on input "[EMAIL_ADDRESS][DOMAIN_NAME]" at bounding box center [784, 292] width 297 height 45
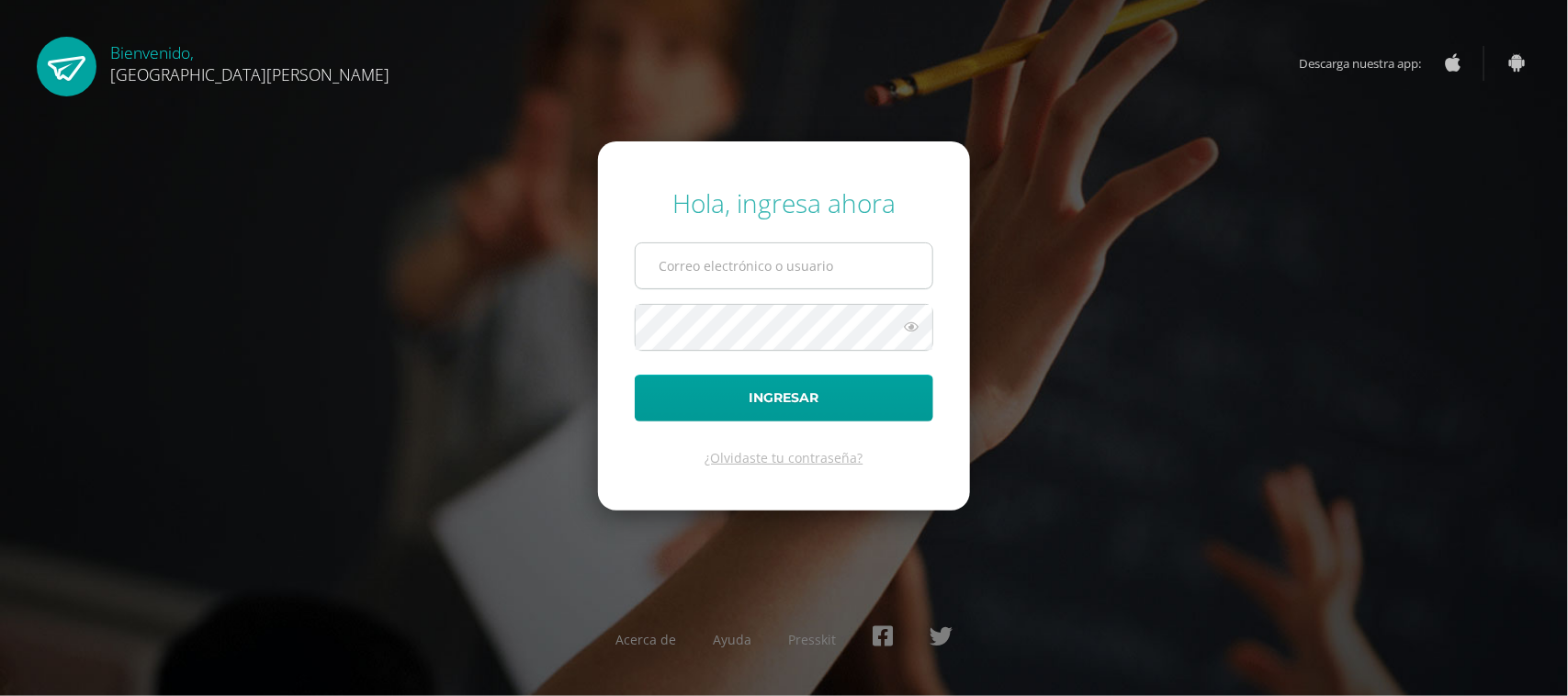
type input "[EMAIL_ADDRESS][DOMAIN_NAME]"
click at [901, 272] on input "[EMAIL_ADDRESS][DOMAIN_NAME]" at bounding box center [784, 265] width 297 height 45
click at [886, 285] on input "[EMAIL_ADDRESS][DOMAIN_NAME]" at bounding box center [784, 265] width 297 height 45
click at [898, 267] on input "[EMAIL_ADDRESS][DOMAIN_NAME]" at bounding box center [784, 265] width 297 height 45
drag, startPoint x: 898, startPoint y: 267, endPoint x: 553, endPoint y: 282, distance: 345.3
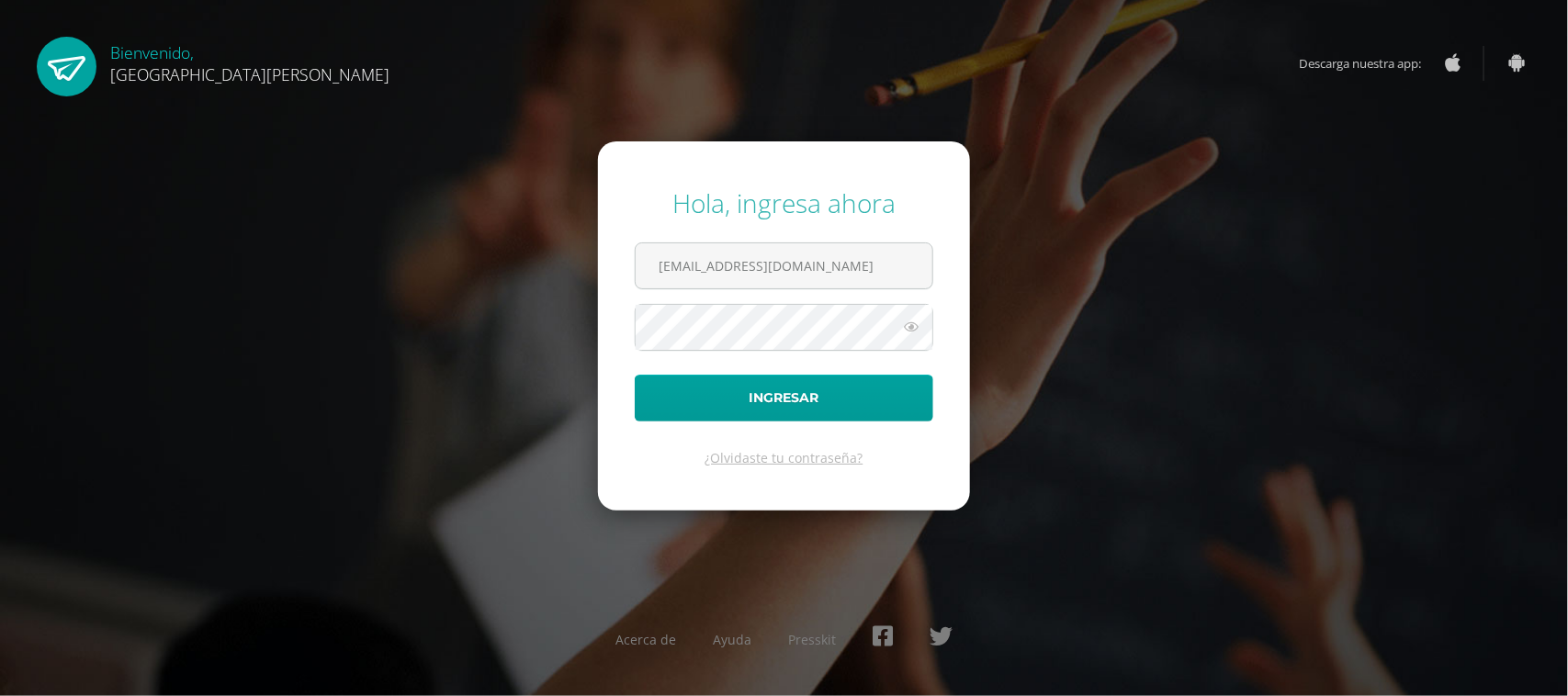
click at [553, 282] on div "Hola, ingresa ahora csecundaria@bilinguesanjuan.edu.gt Ingresar ¿Olvidaste tu c…" at bounding box center [784, 348] width 1184 height 354
type input "[EMAIL_ADDRESS][DOMAIN_NAME]"
click at [912, 330] on icon at bounding box center [911, 326] width 24 height 22
click at [782, 394] on button "Ingresar" at bounding box center [783, 398] width 298 height 47
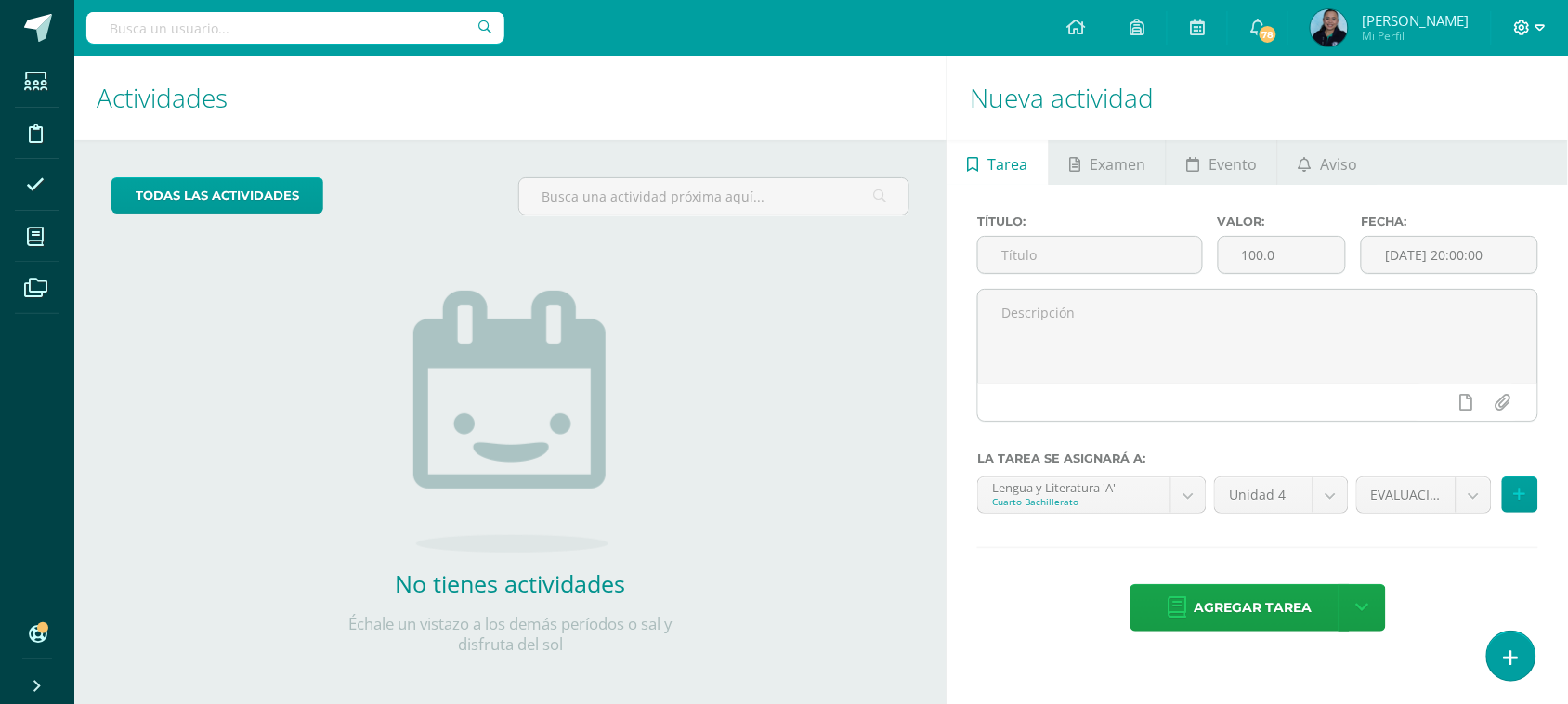
click at [1525, 24] on icon at bounding box center [1522, 28] width 17 height 17
click at [1534, 28] on span at bounding box center [1530, 28] width 32 height 21
click at [1535, 28] on icon at bounding box center [1540, 28] width 10 height 17
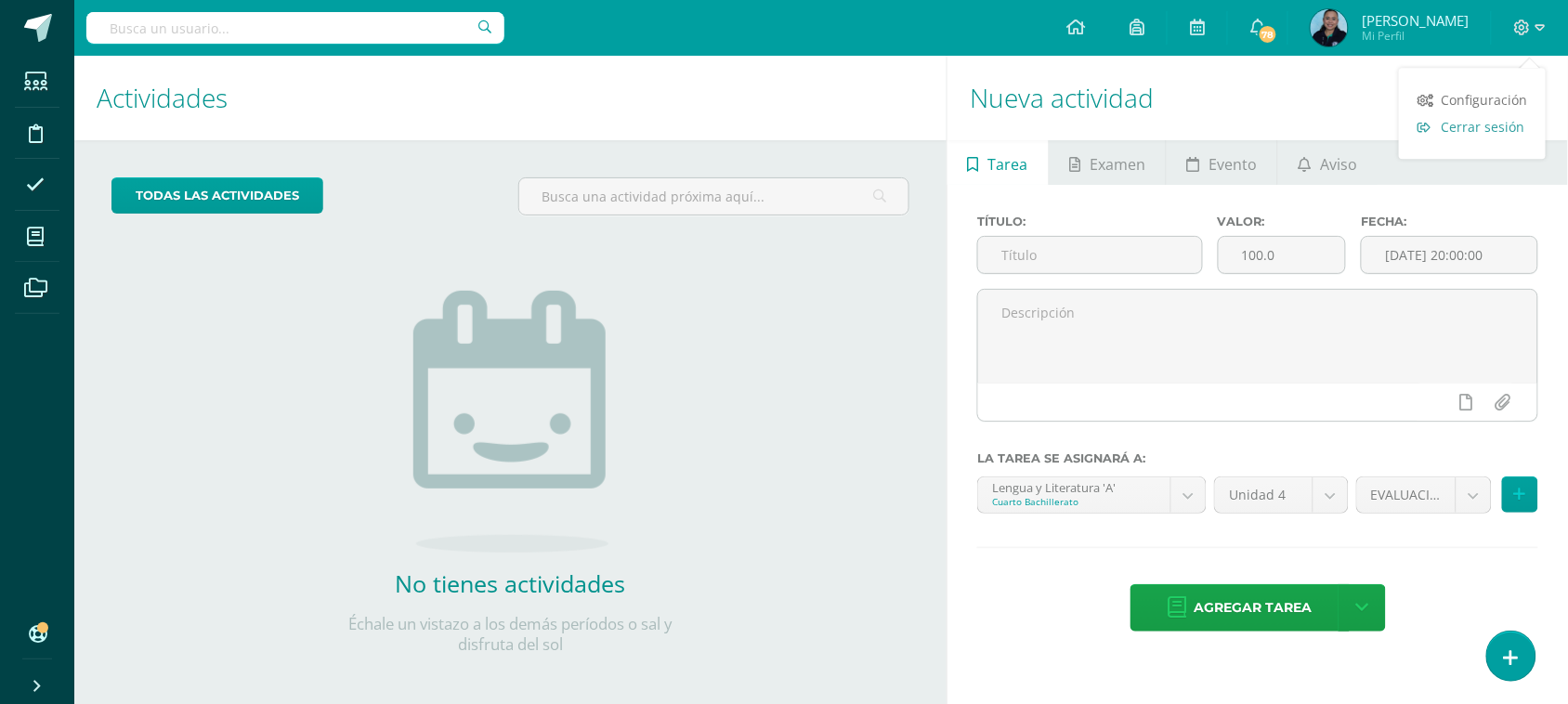
click at [1504, 127] on span "Cerrar sesión" at bounding box center [1482, 127] width 84 height 18
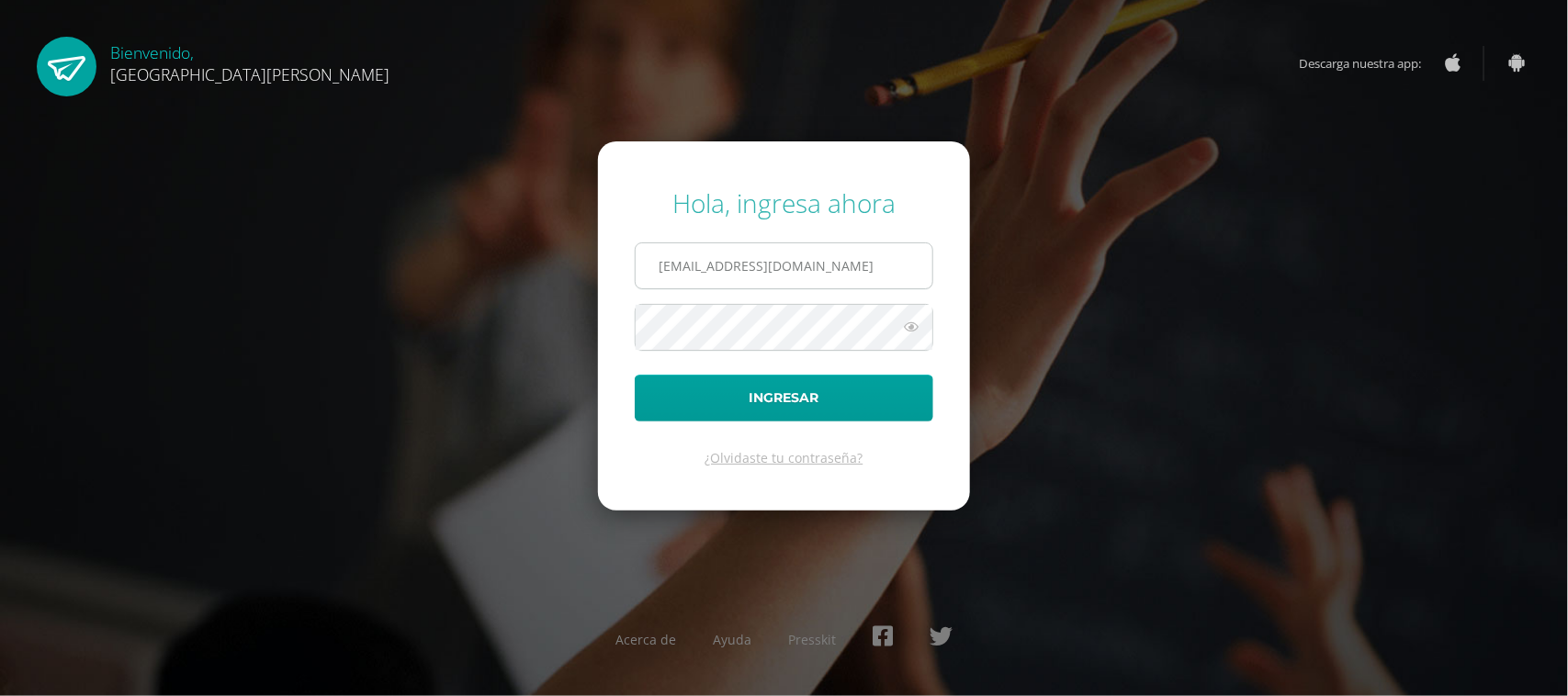
click at [869, 266] on input "[EMAIL_ADDRESS][DOMAIN_NAME]" at bounding box center [784, 265] width 297 height 45
type input "[EMAIL_ADDRESS][DOMAIN_NAME]"
click at [915, 326] on icon at bounding box center [911, 326] width 24 height 22
click at [915, 326] on icon at bounding box center [910, 326] width 26 height 22
click at [878, 271] on input "[EMAIL_ADDRESS][DOMAIN_NAME]" at bounding box center [784, 265] width 297 height 45
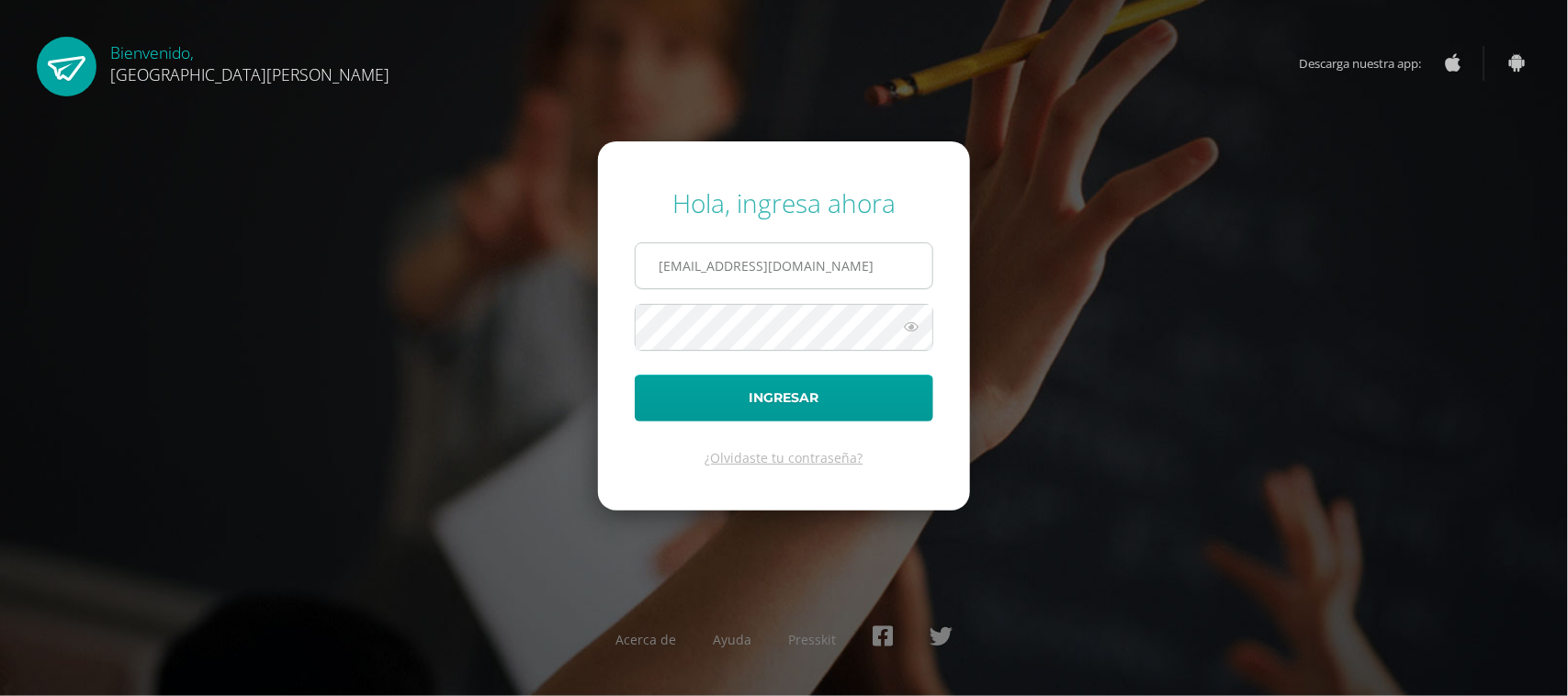
type input "[EMAIL_ADDRESS][DOMAIN_NAME]"
click at [919, 325] on icon at bounding box center [911, 326] width 24 height 22
click at [870, 273] on input "[EMAIL_ADDRESS][DOMAIN_NAME]" at bounding box center [784, 265] width 297 height 45
type input "[EMAIL_ADDRESS][DOMAIN_NAME]"
click at [916, 326] on icon at bounding box center [911, 326] width 24 height 22
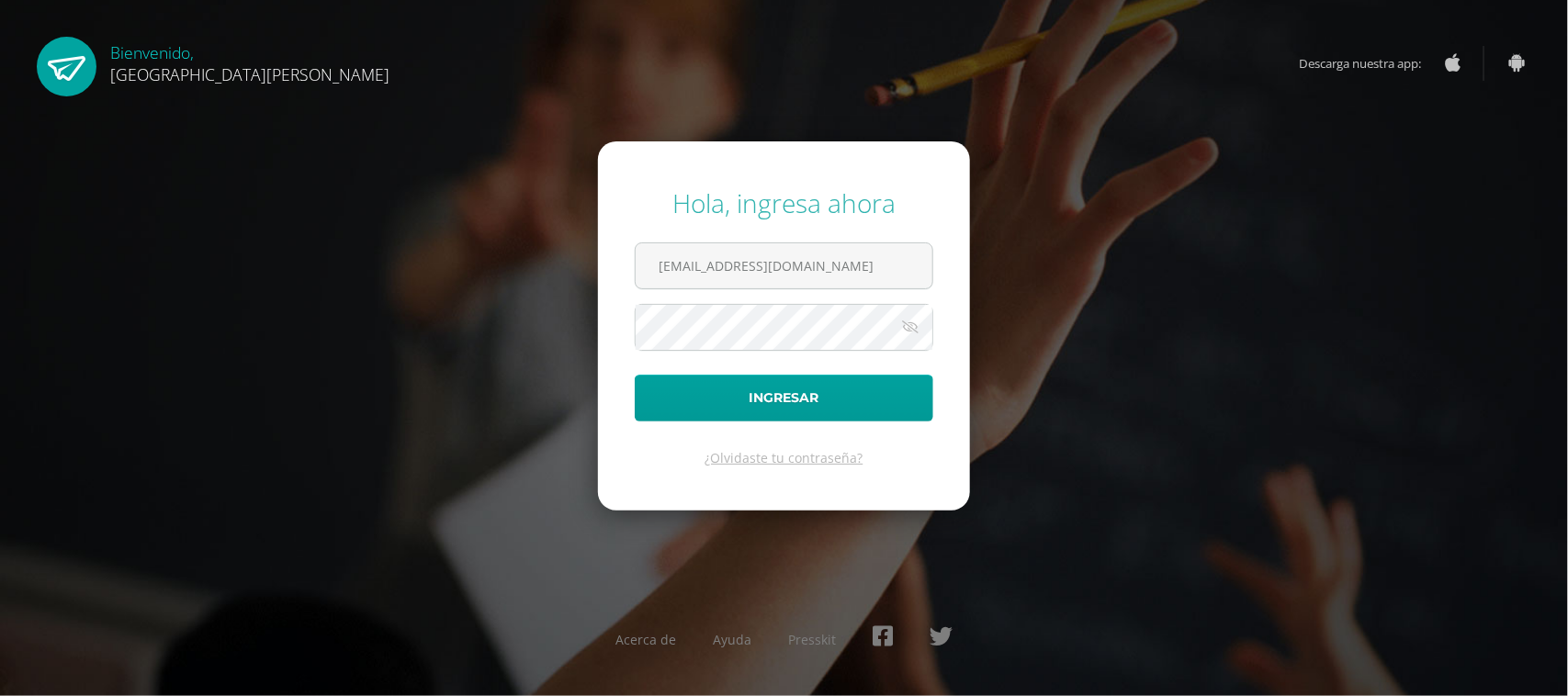
click at [916, 326] on icon at bounding box center [910, 326] width 26 height 22
click at [588, 353] on div "Hola, ingresa ahora csecundaria@bilinguesanjuan.edu.gt Ingresar ¿Olvidaste tu c…" at bounding box center [784, 348] width 1184 height 354
drag, startPoint x: 906, startPoint y: 267, endPoint x: 556, endPoint y: 297, distance: 351.3
click at [556, 297] on div "Hola, ingresa ahora csecundaria@bilinguesanjuan.edu.gt Ingresar ¿Olvidaste tu c…" at bounding box center [784, 348] width 1184 height 354
click at [1567, 94] on div "Hola, ingresa ahora Ingresar ¿Olvidaste tu contraseña? Acerca de Ayuda Presskit" at bounding box center [784, 348] width 1583 height 696
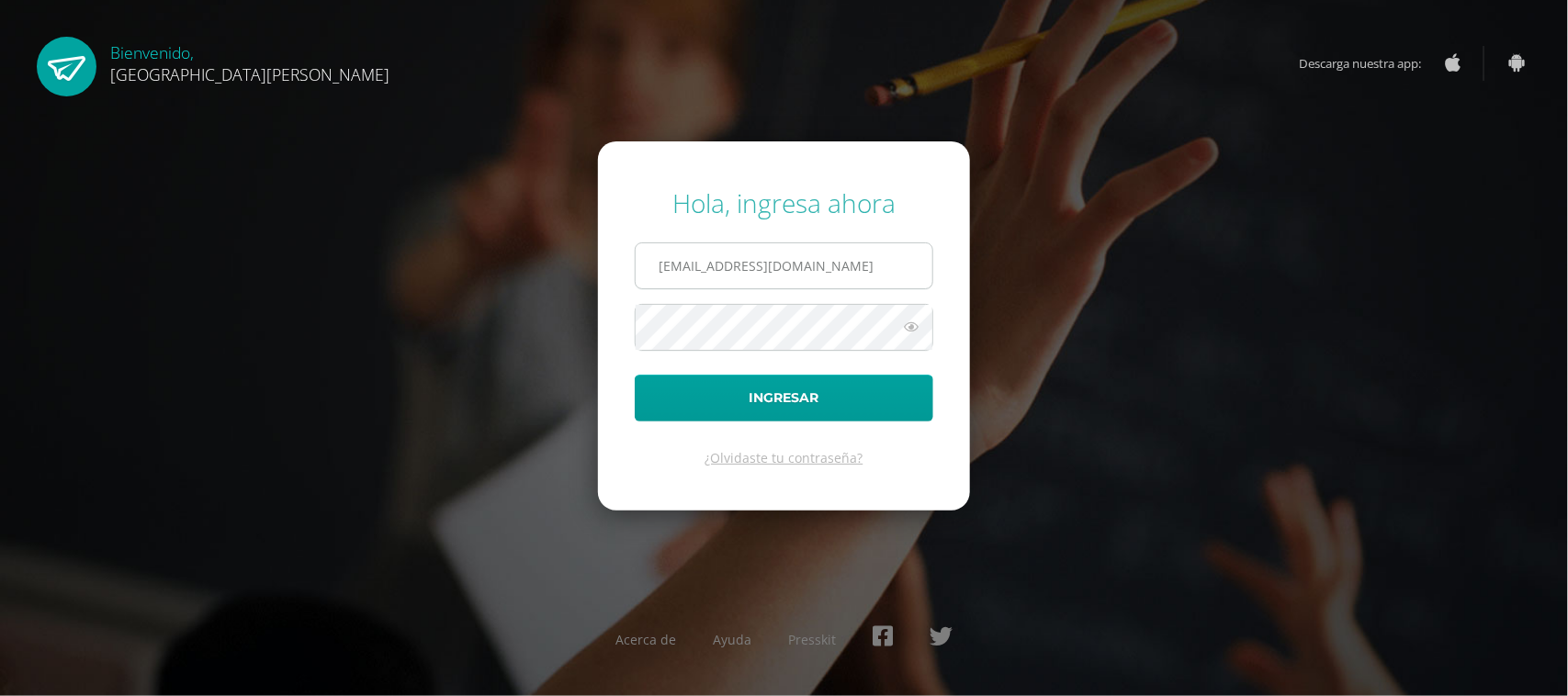
click at [857, 262] on input "[EMAIL_ADDRESS][DOMAIN_NAME]" at bounding box center [784, 265] width 297 height 45
type input "[EMAIL_ADDRESS][DOMAIN_NAME]"
click at [891, 263] on input "[EMAIL_ADDRESS][DOMAIN_NAME]" at bounding box center [784, 265] width 297 height 45
click at [873, 255] on input "rmartinez@bilinguesanjuan.edu.gt" at bounding box center [784, 265] width 297 height 45
type input "[EMAIL_ADDRESS][DOMAIN_NAME]"
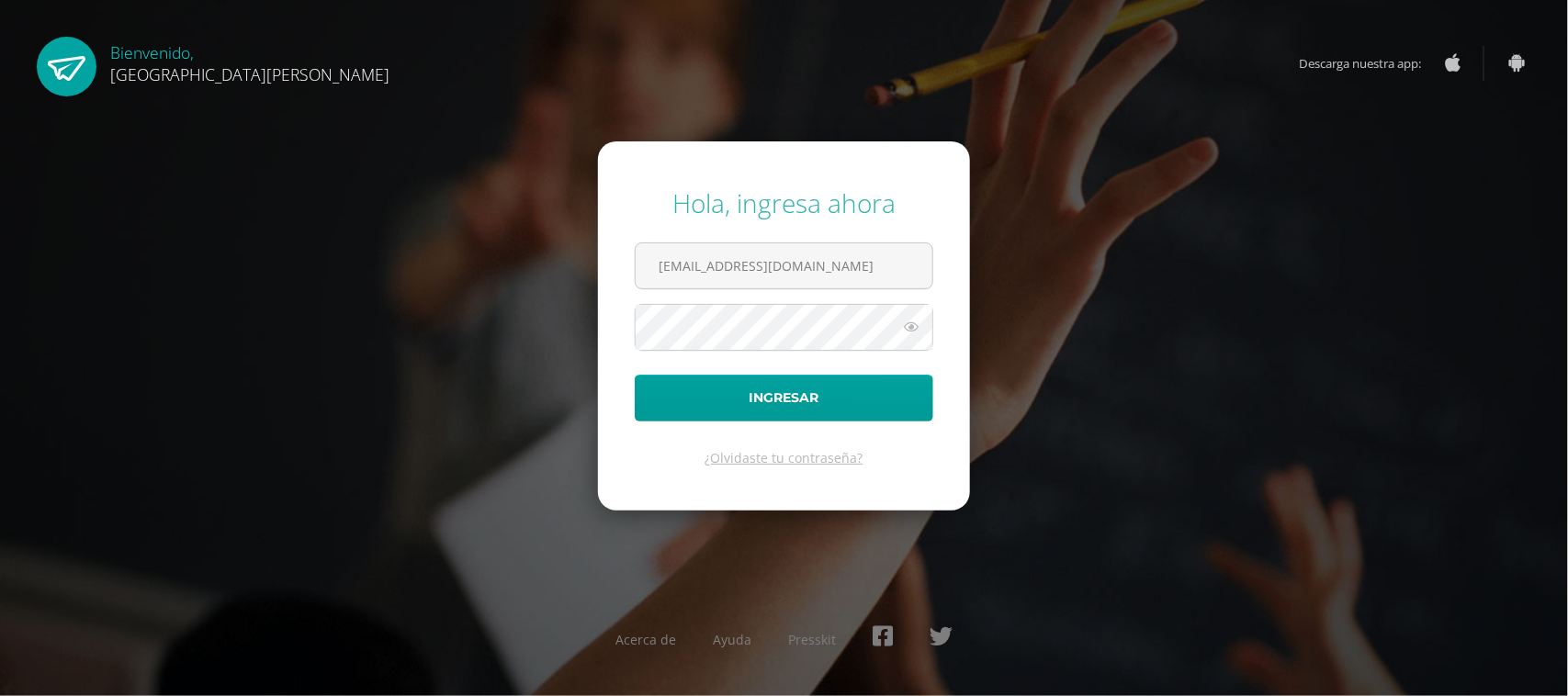
drag, startPoint x: 895, startPoint y: 258, endPoint x: 573, endPoint y: 292, distance: 323.8
click at [573, 292] on div "Hola, ingresa ahora csecundaria@bilinguesanjuan.edu.gt Ingresar ¿Olvidaste tu c…" at bounding box center [784, 348] width 1184 height 354
click at [633, 351] on form "Hola, ingresa ahora Ingresar ¿Olvidaste tu contraseña?" at bounding box center [784, 325] width 372 height 369
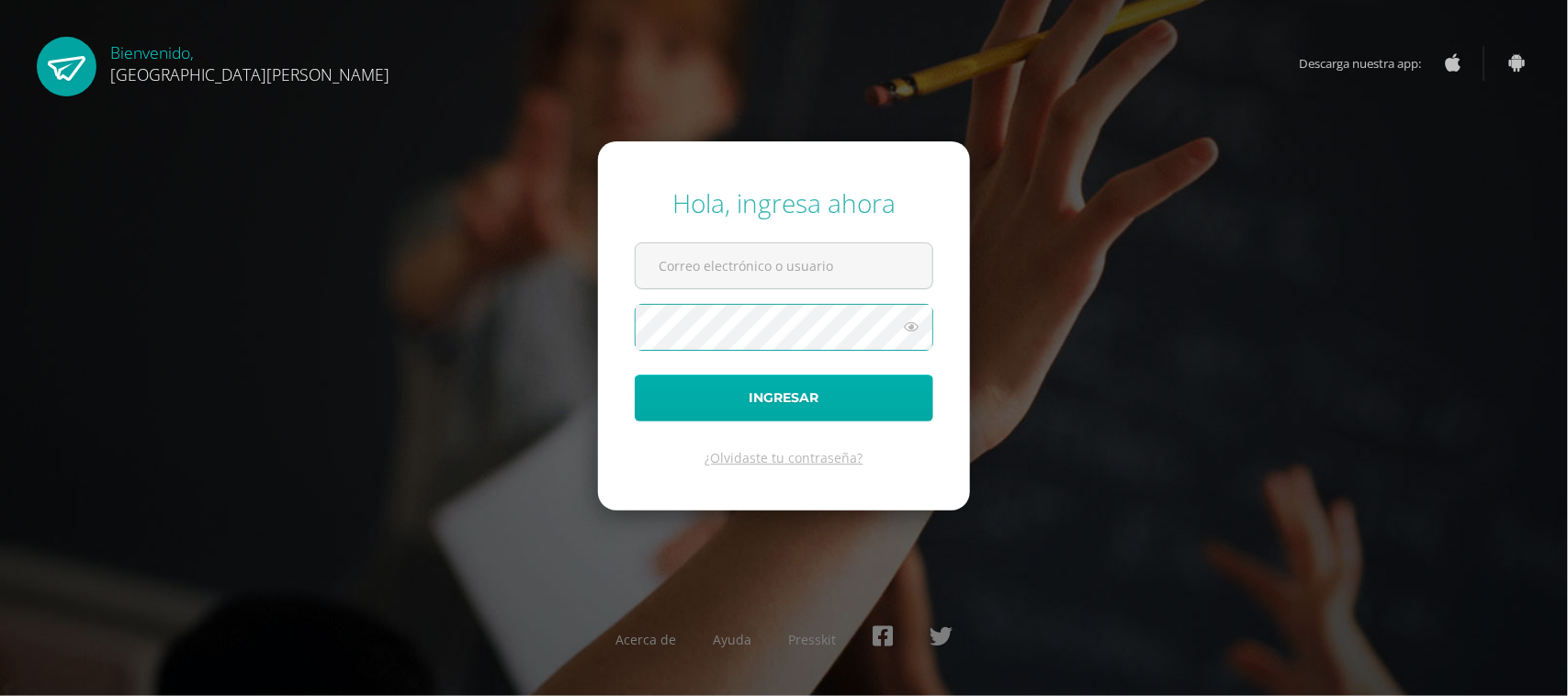
type input "[EMAIL_ADDRESS][DOMAIN_NAME]"
click at [735, 410] on button "Ingresar" at bounding box center [783, 398] width 298 height 47
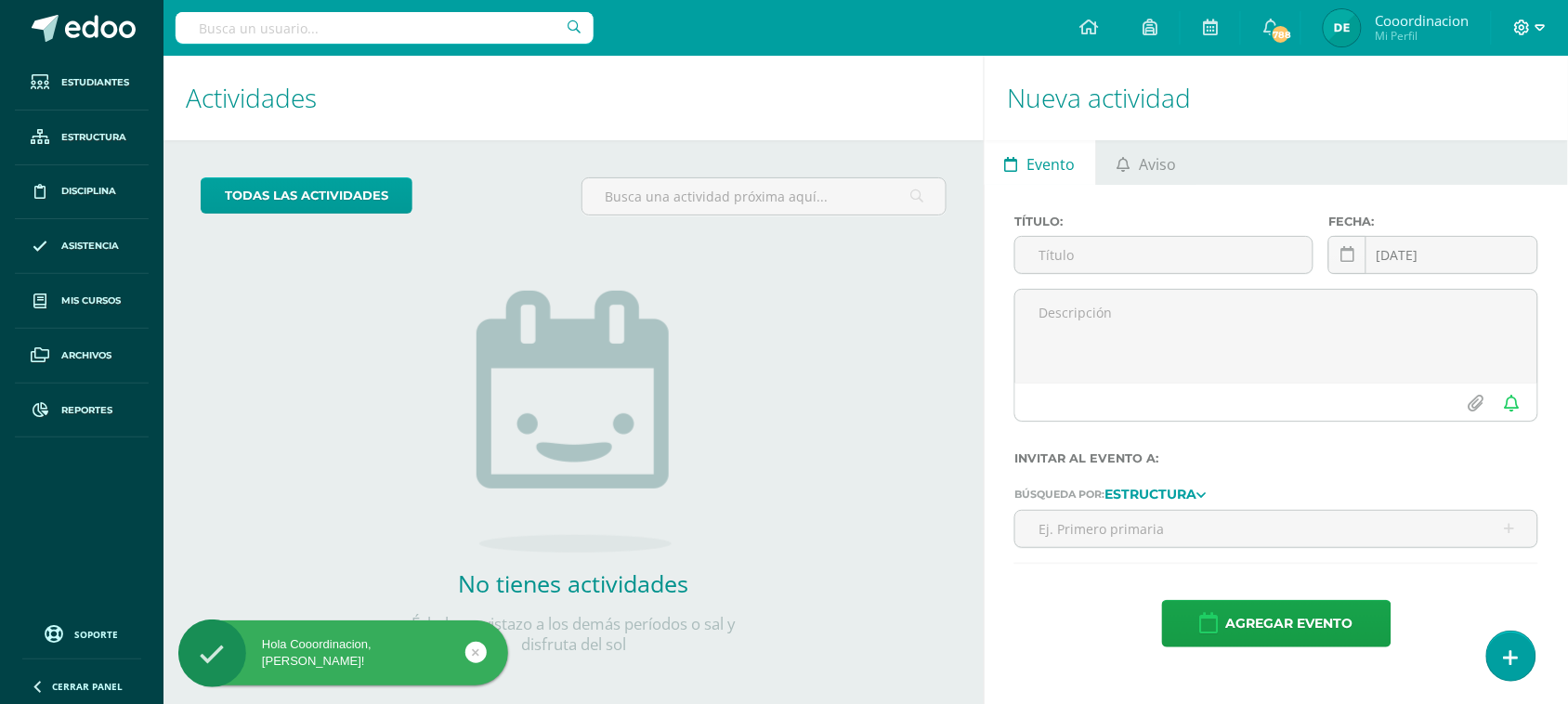
click at [1521, 21] on icon at bounding box center [1523, 28] width 16 height 16
click at [1474, 122] on span "Cerrar sesión" at bounding box center [1482, 127] width 84 height 18
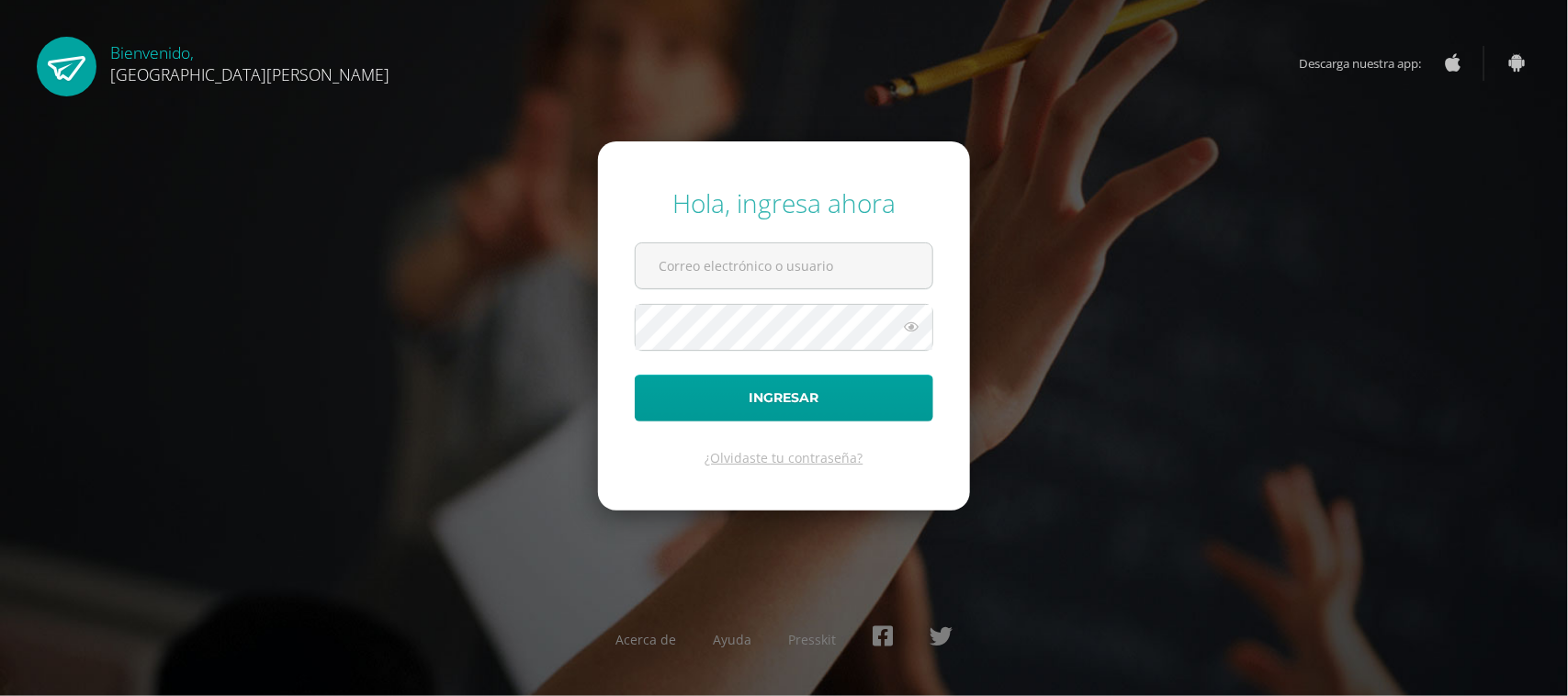
type input "[EMAIL_ADDRESS][DOMAIN_NAME]"
click at [1029, 301] on div "Hola, ingresa ahora [EMAIL_ADDRESS][DOMAIN_NAME] Ingresar ¿Olvidaste tu contras…" at bounding box center [784, 348] width 1184 height 354
type input "[EMAIL_ADDRESS][DOMAIN_NAME]"
click at [895, 272] on input "[EMAIL_ADDRESS][DOMAIN_NAME]" at bounding box center [784, 265] width 297 height 45
click at [915, 323] on icon at bounding box center [911, 326] width 24 height 22
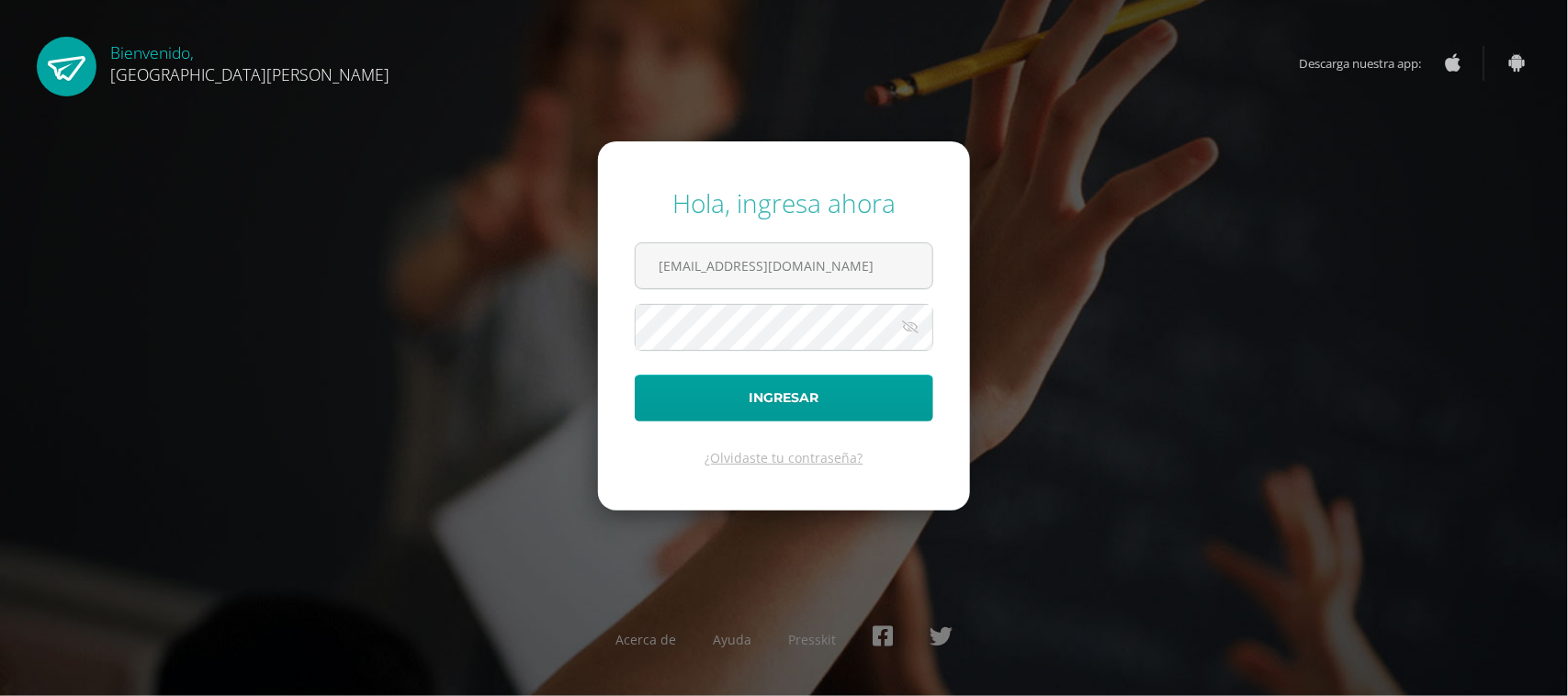
click at [1098, 318] on div "Hola, ingresa ahora csecundaria@bilinguesanjuan.edu.gt Ingresar ¿Olvidaste tu c…" at bounding box center [784, 348] width 1184 height 354
click at [783, 392] on button "Ingresar" at bounding box center [783, 398] width 298 height 47
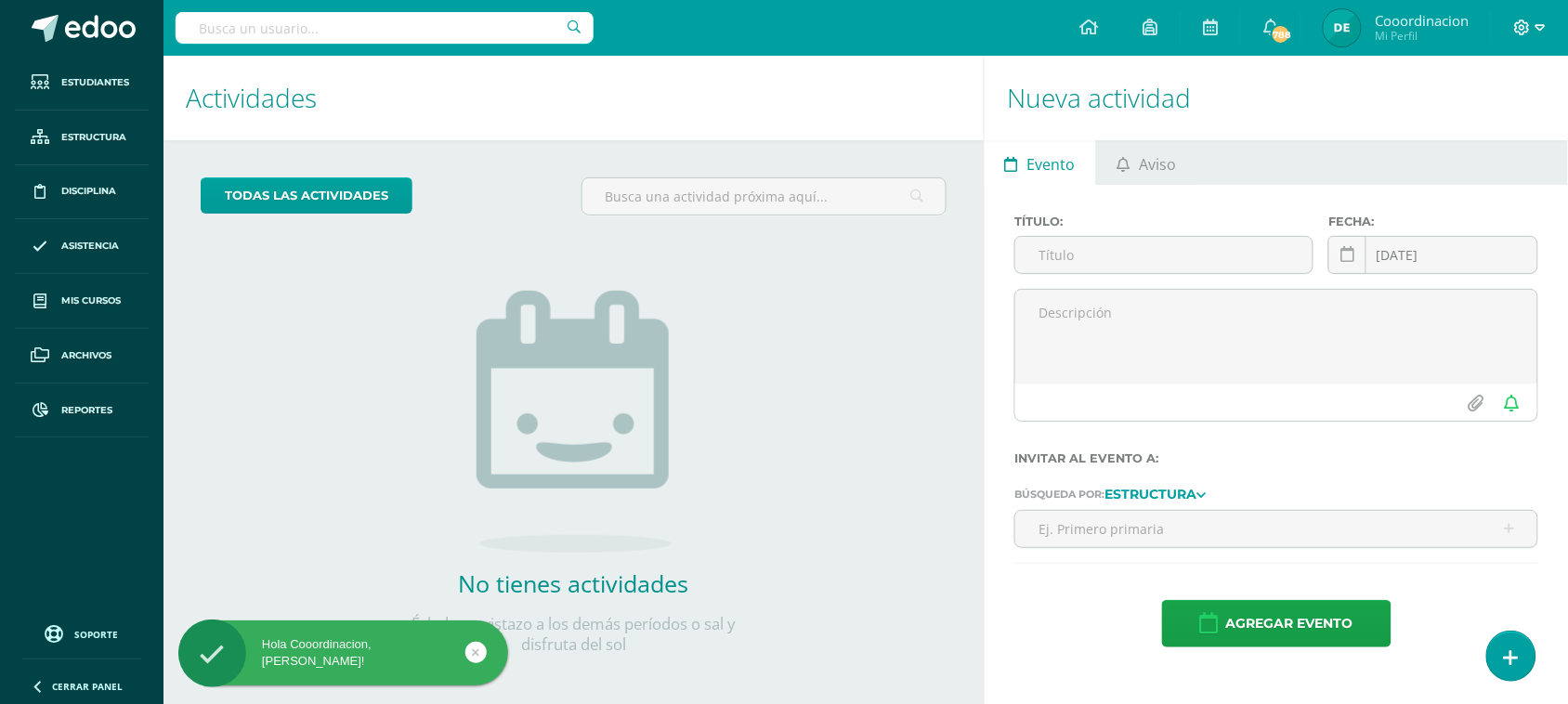
click at [1528, 28] on icon at bounding box center [1522, 28] width 17 height 17
click at [1460, 99] on span "Configuración" at bounding box center [1483, 99] width 87 height 18
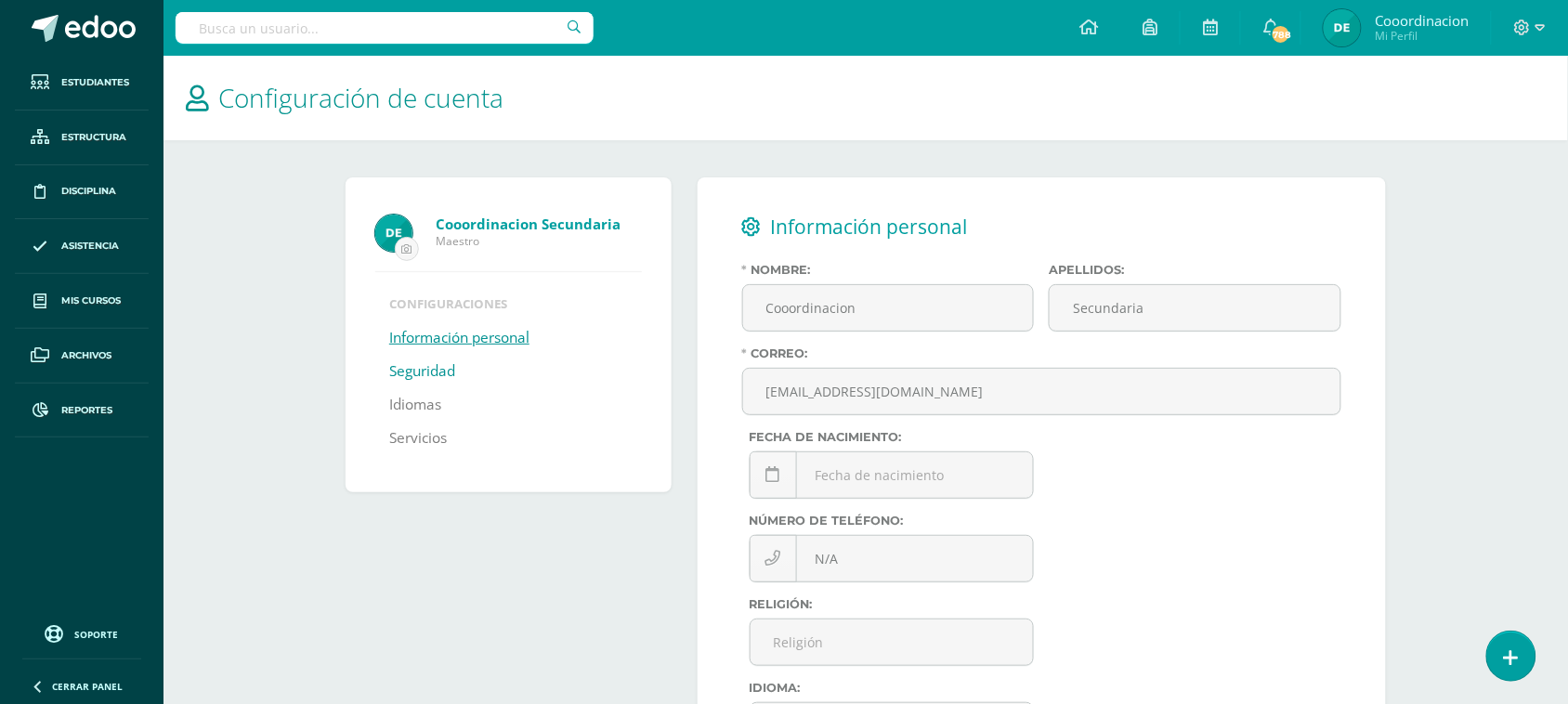
click at [404, 370] on link "Seguridad" at bounding box center [422, 372] width 66 height 34
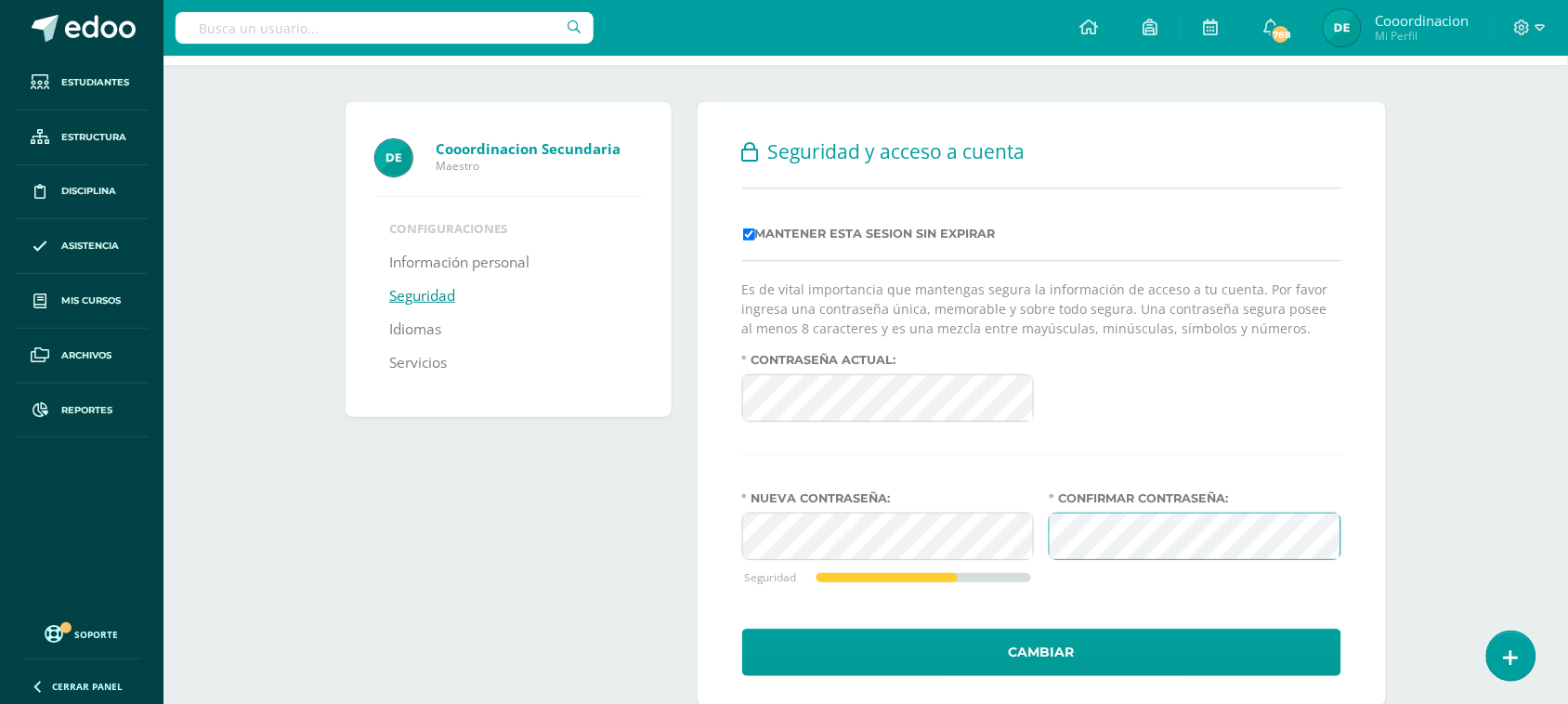
scroll to position [116, 0]
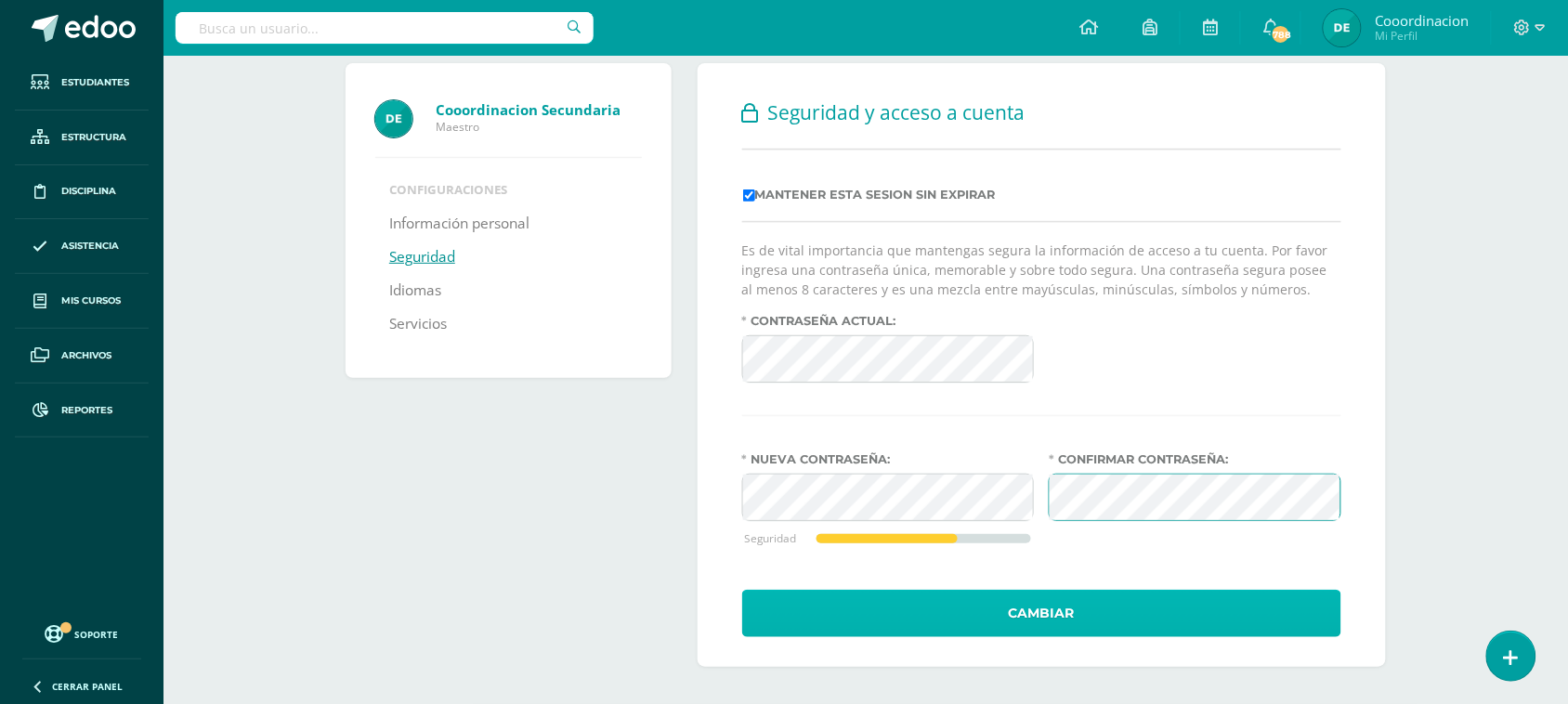
click at [1033, 613] on button "Cambiar" at bounding box center [1042, 614] width 599 height 48
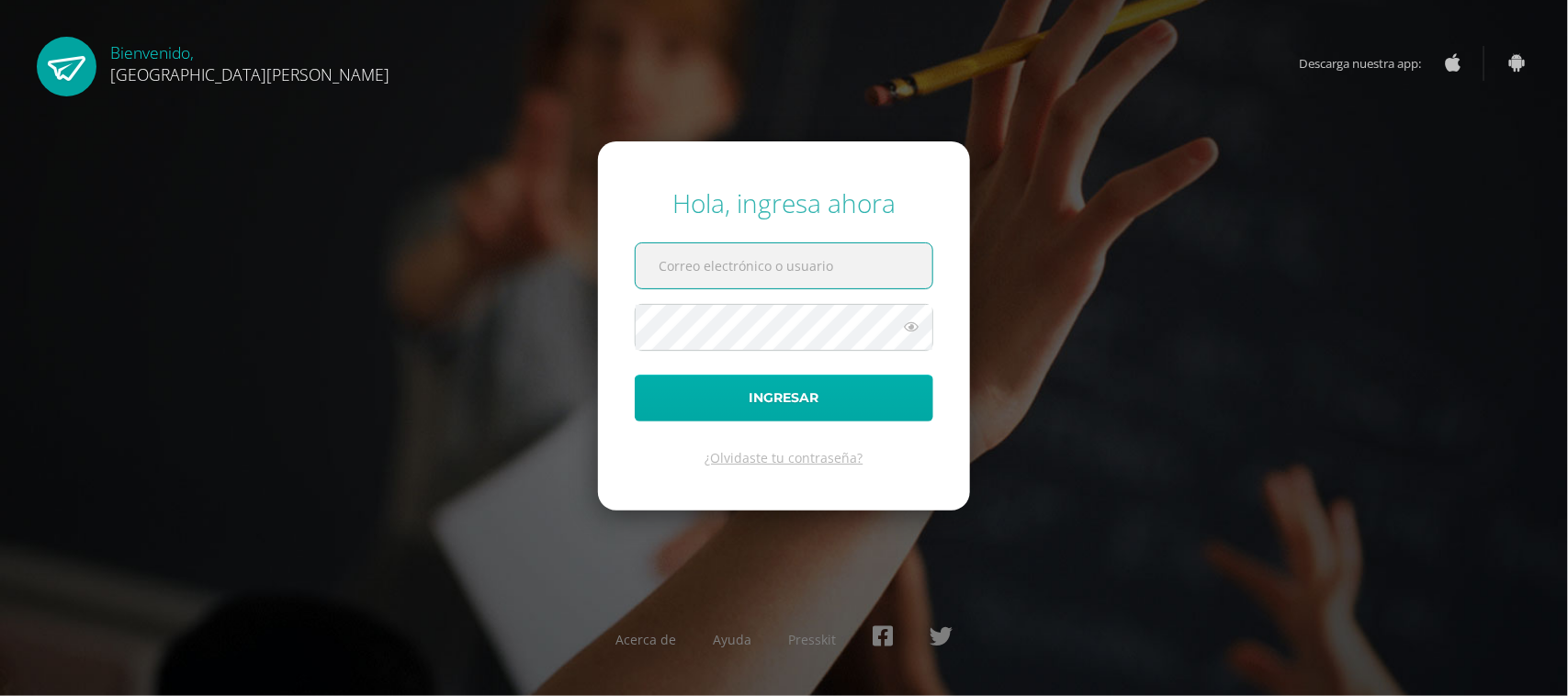
type input "[EMAIL_ADDRESS][DOMAIN_NAME]"
click at [774, 396] on button "Ingresar" at bounding box center [783, 398] width 298 height 47
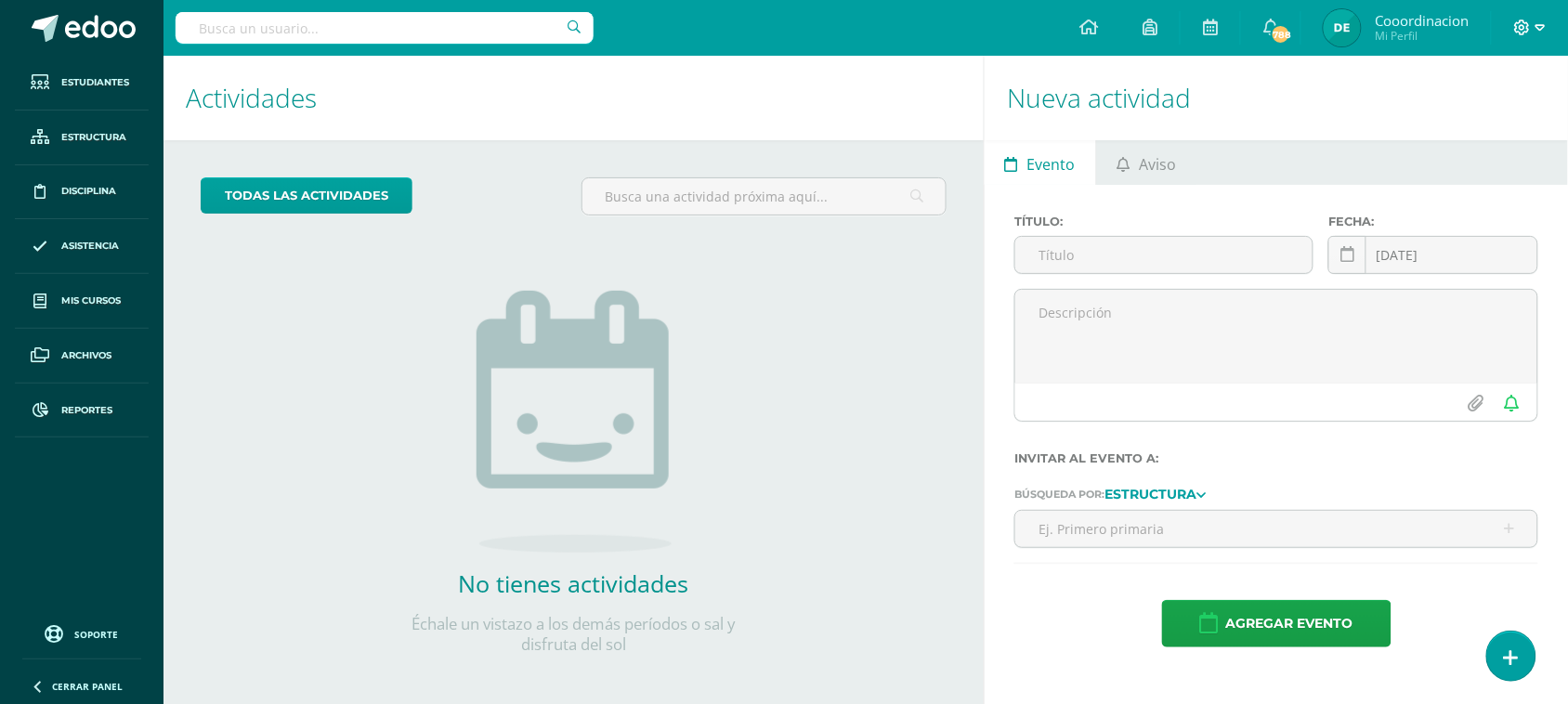
click at [1526, 26] on icon at bounding box center [1522, 28] width 17 height 17
click at [1466, 131] on span "Cerrar sesión" at bounding box center [1482, 127] width 84 height 18
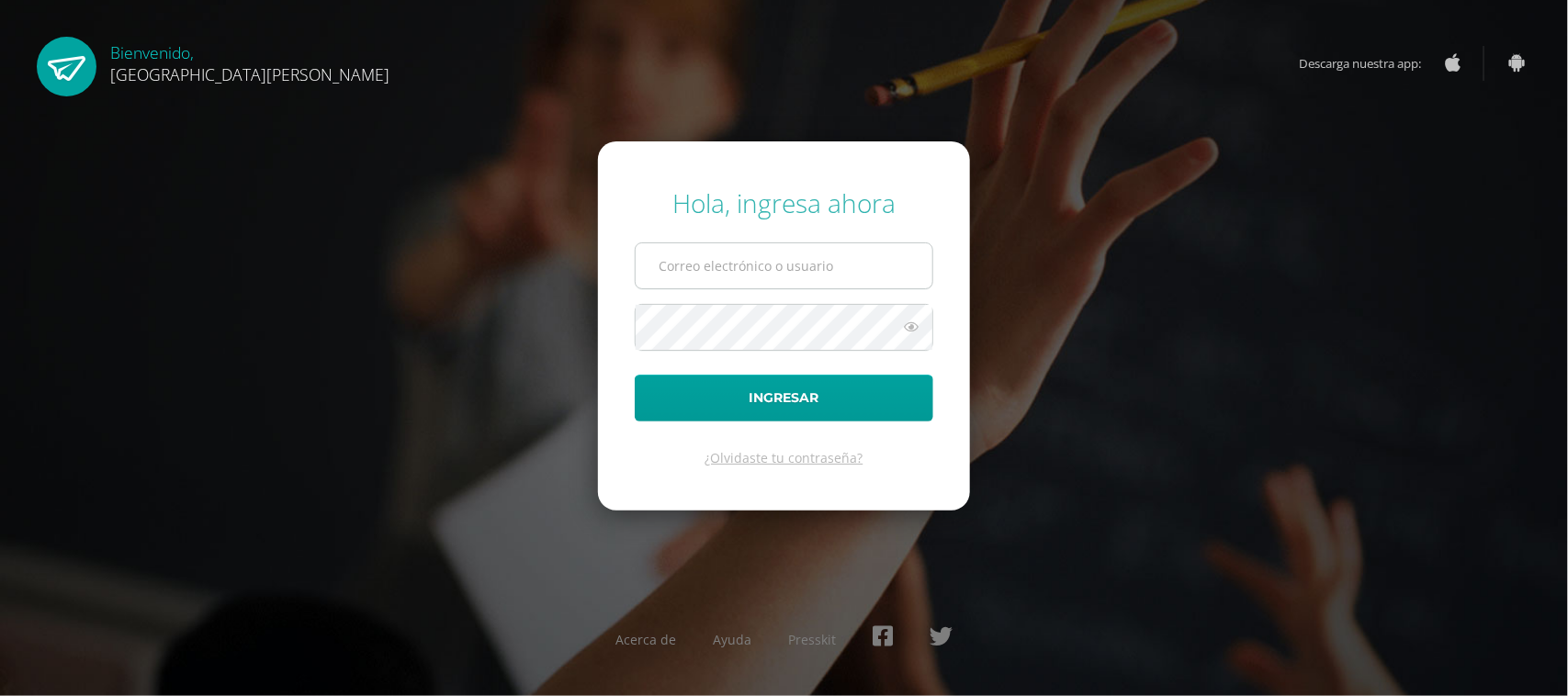
type input "[EMAIL_ADDRESS][DOMAIN_NAME]"
click at [861, 263] on input "[EMAIL_ADDRESS][DOMAIN_NAME]" at bounding box center [784, 265] width 297 height 45
click at [1333, 258] on div "Hola, ingresa ahora csecundaria@bilinguesanjuan.edu.gt Ingresar ¿Olvidaste tu c…" at bounding box center [784, 348] width 1184 height 354
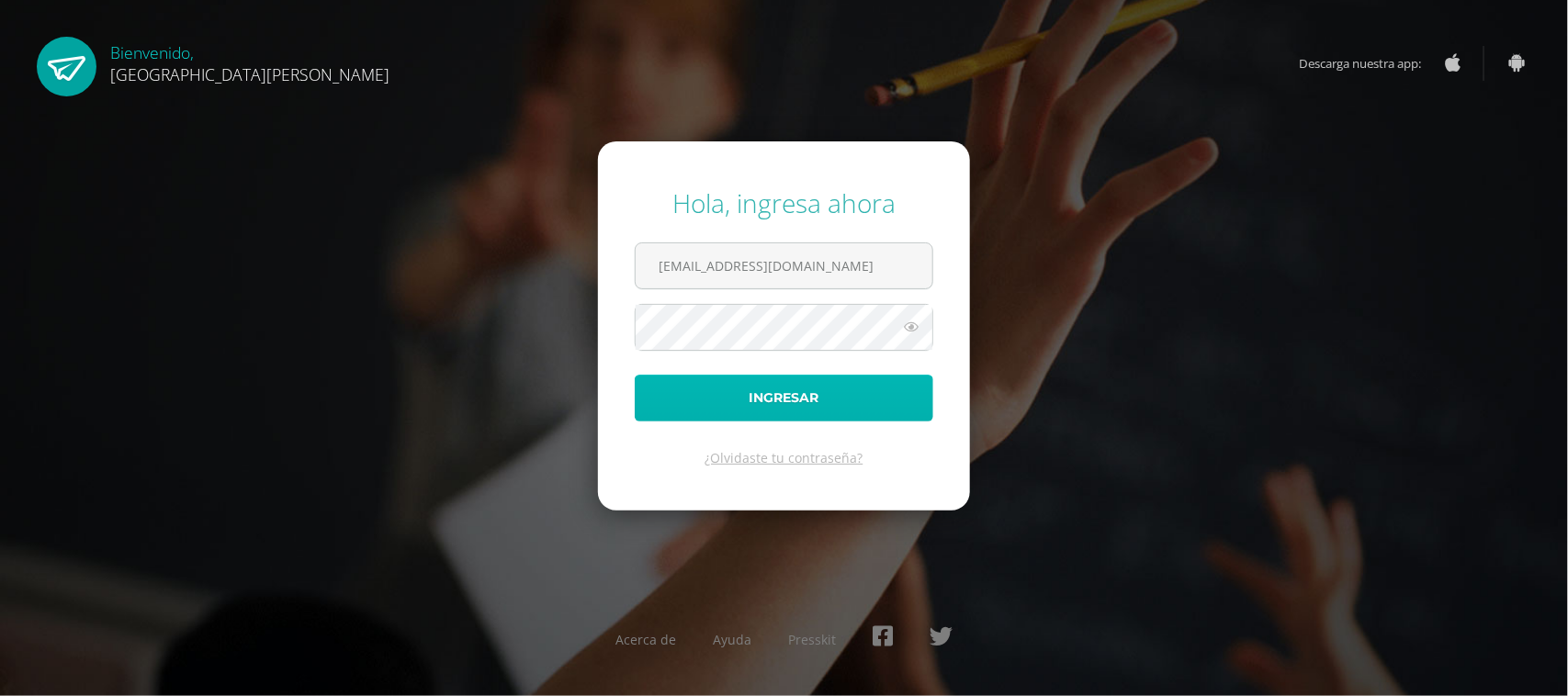
click at [843, 393] on button "Ingresar" at bounding box center [783, 398] width 298 height 47
